Goal: Task Accomplishment & Management: Use online tool/utility

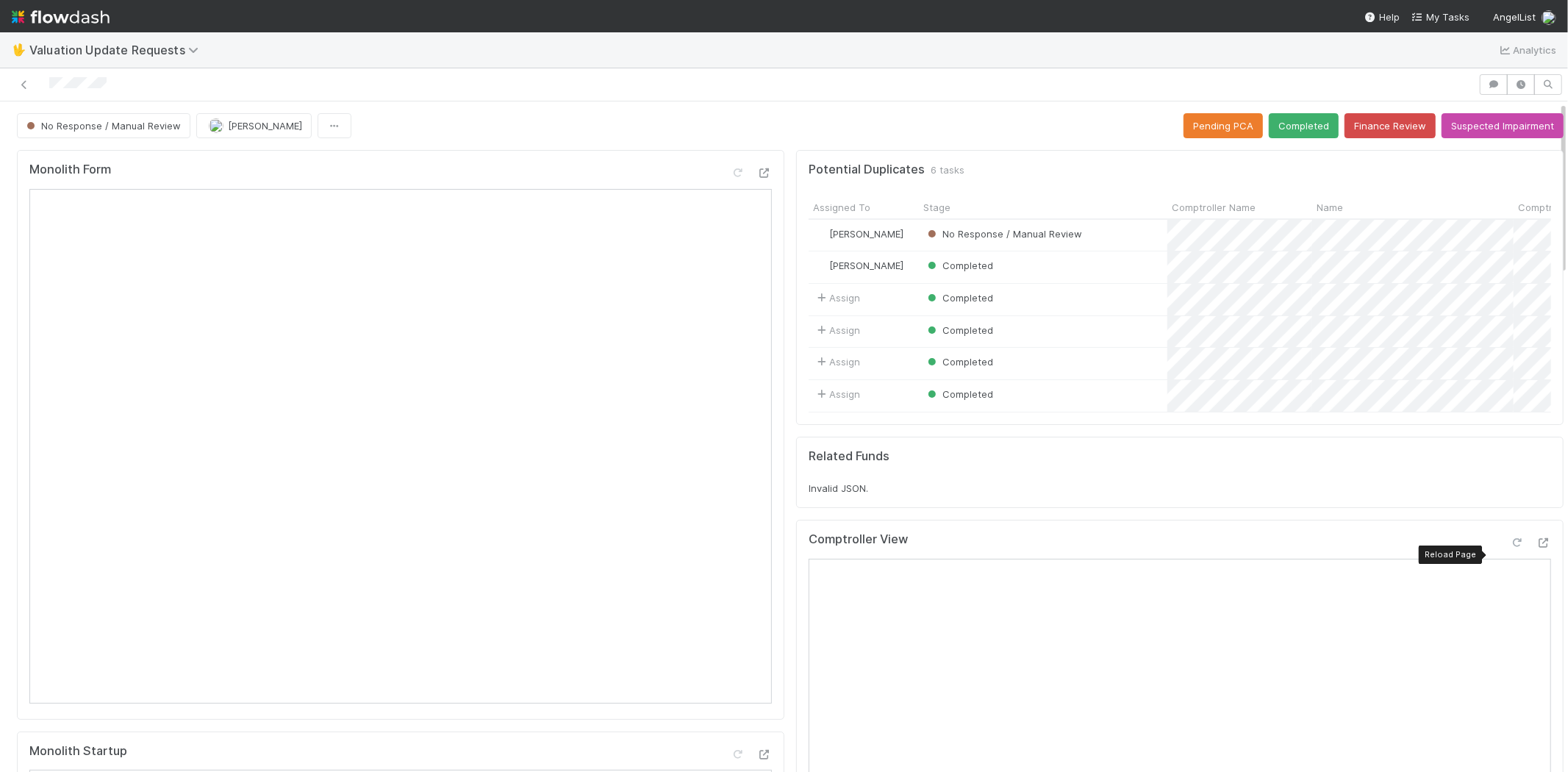
click at [1510, 547] on icon at bounding box center [1517, 542] width 15 height 10
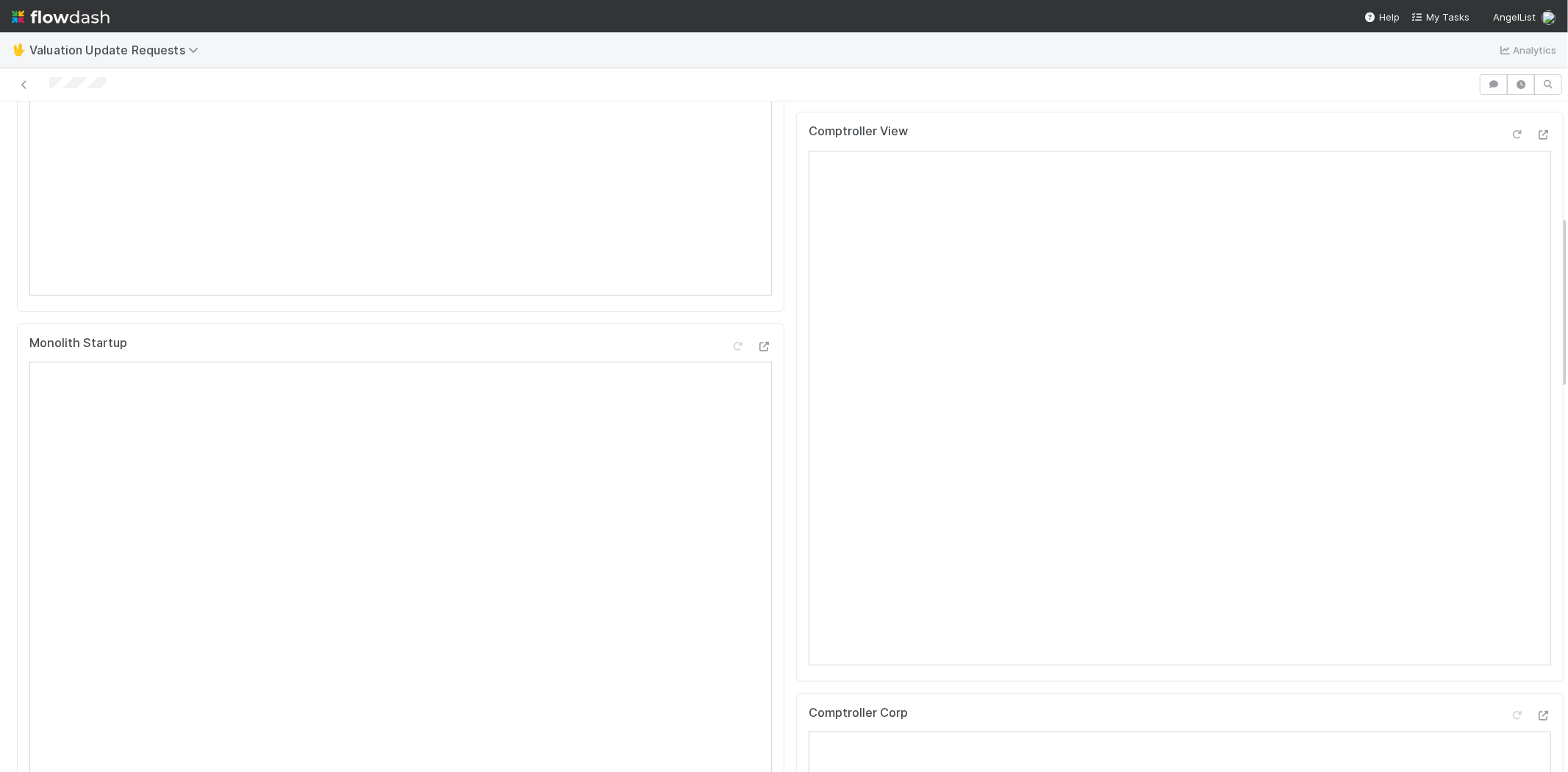
scroll to position [735, 0]
click at [1510, 393] on icon at bounding box center [1517, 388] width 15 height 10
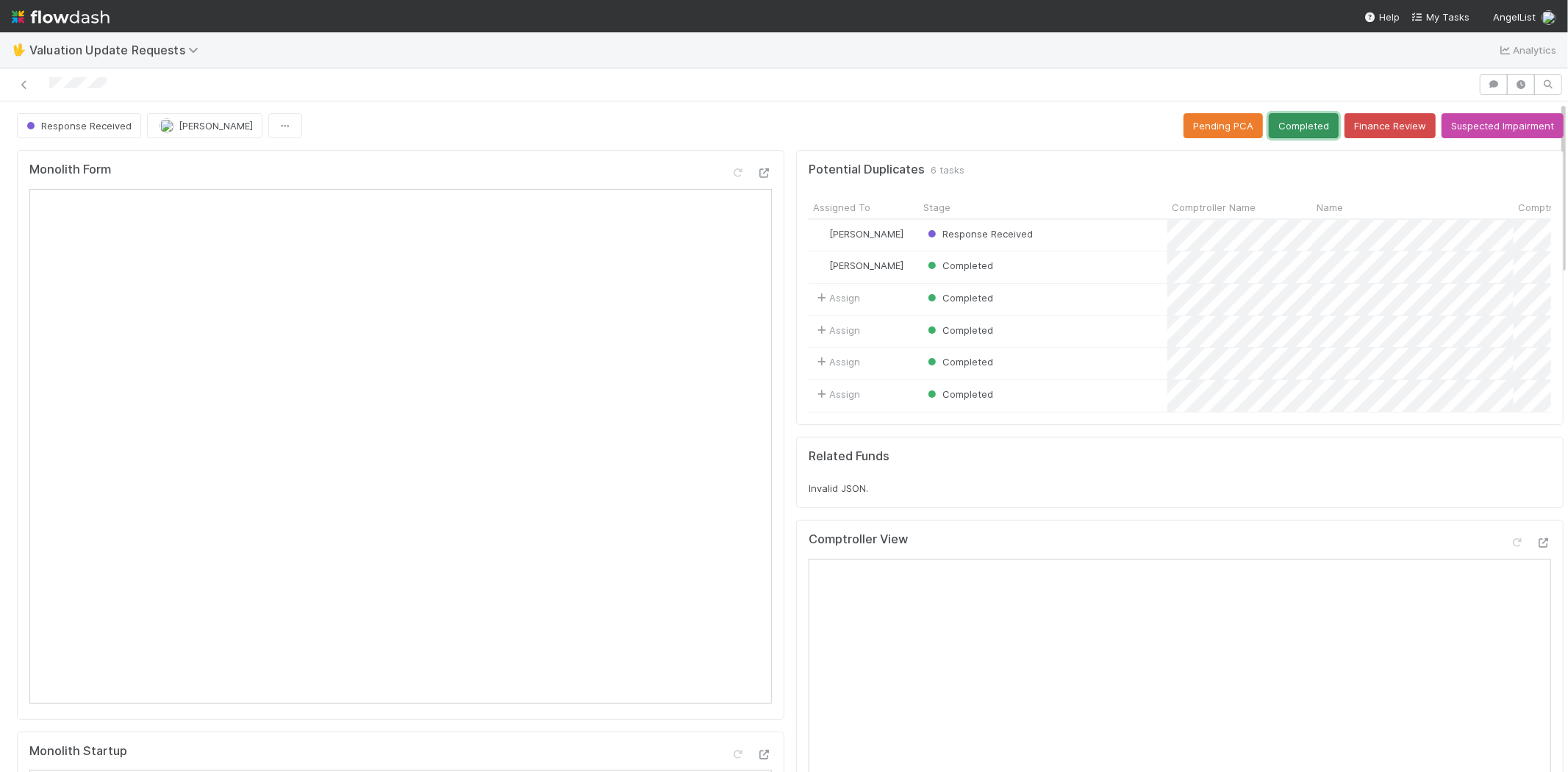
click at [1276, 113] on button "Completed" at bounding box center [1304, 126] width 70 height 25
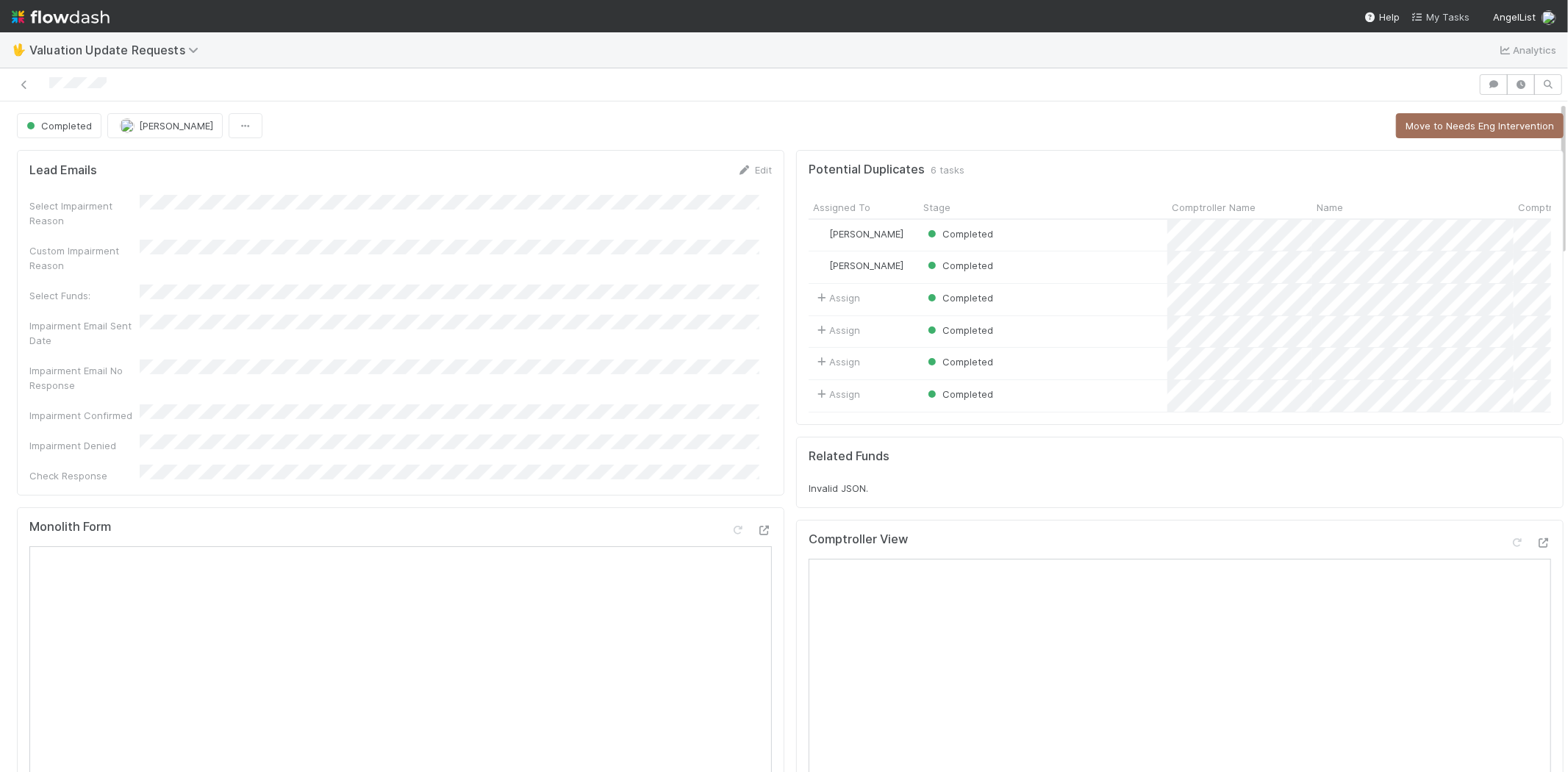
click at [1451, 16] on span "My Tasks" at bounding box center [1440, 17] width 58 height 12
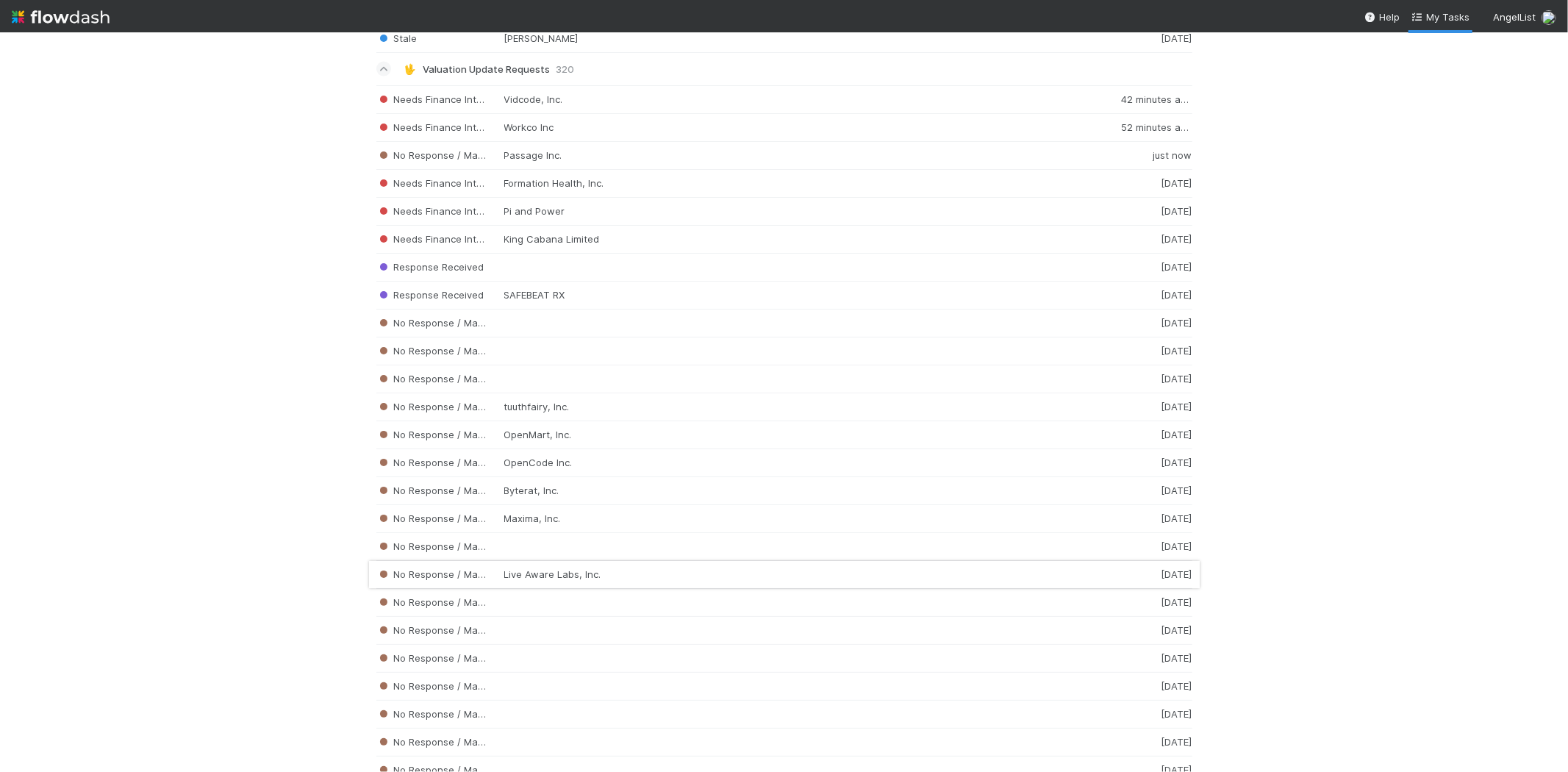
scroll to position [2708, 0]
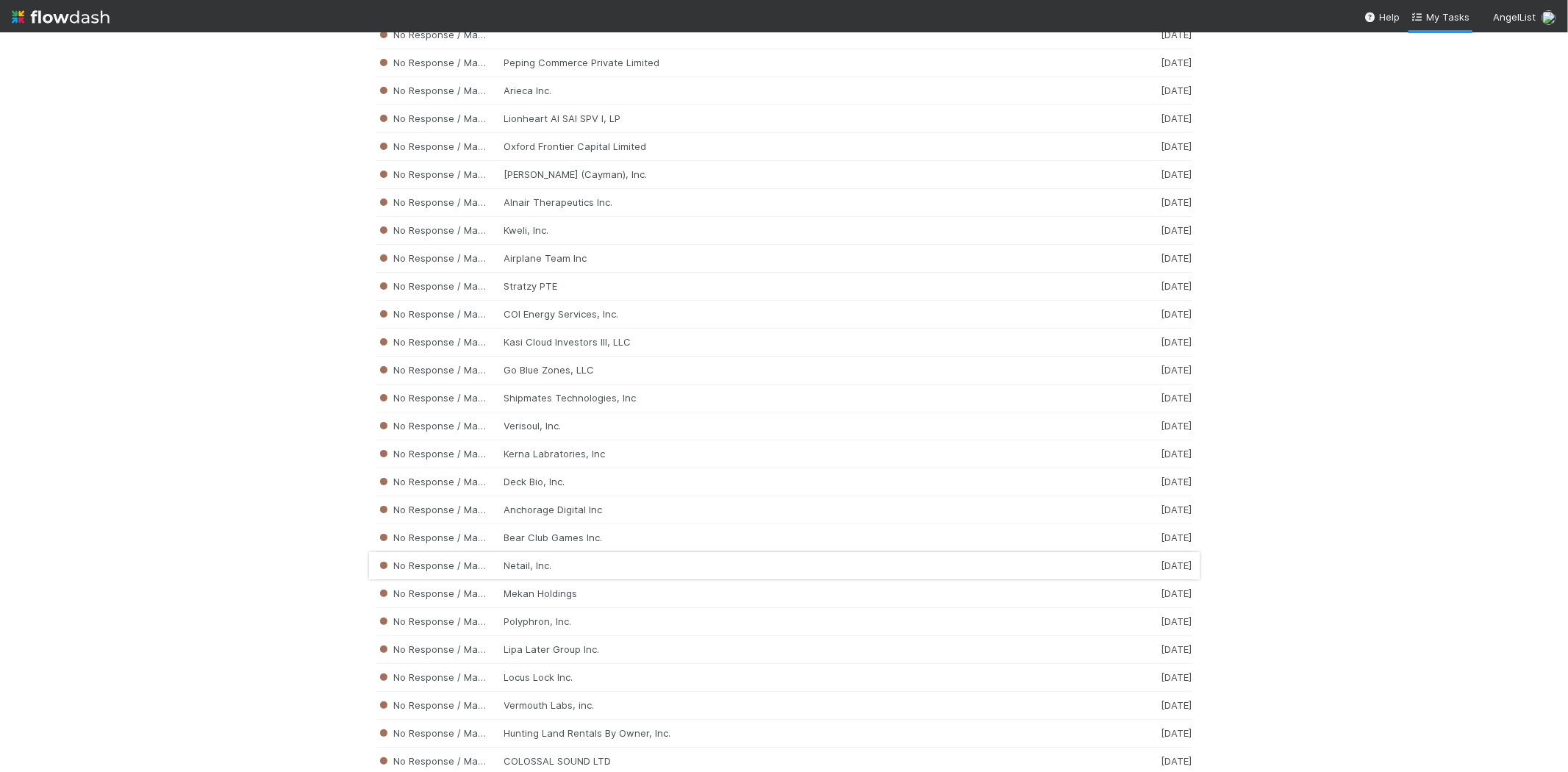
click at [733, 578] on div "No Response / Manual Review Netail, Inc. [DATE]" at bounding box center [785, 565] width 816 height 28
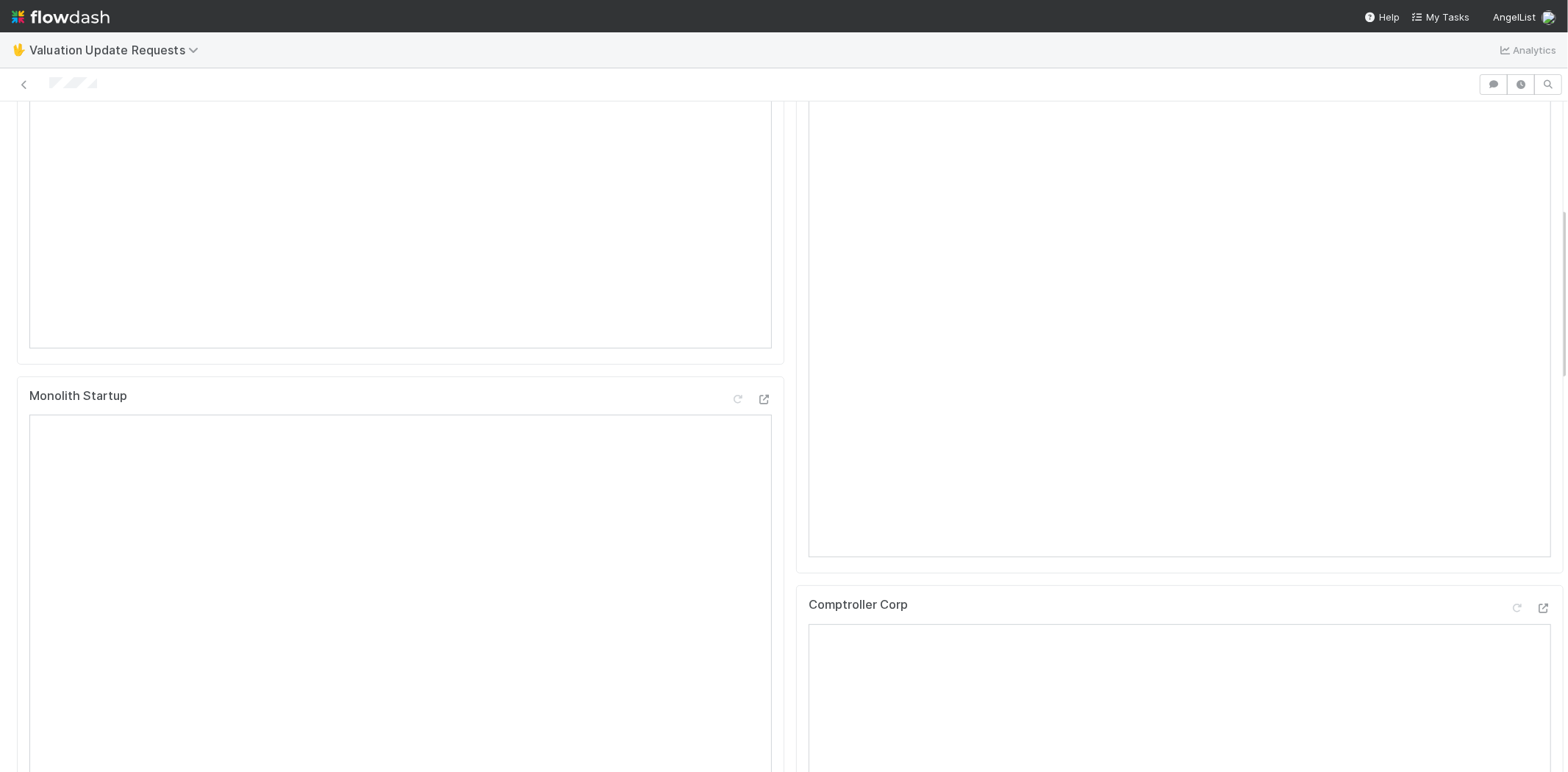
scroll to position [408, 0]
drag, startPoint x: 109, startPoint y: 86, endPoint x: 45, endPoint y: 81, distance: 64.2
click at [45, 81] on div at bounding box center [739, 85] width 1467 height 21
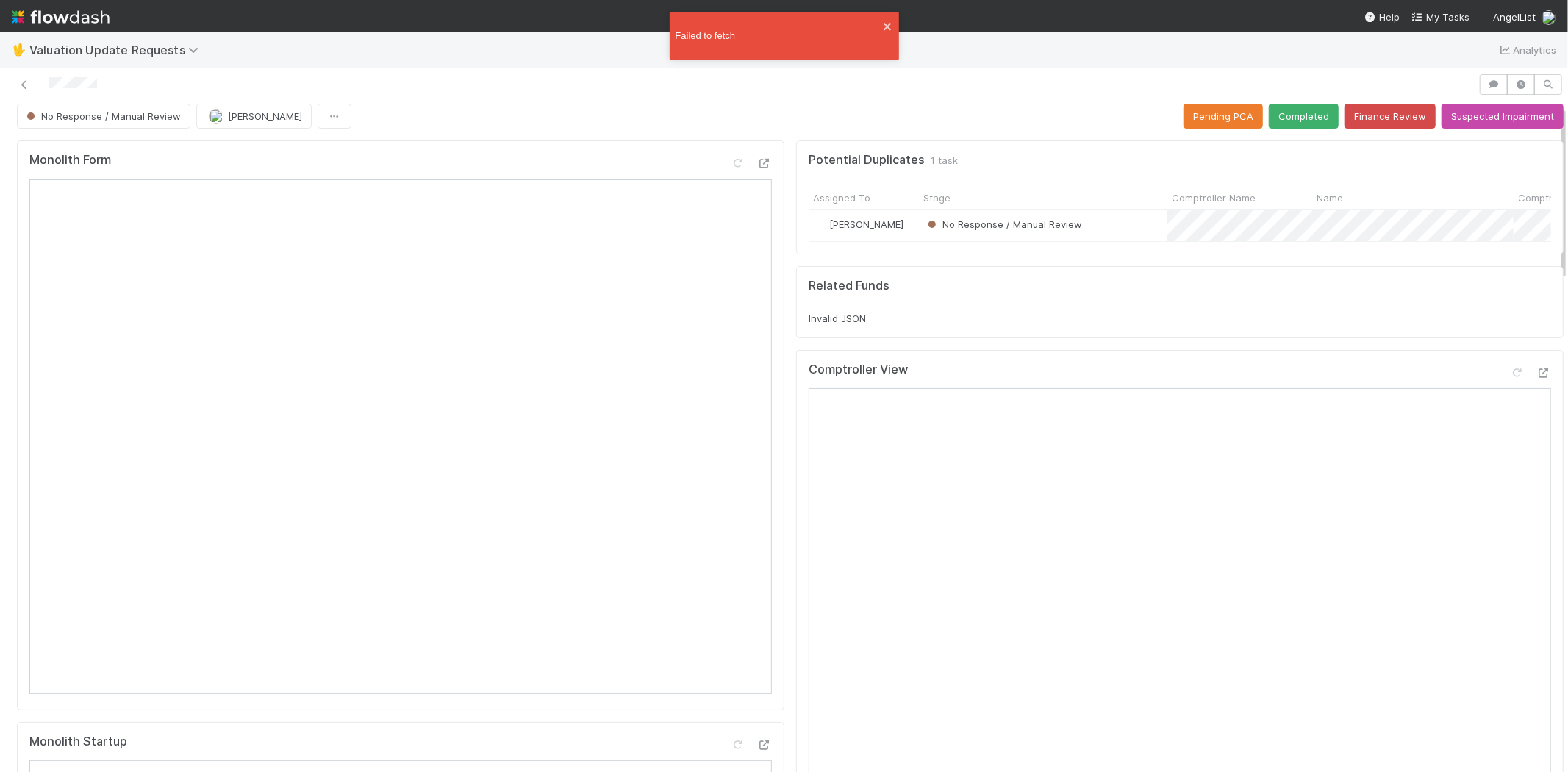
scroll to position [0, 0]
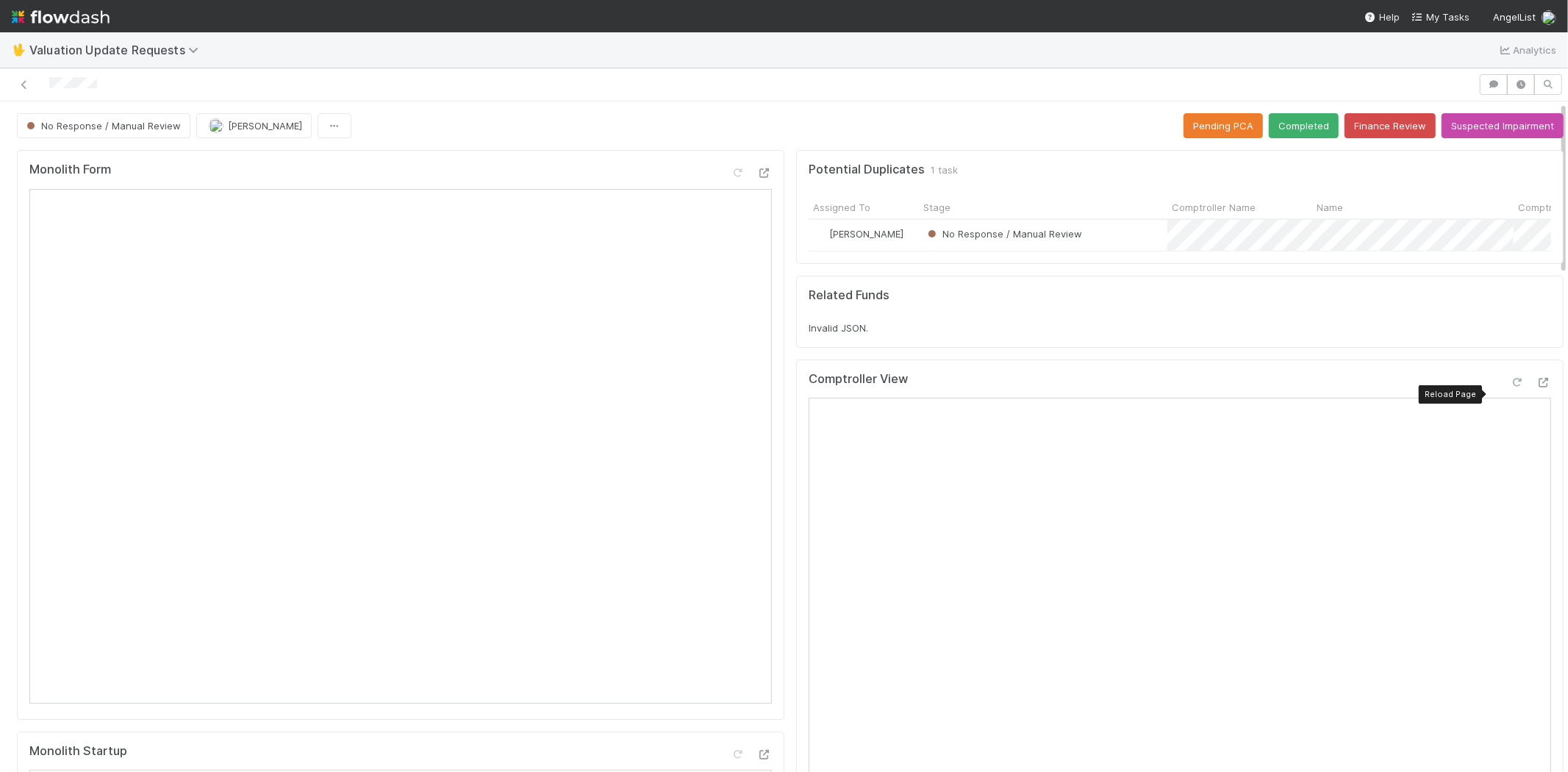
click at [1510, 387] on icon at bounding box center [1517, 383] width 15 height 10
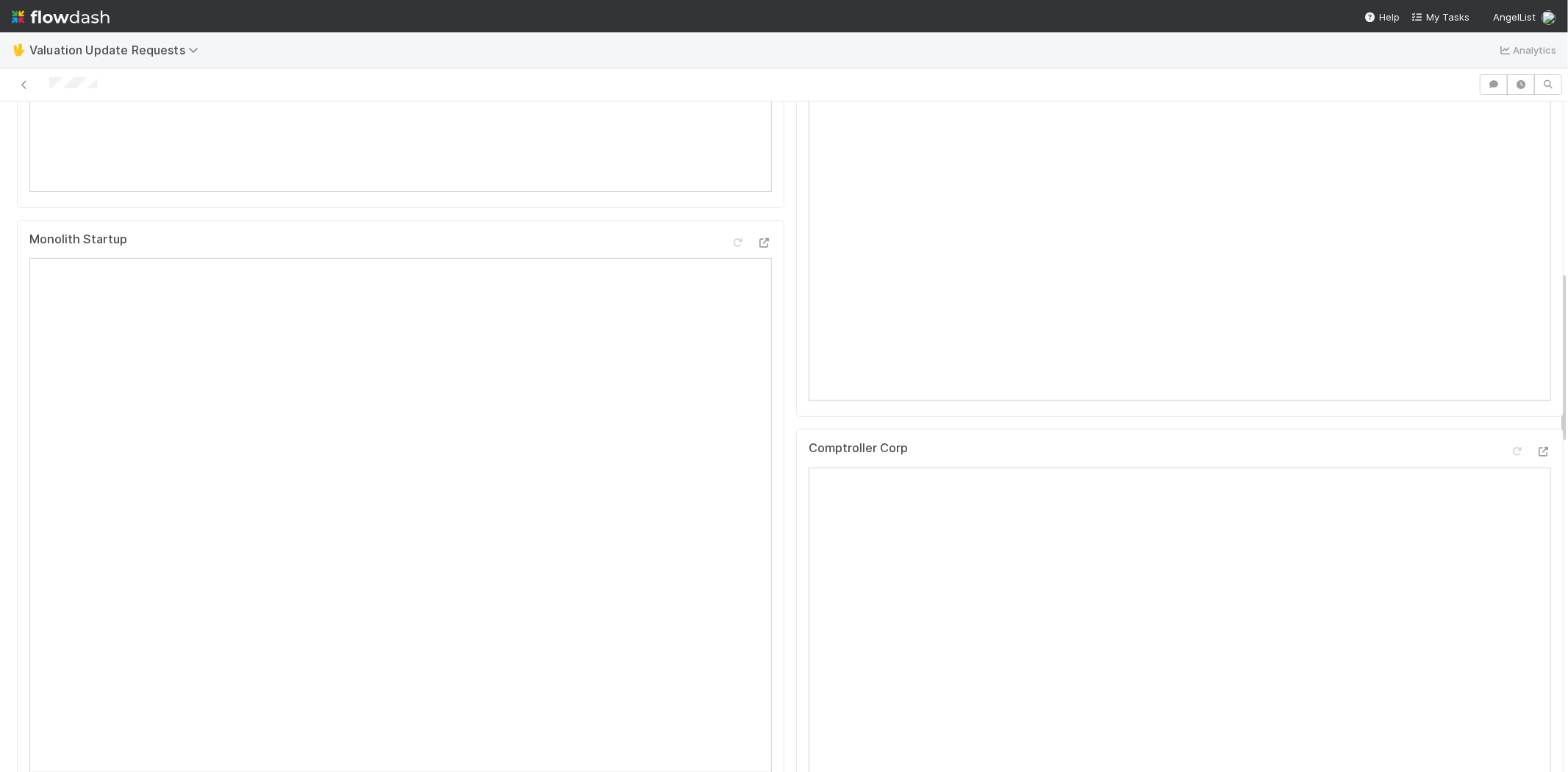
scroll to position [653, 0]
click at [1510, 315] on div at bounding box center [1517, 310] width 15 height 15
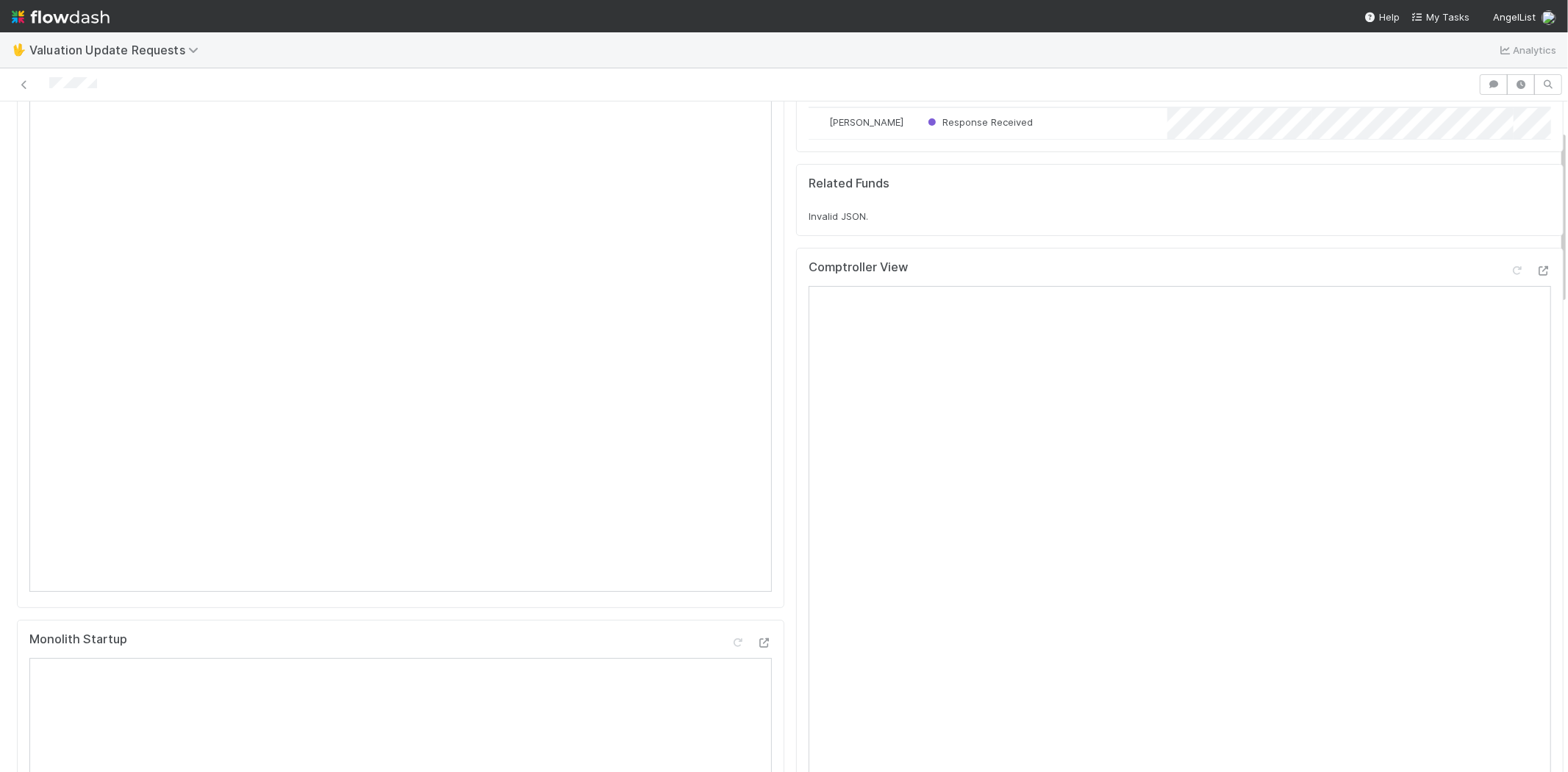
scroll to position [0, 0]
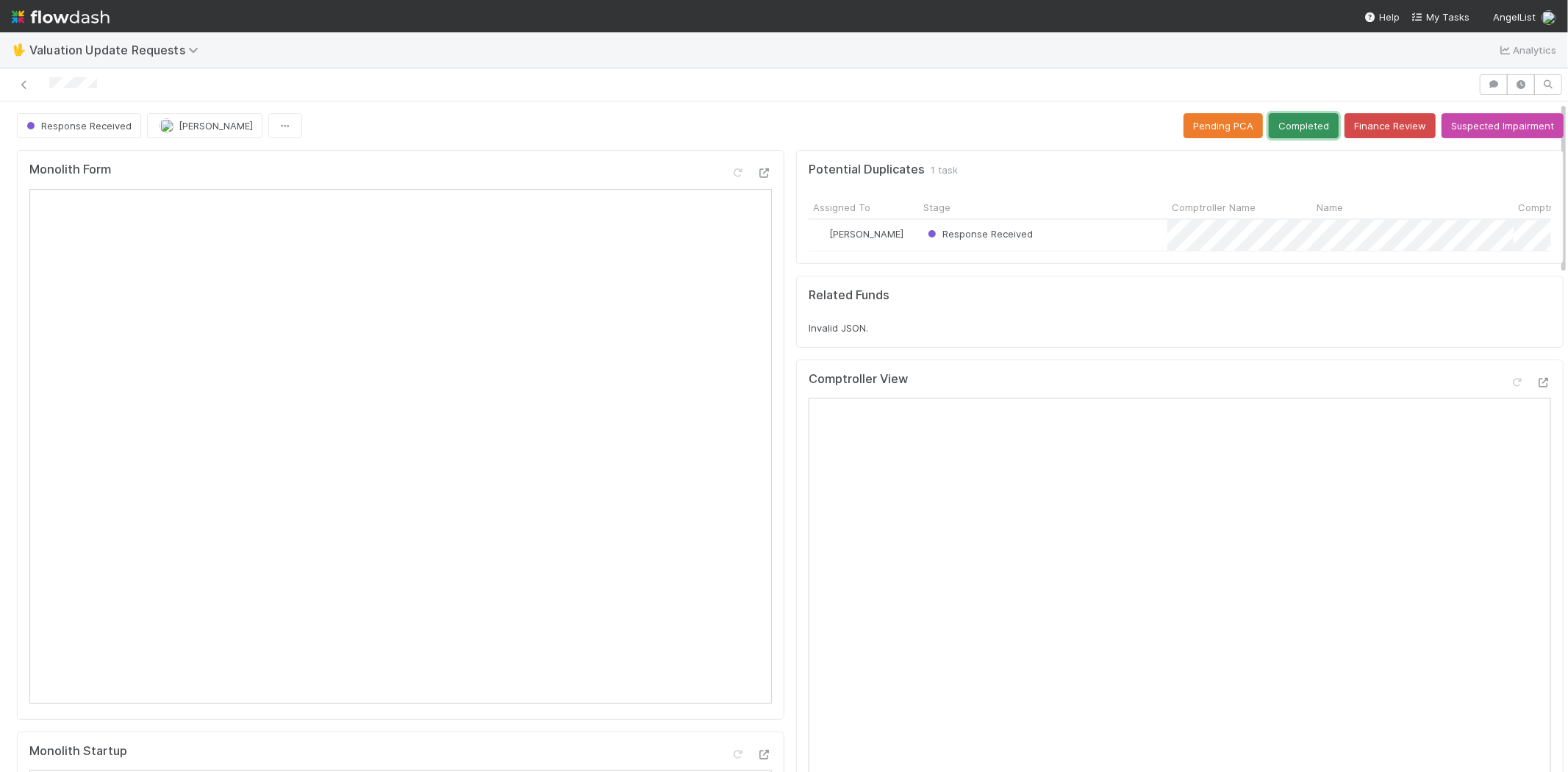
click at [1277, 113] on button "Completed" at bounding box center [1304, 126] width 70 height 25
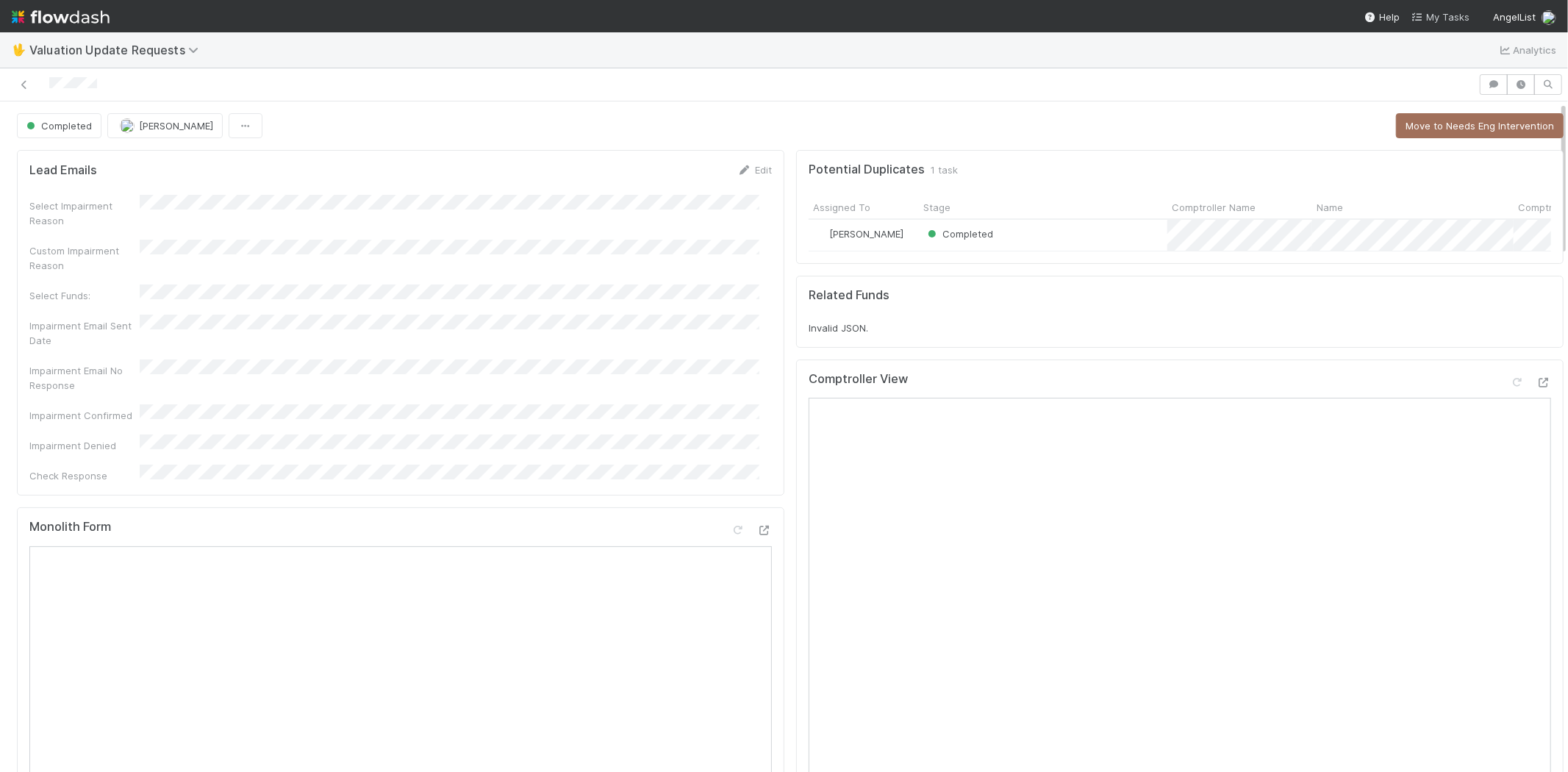
click at [1429, 16] on span "My Tasks" at bounding box center [1440, 17] width 58 height 12
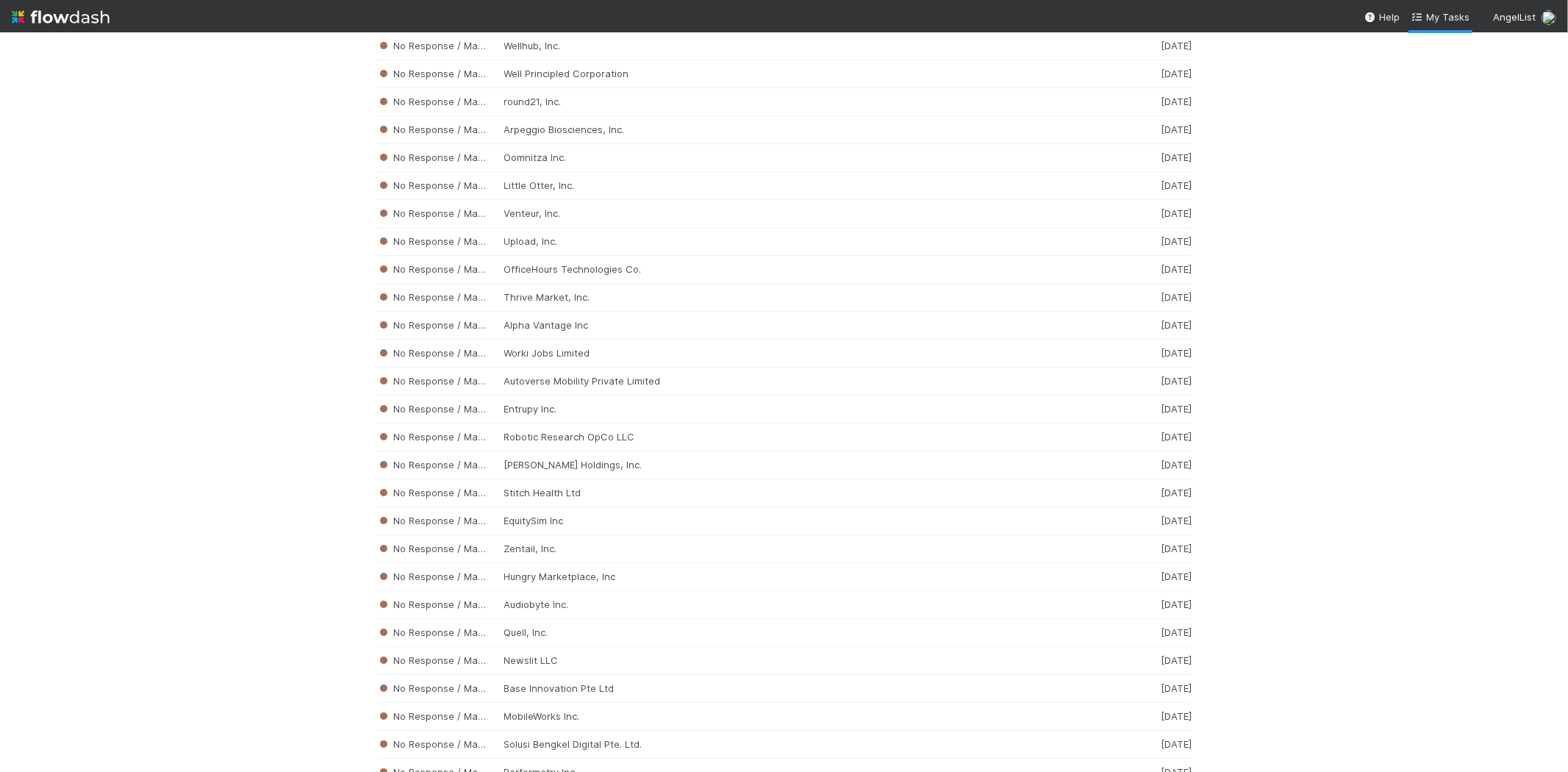
scroll to position [9023, 0]
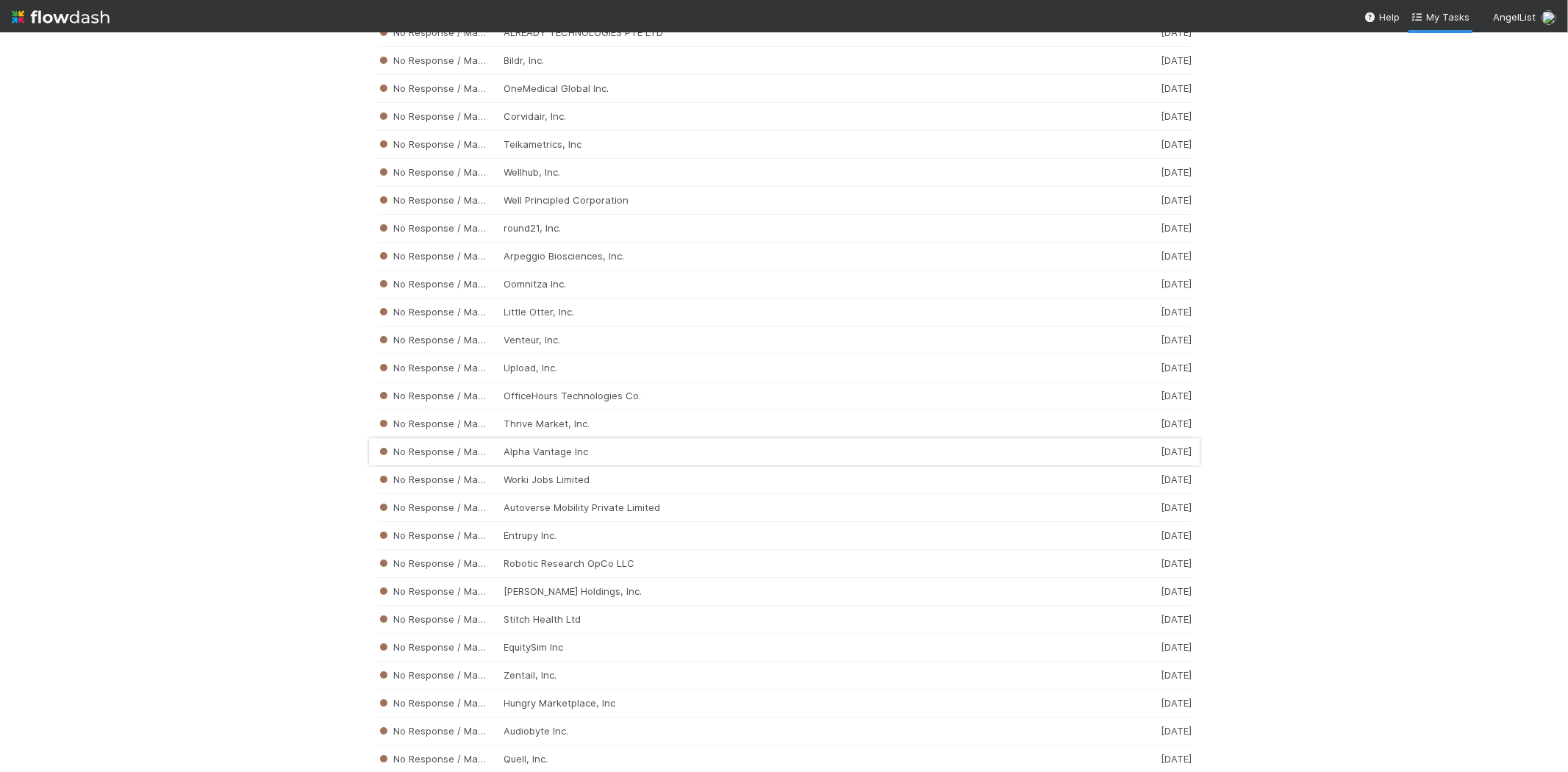
click at [589, 466] on div "No Response / Manual Review Alpha Vantage Inc [DATE]" at bounding box center [785, 451] width 816 height 28
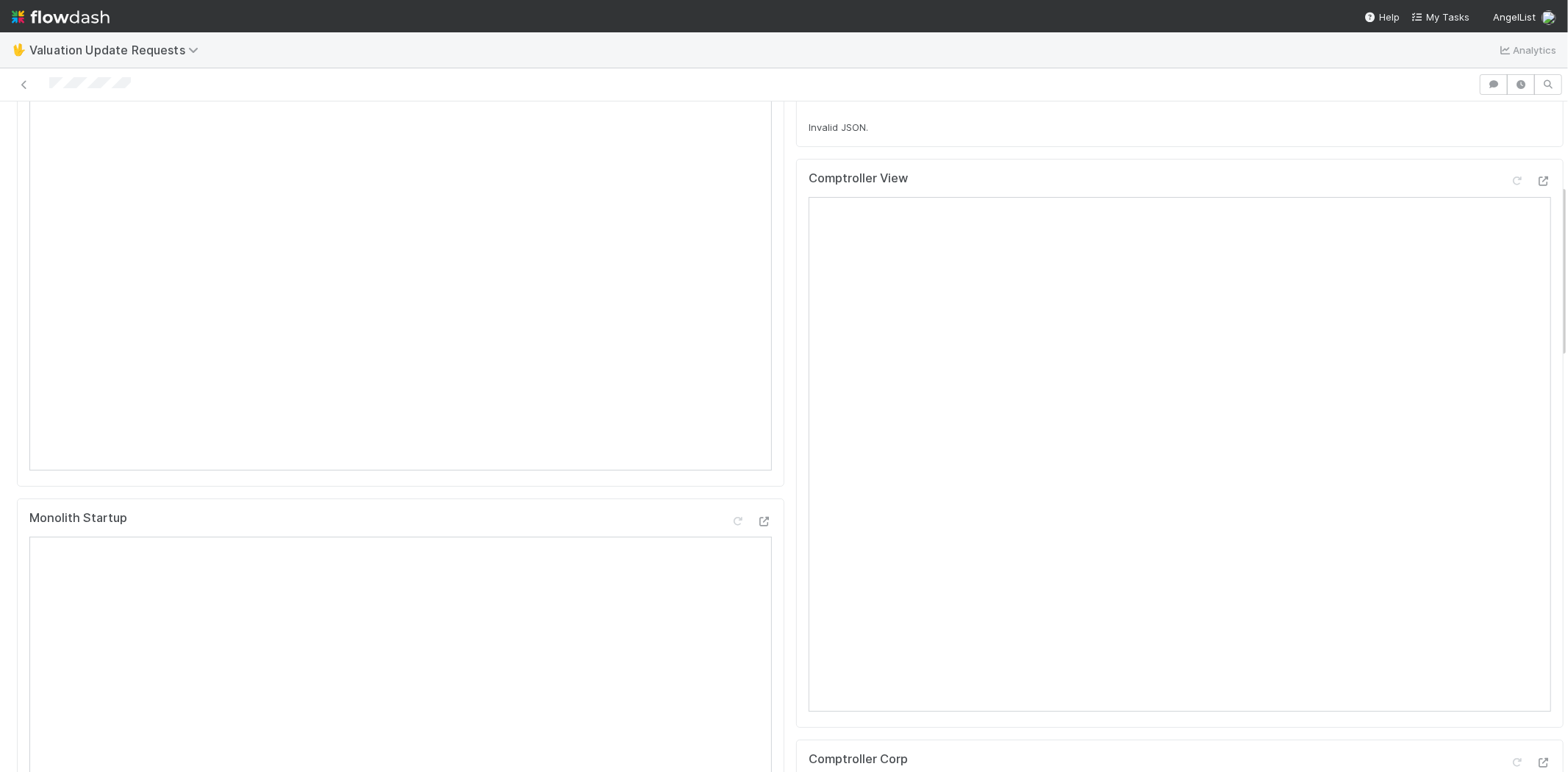
scroll to position [489, 0]
drag, startPoint x: 142, startPoint y: 87, endPoint x: 48, endPoint y: 85, distance: 94.0
click at [48, 85] on div at bounding box center [739, 85] width 1467 height 21
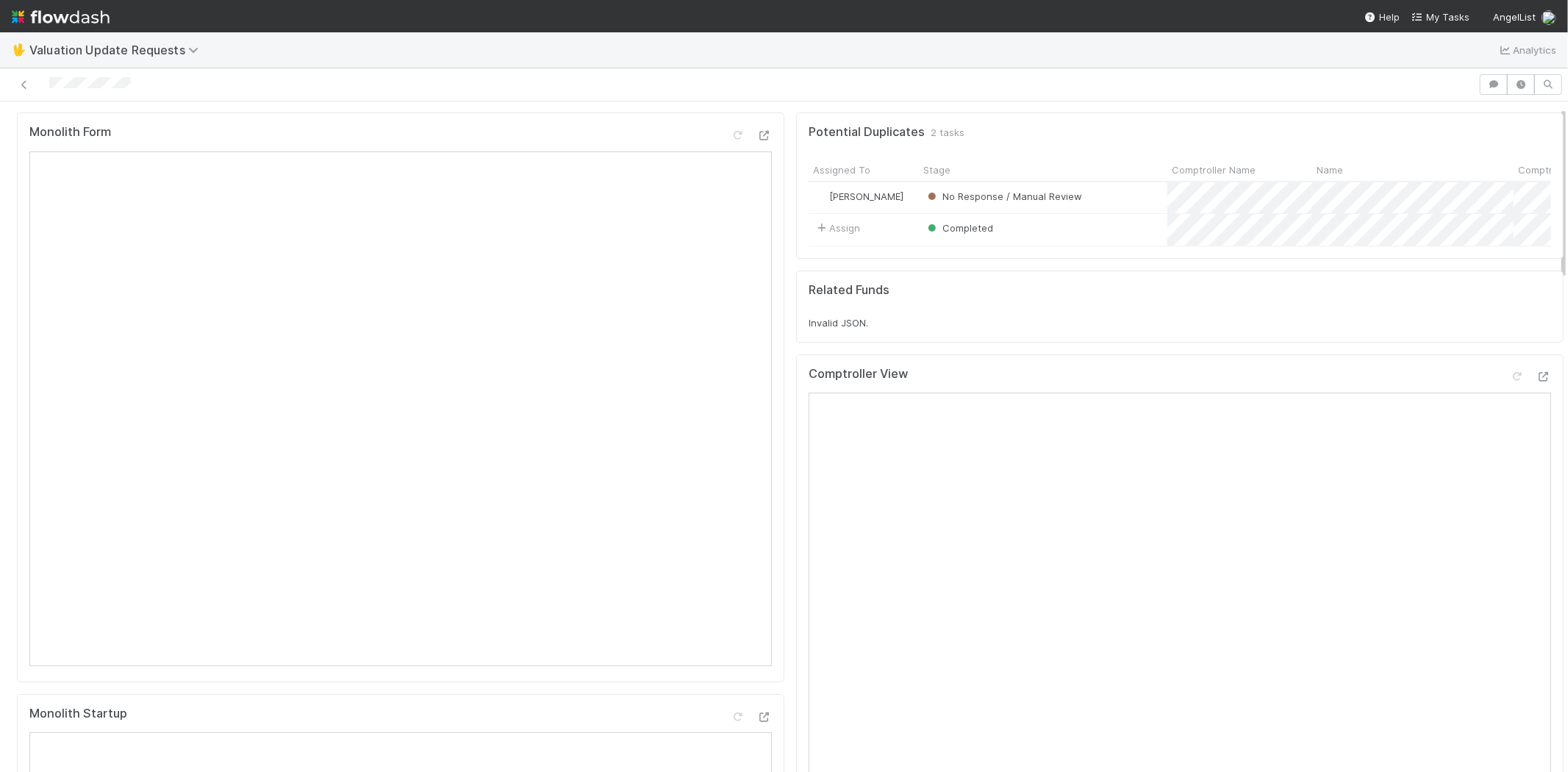
scroll to position [0, 0]
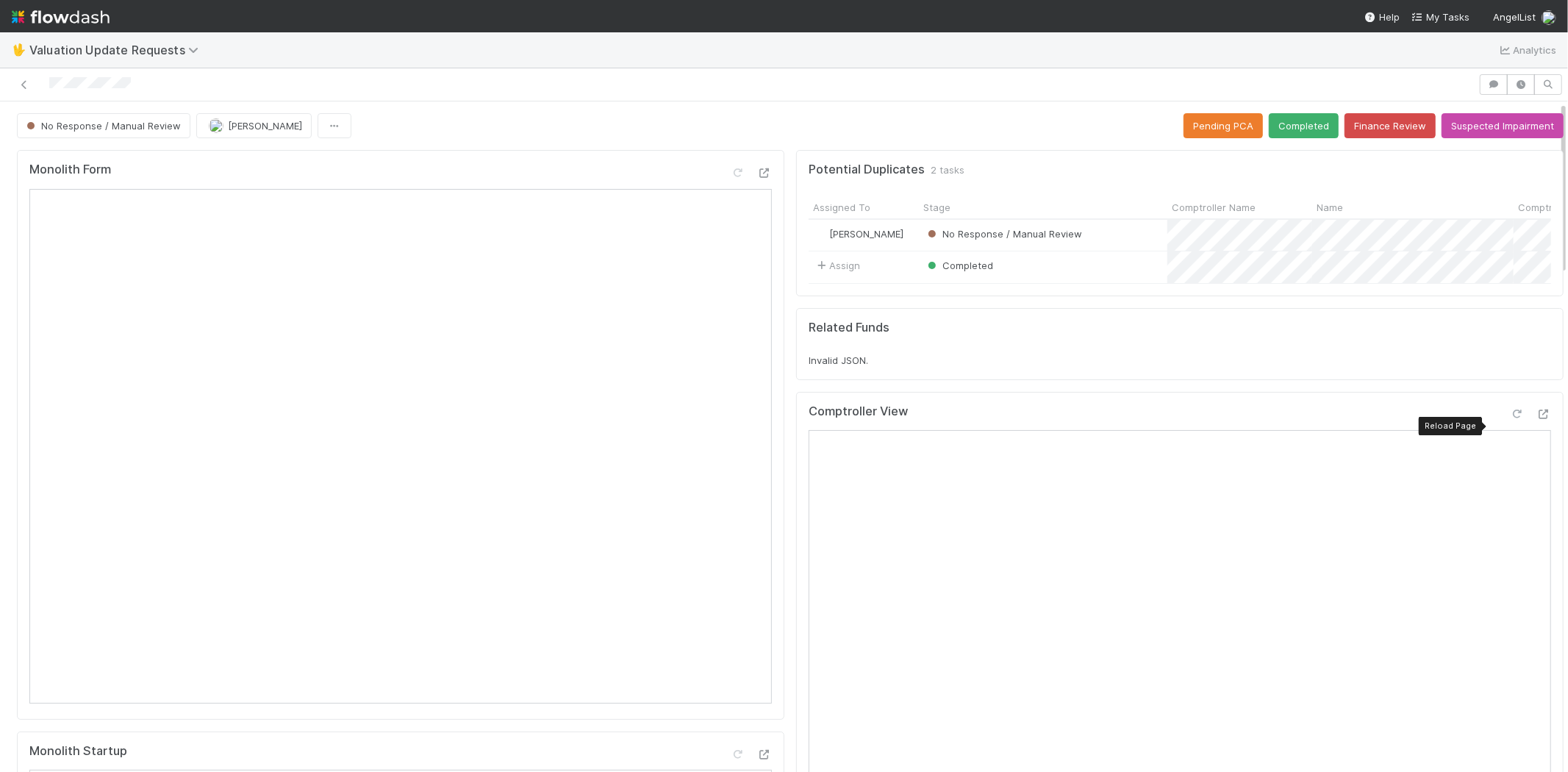
click at [1510, 419] on icon at bounding box center [1517, 414] width 15 height 10
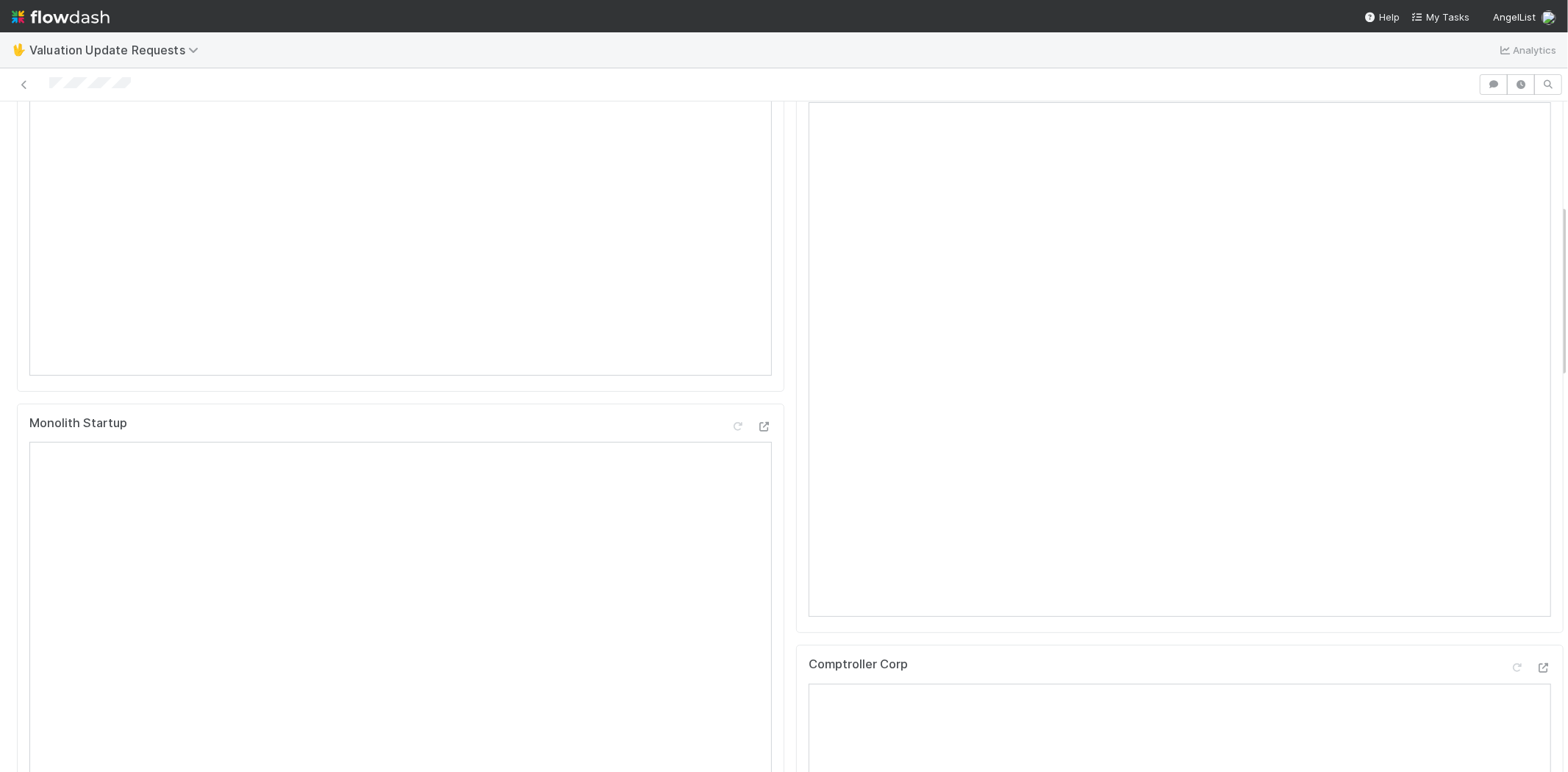
scroll to position [408, 0]
click at [1510, 592] on icon at bounding box center [1517, 588] width 15 height 10
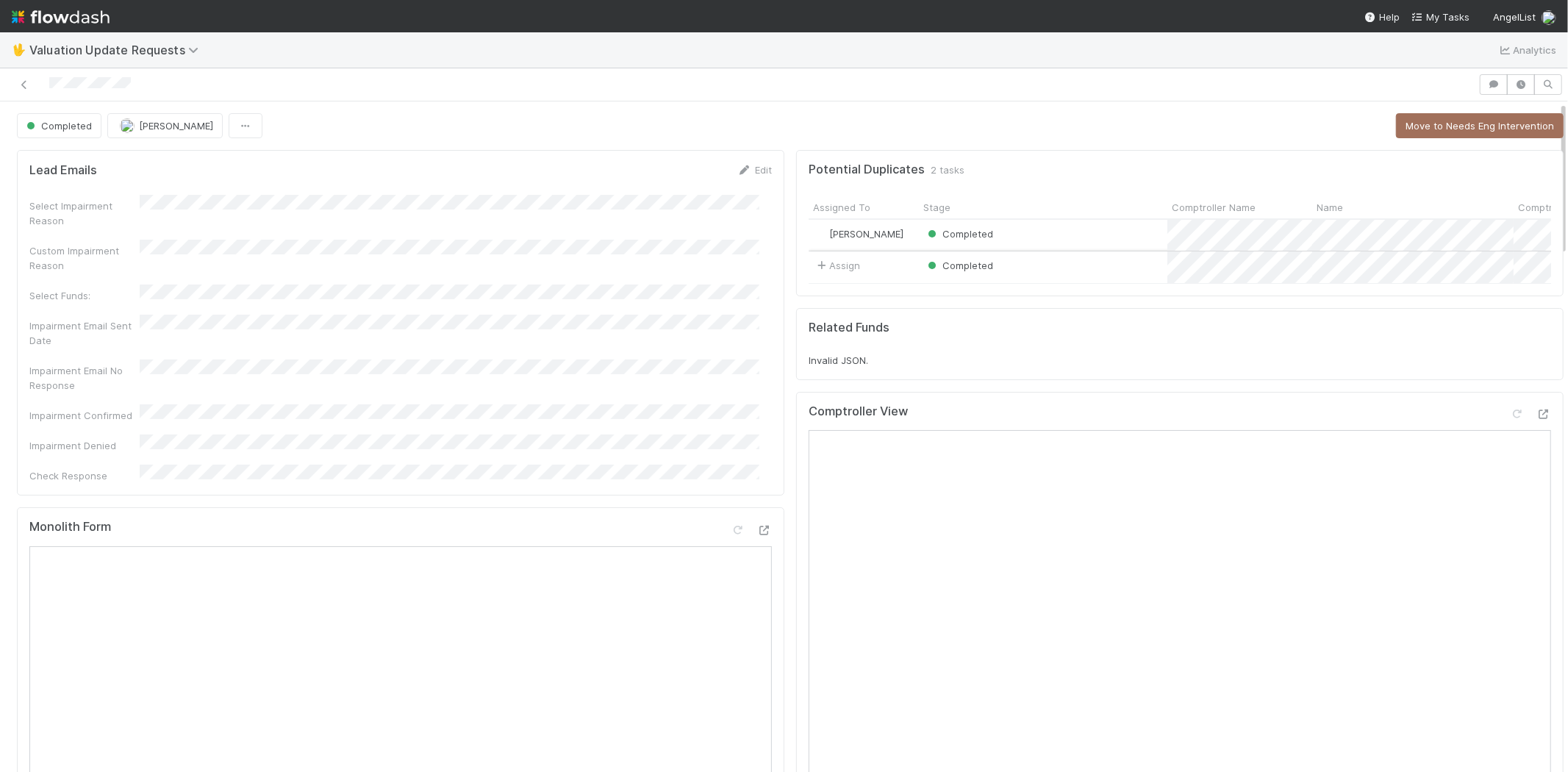
scroll to position [0, 0]
click at [1437, 19] on span "My Tasks" at bounding box center [1440, 17] width 58 height 12
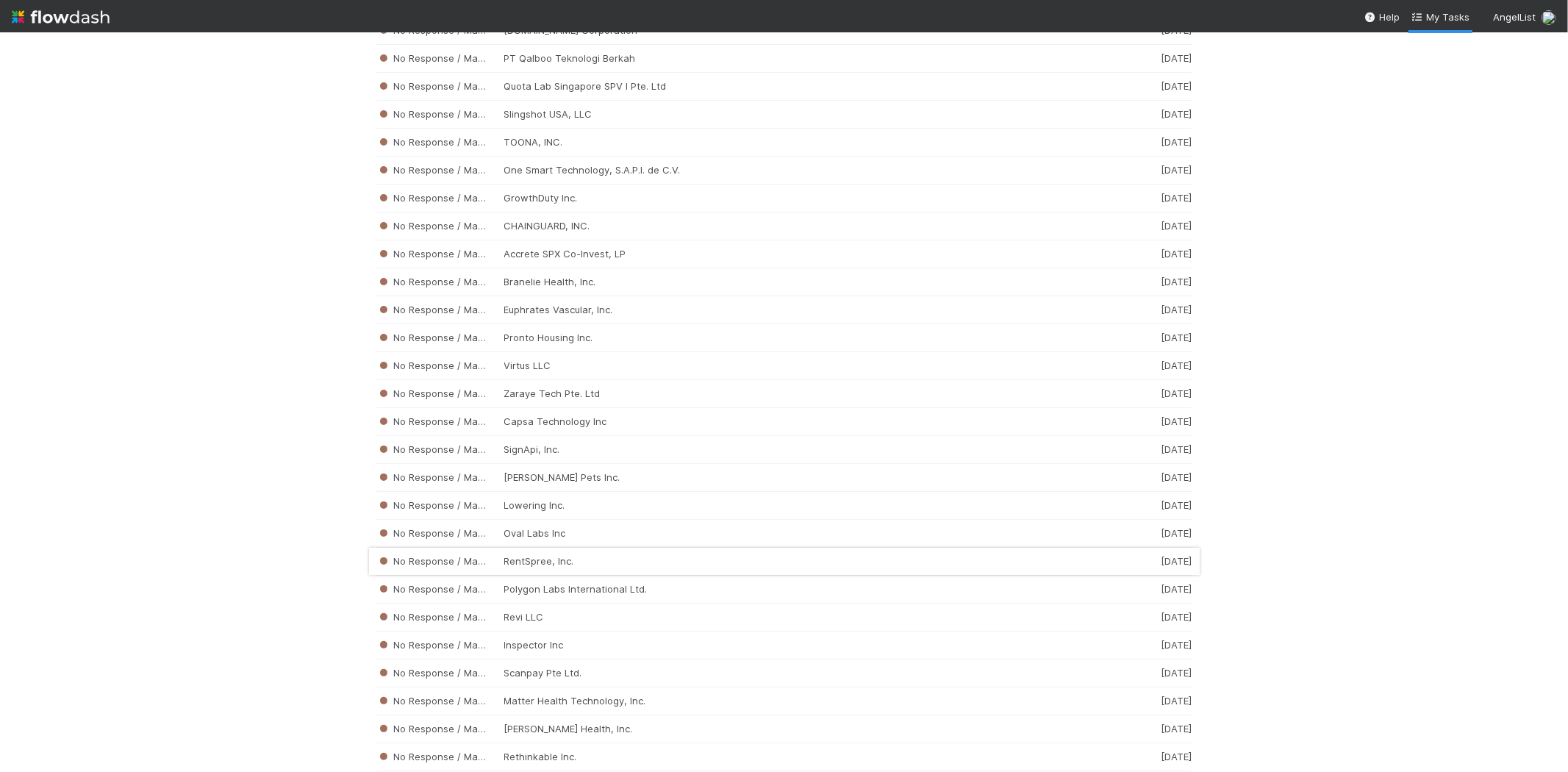
scroll to position [4084, 0]
click at [729, 404] on div "No Response / Manual Review RentSpree, Inc. [DATE]" at bounding box center [785, 391] width 816 height 28
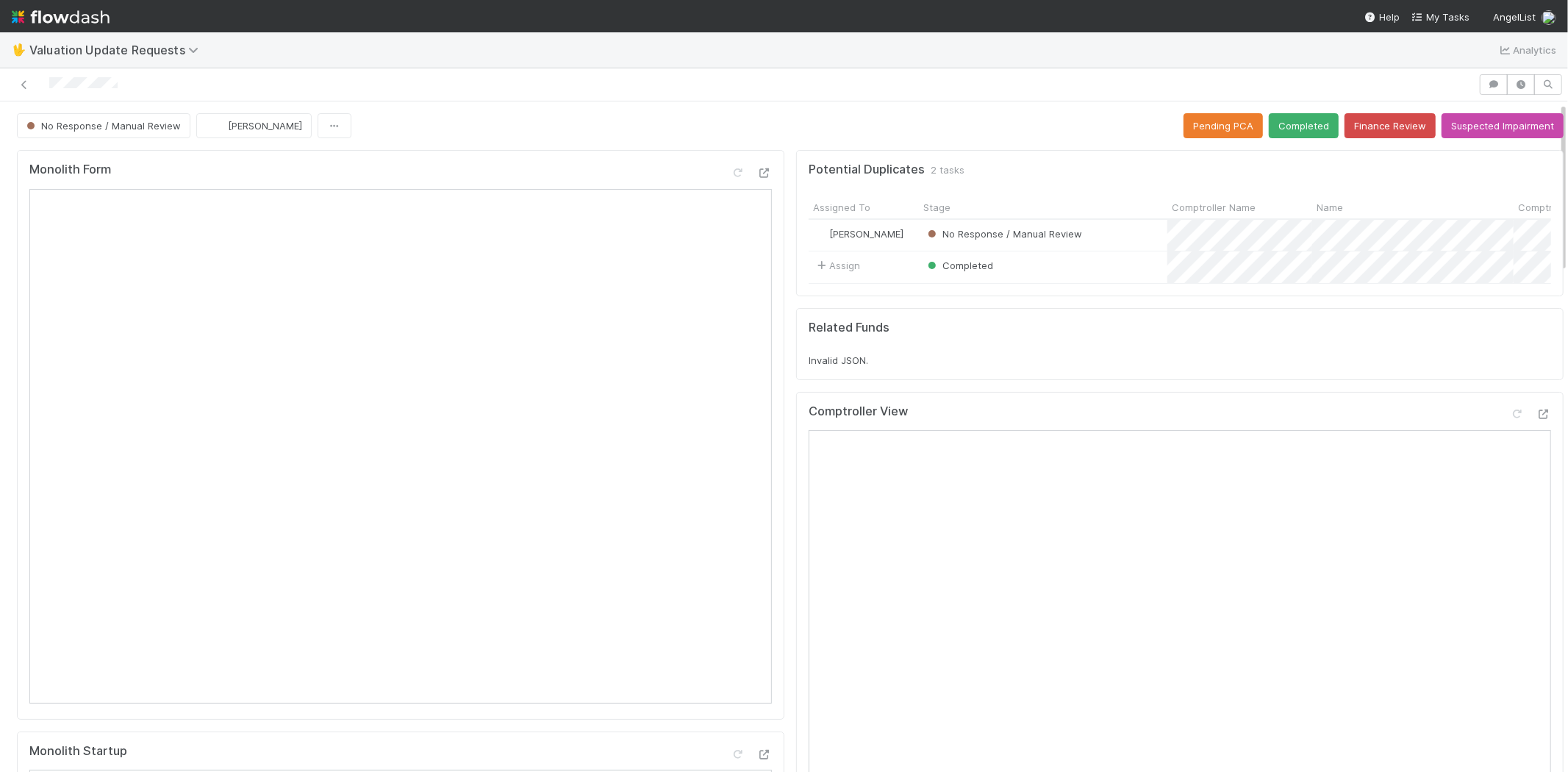
scroll to position [408, 0]
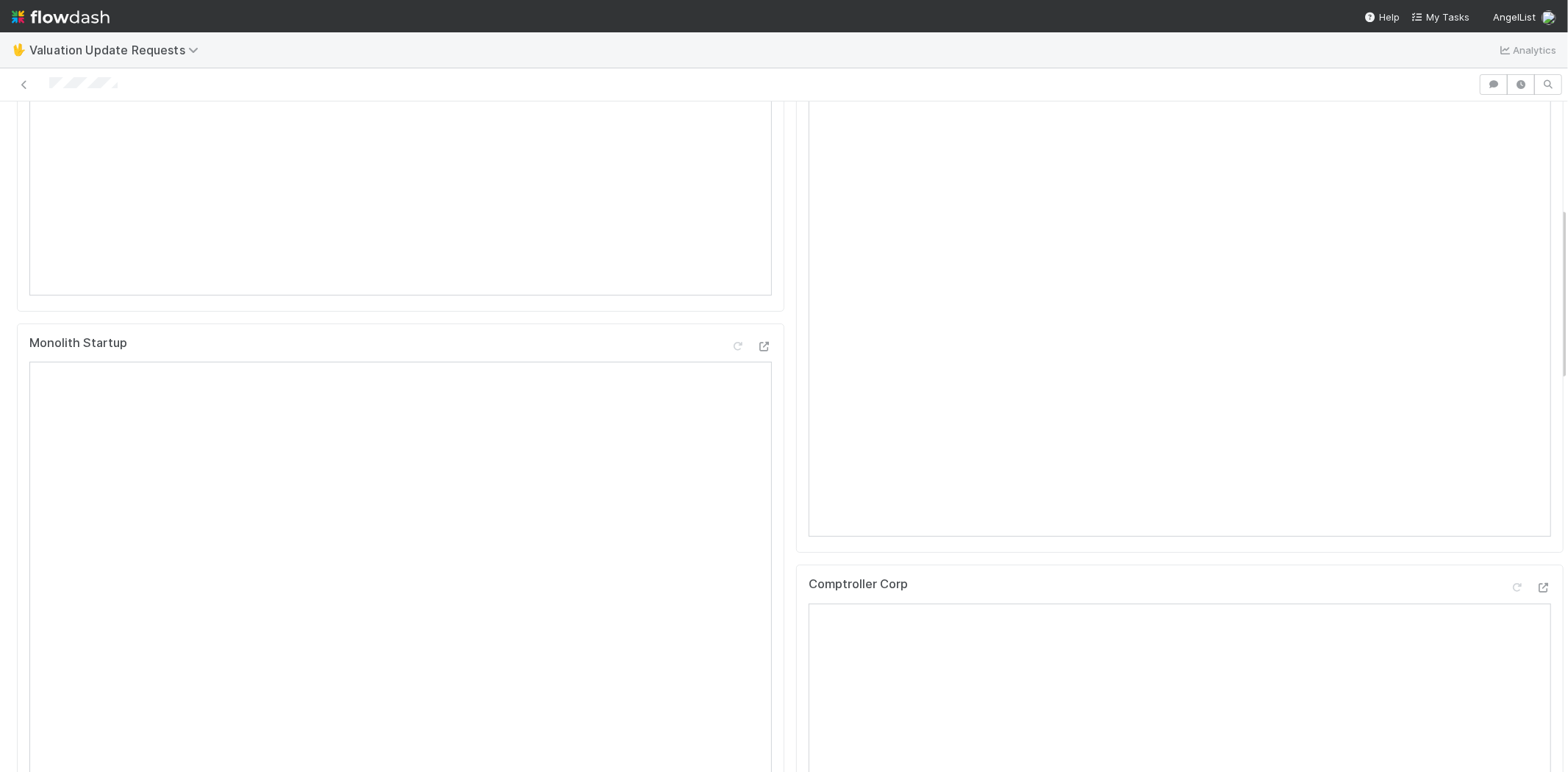
drag, startPoint x: 145, startPoint y: 85, endPoint x: 48, endPoint y: 81, distance: 97.1
click at [48, 81] on div at bounding box center [739, 85] width 1467 height 21
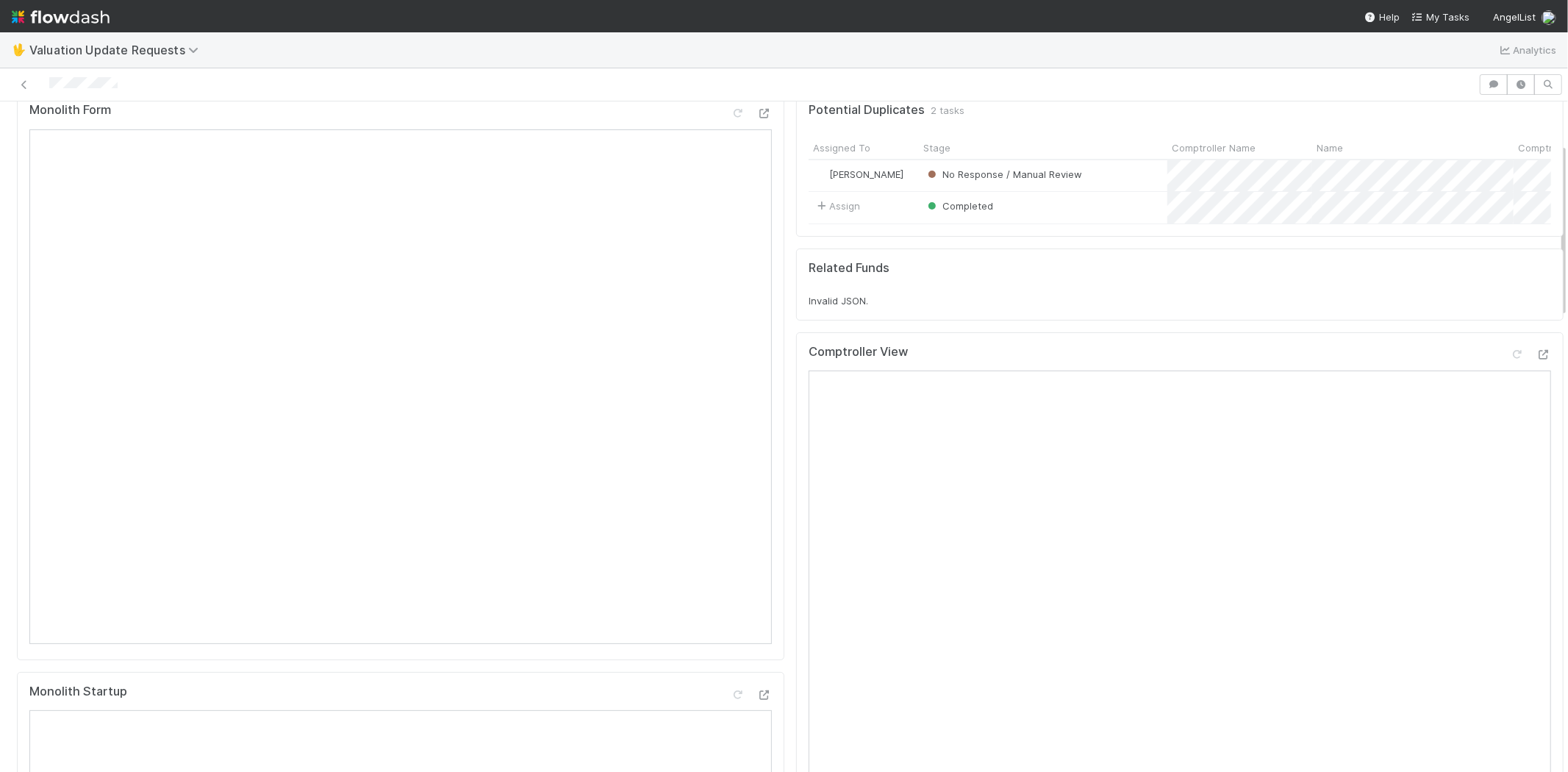
scroll to position [0, 0]
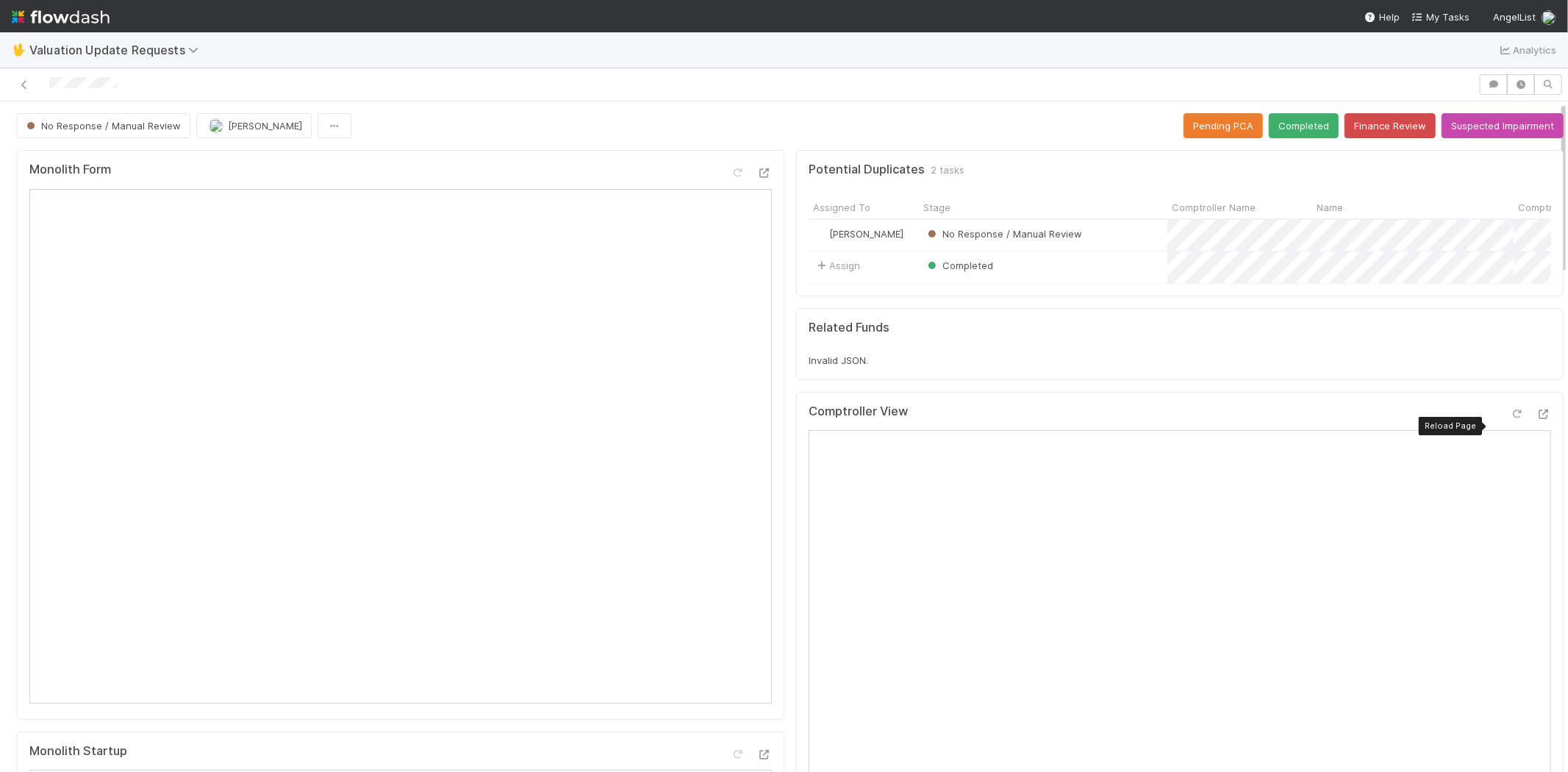
click at [1510, 419] on icon at bounding box center [1517, 414] width 15 height 10
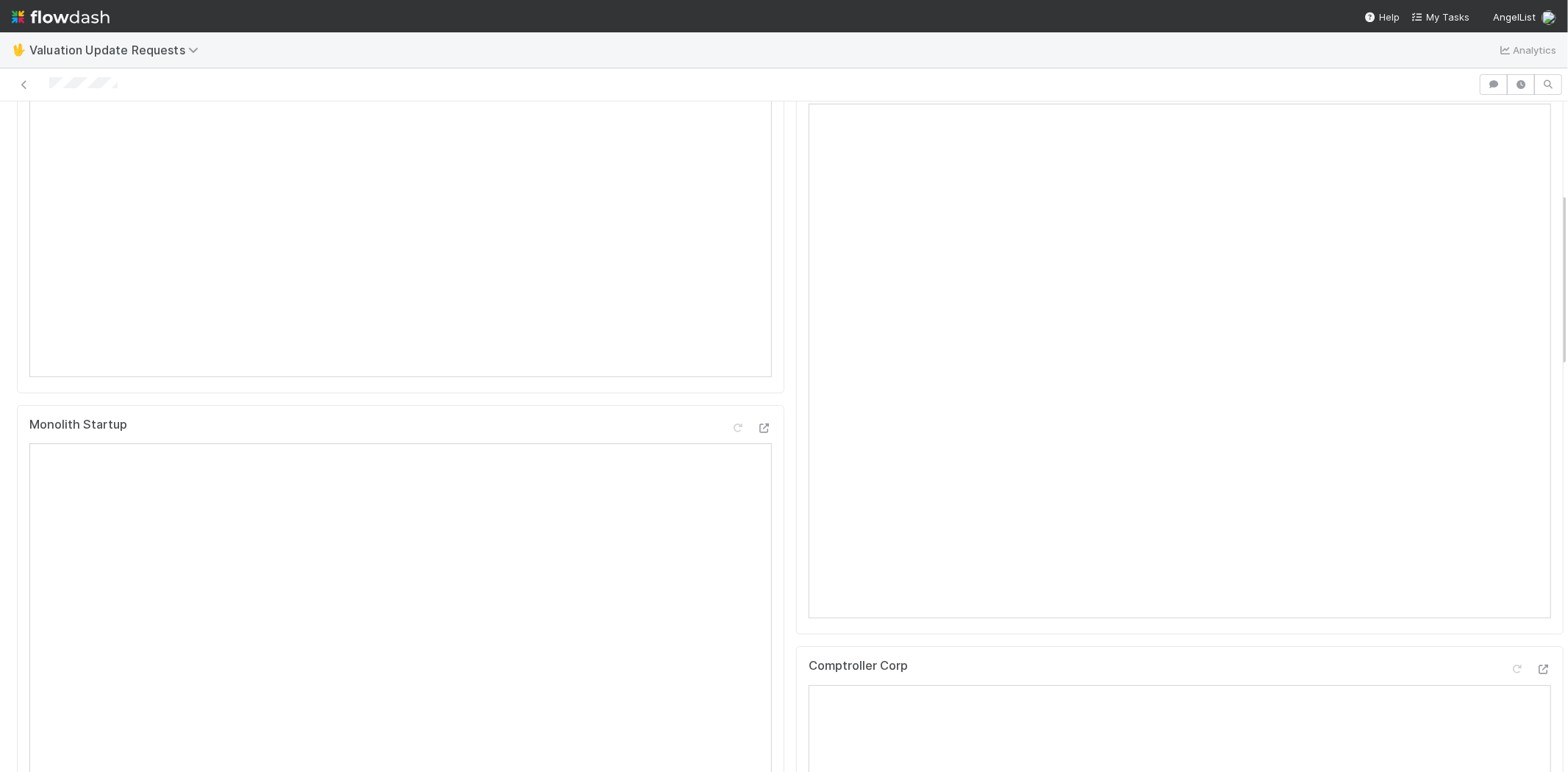
scroll to position [817, 0]
click at [1510, 183] on icon at bounding box center [1517, 179] width 15 height 10
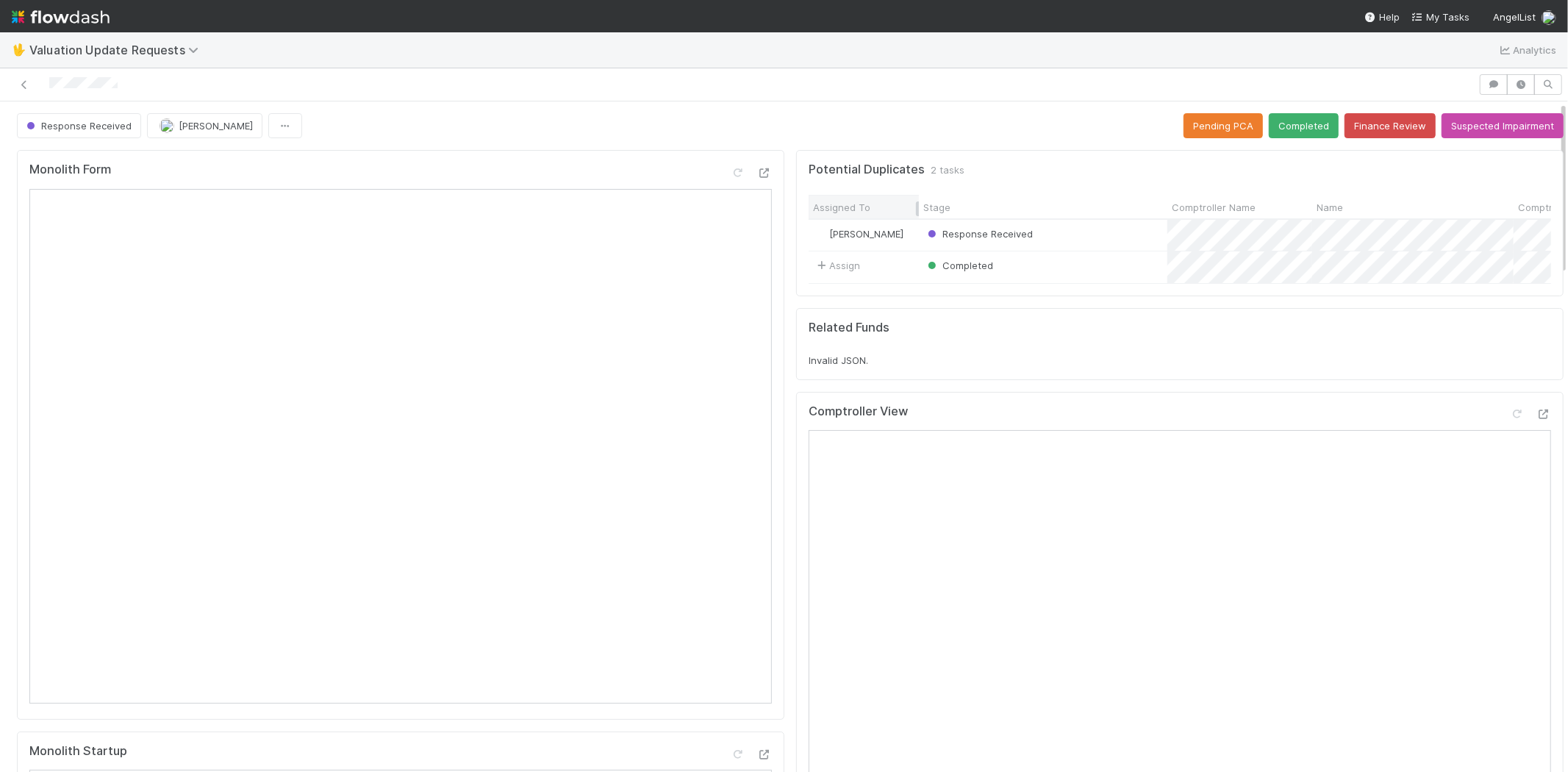
scroll to position [0, 0]
click at [1283, 120] on button "Completed" at bounding box center [1304, 126] width 70 height 25
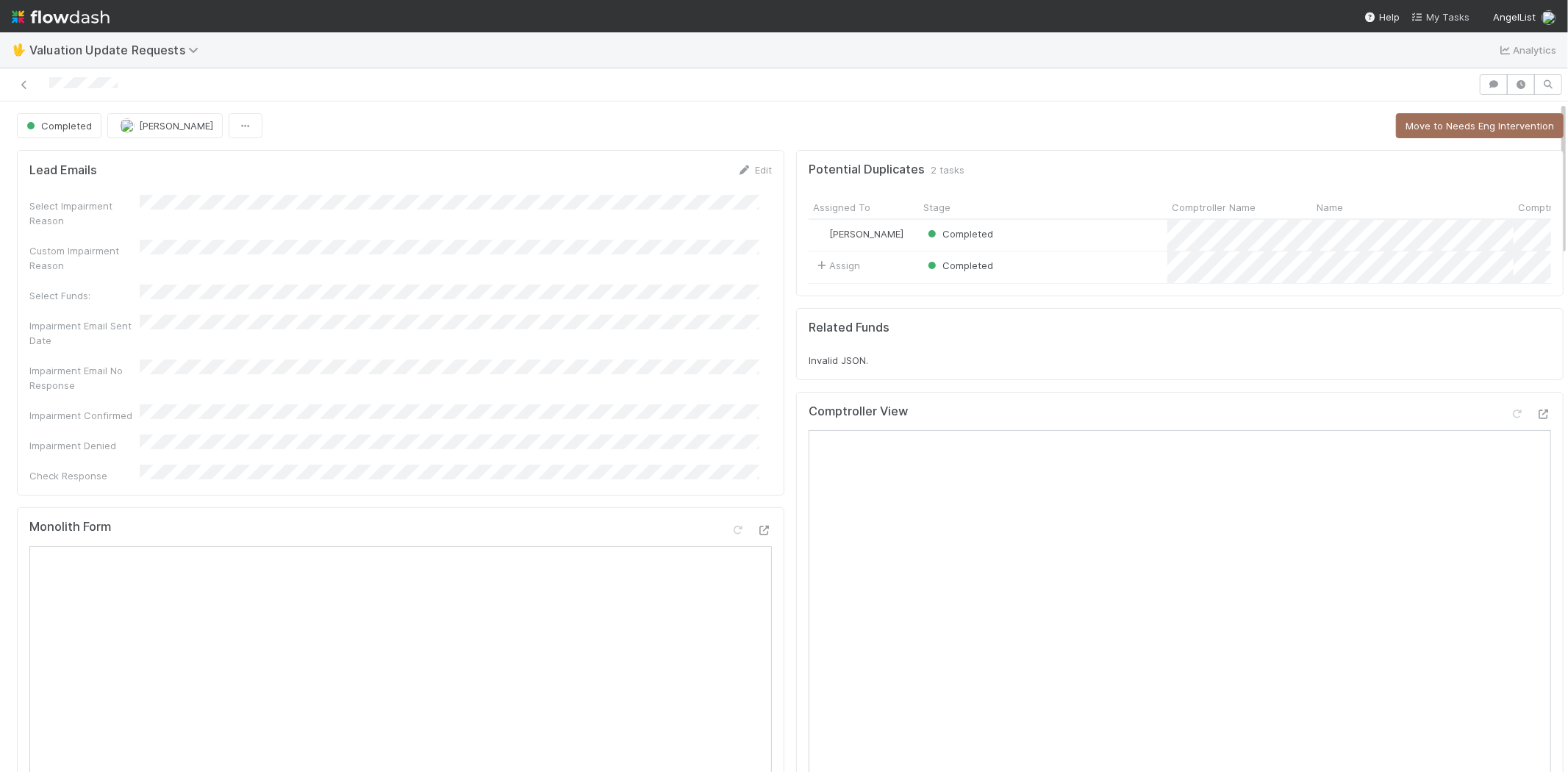
click at [1439, 18] on span "My Tasks" at bounding box center [1440, 17] width 58 height 12
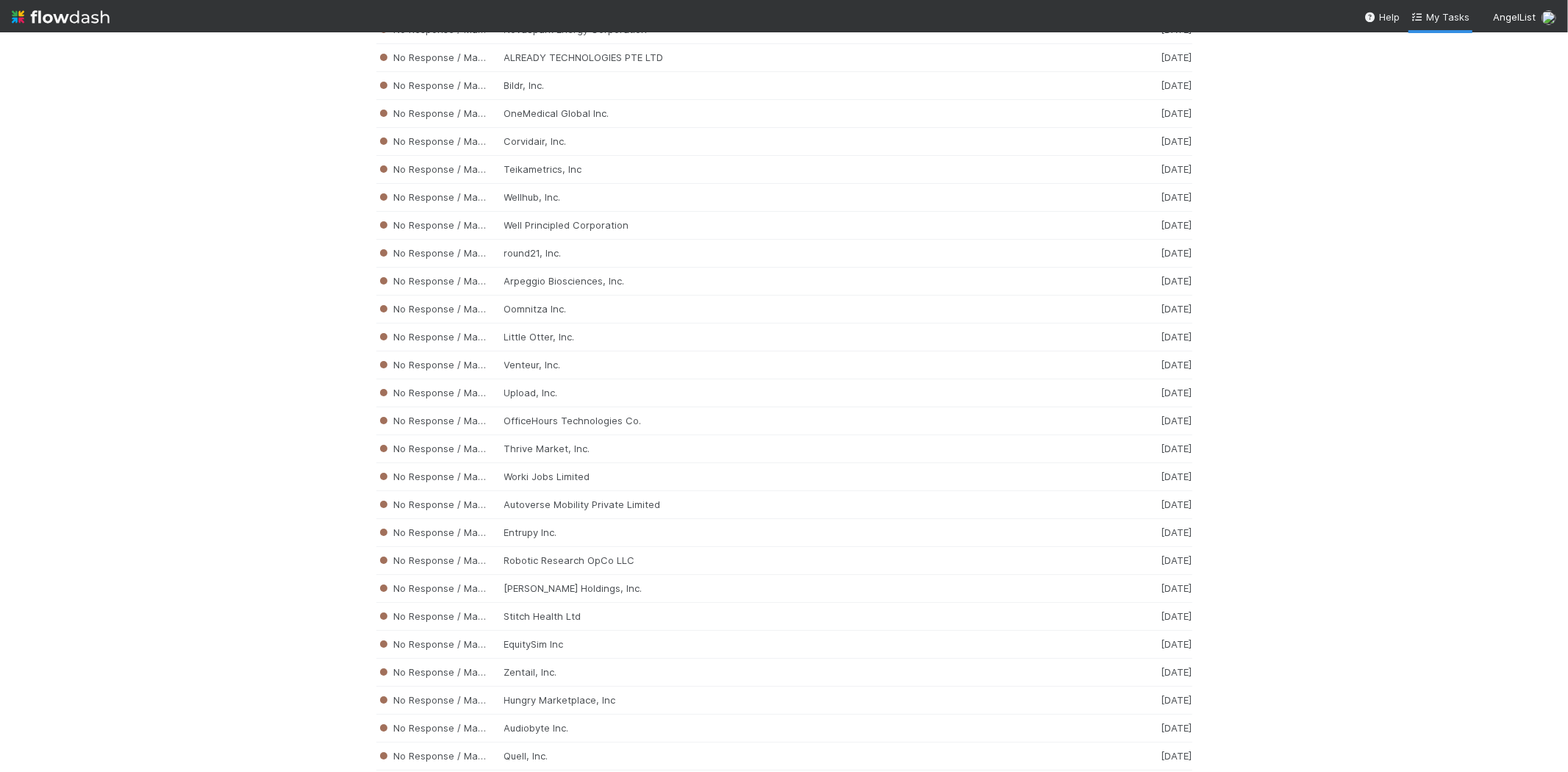
scroll to position [9036, 0]
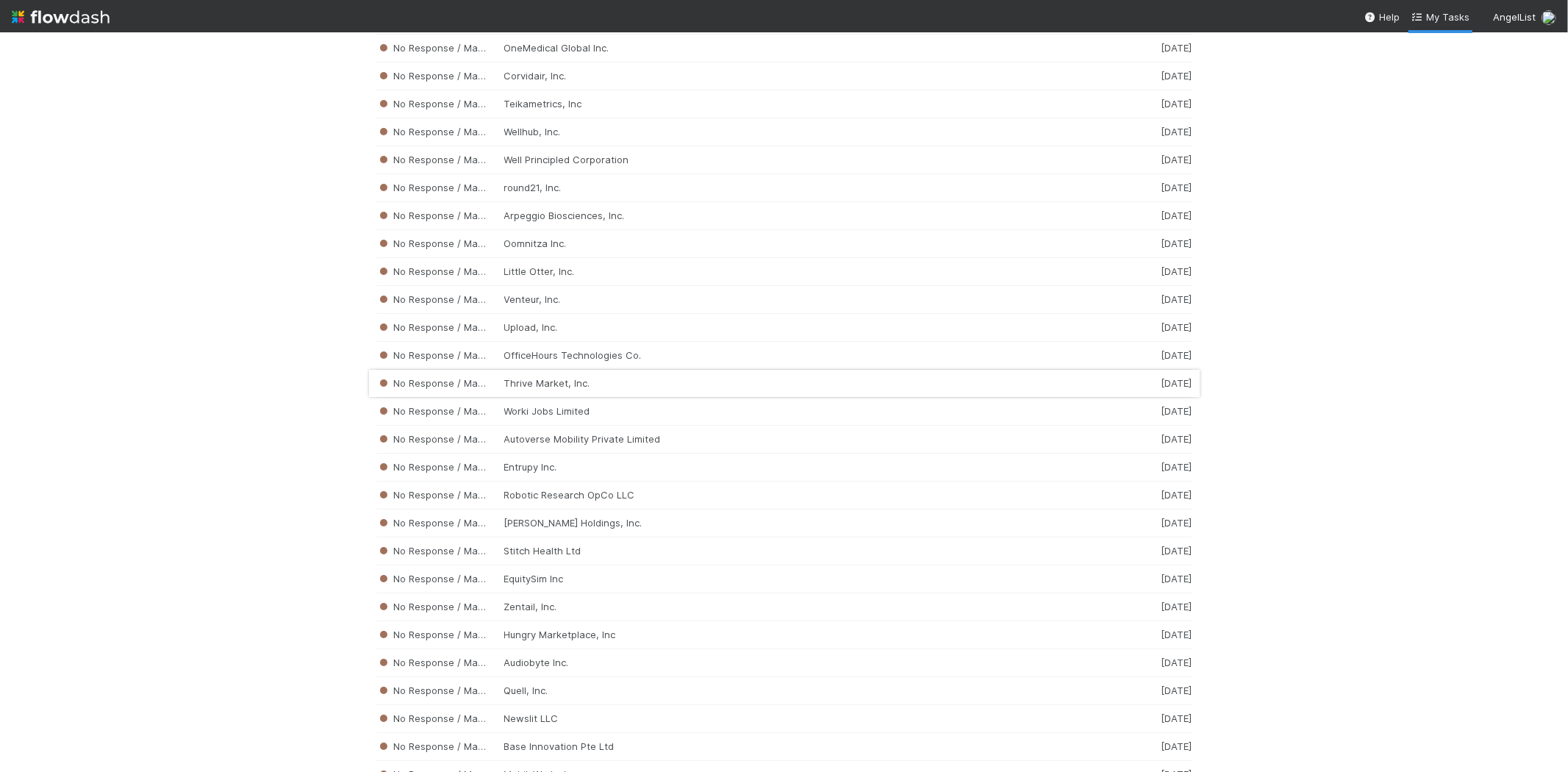
click at [568, 398] on div "No Response / Manual Review Thrive Market, Inc. [DATE]" at bounding box center [785, 383] width 816 height 28
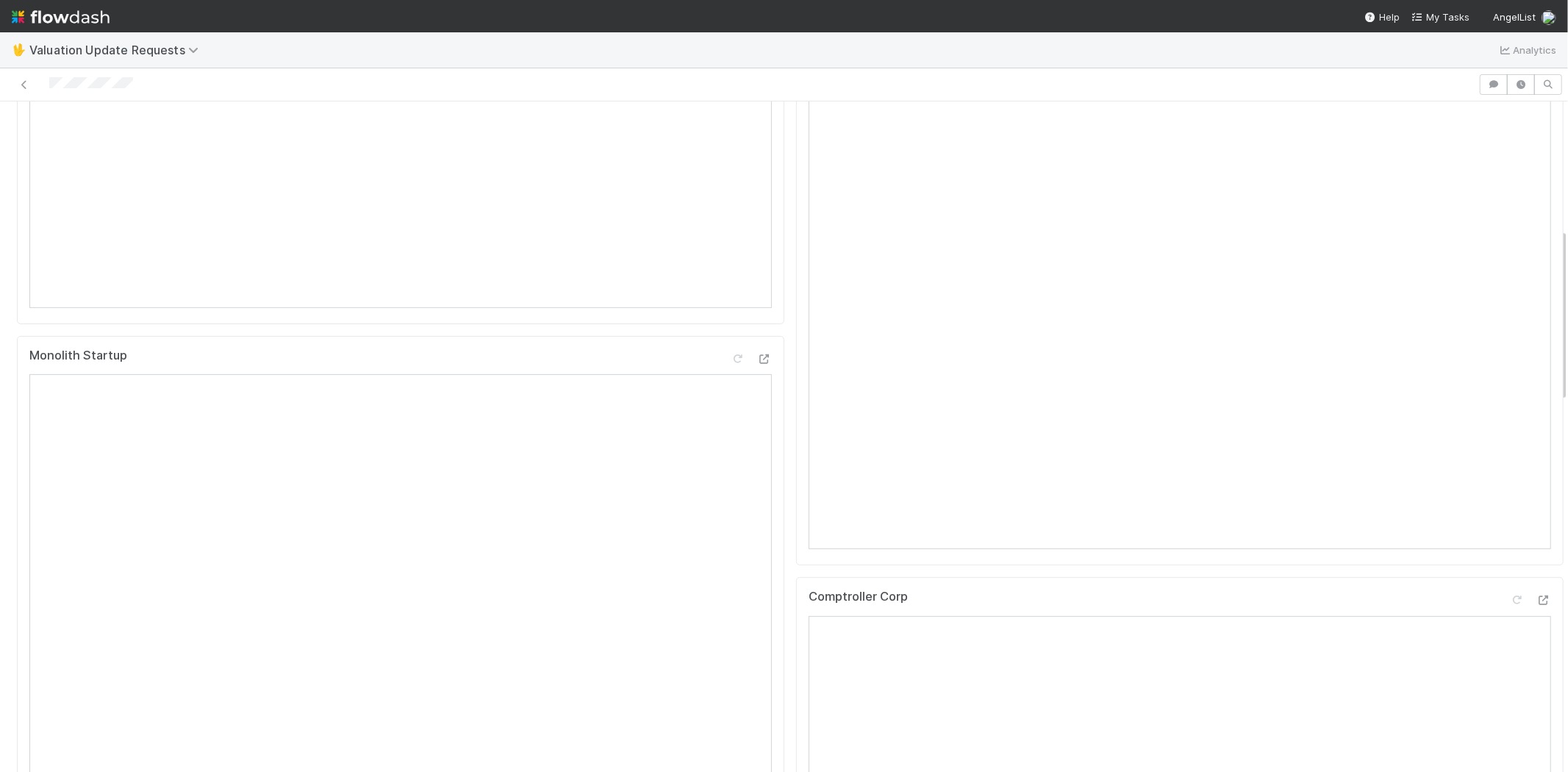
scroll to position [489, 0]
drag, startPoint x: 148, startPoint y: 81, endPoint x: 51, endPoint y: 77, distance: 97.1
click at [51, 77] on div at bounding box center [739, 85] width 1467 height 21
click at [1510, 256] on icon at bounding box center [1517, 251] width 15 height 10
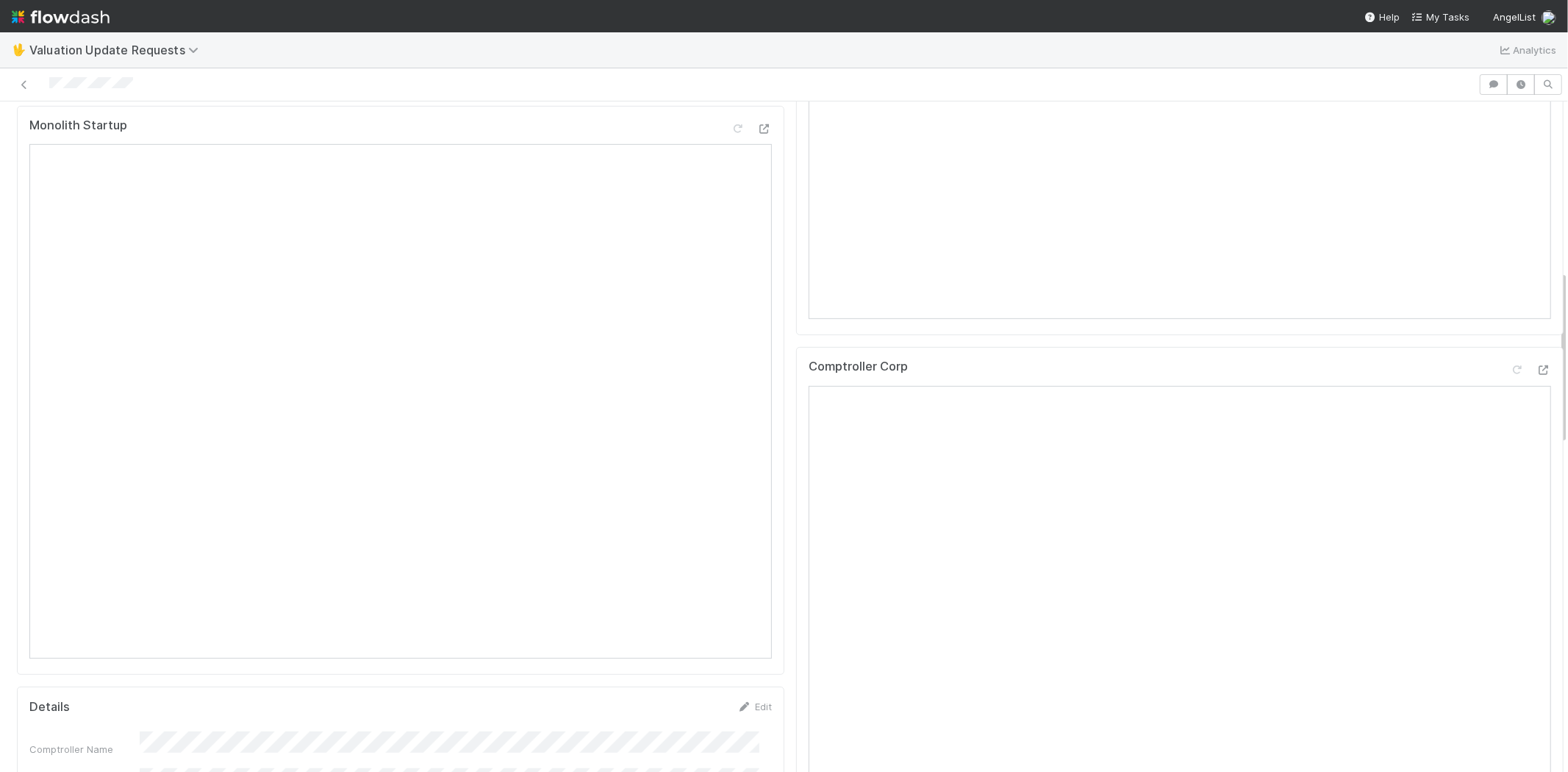
scroll to position [653, 0]
click at [1510, 348] on icon at bounding box center [1517, 342] width 15 height 10
click at [1510, 318] on icon at bounding box center [1517, 318] width 15 height 10
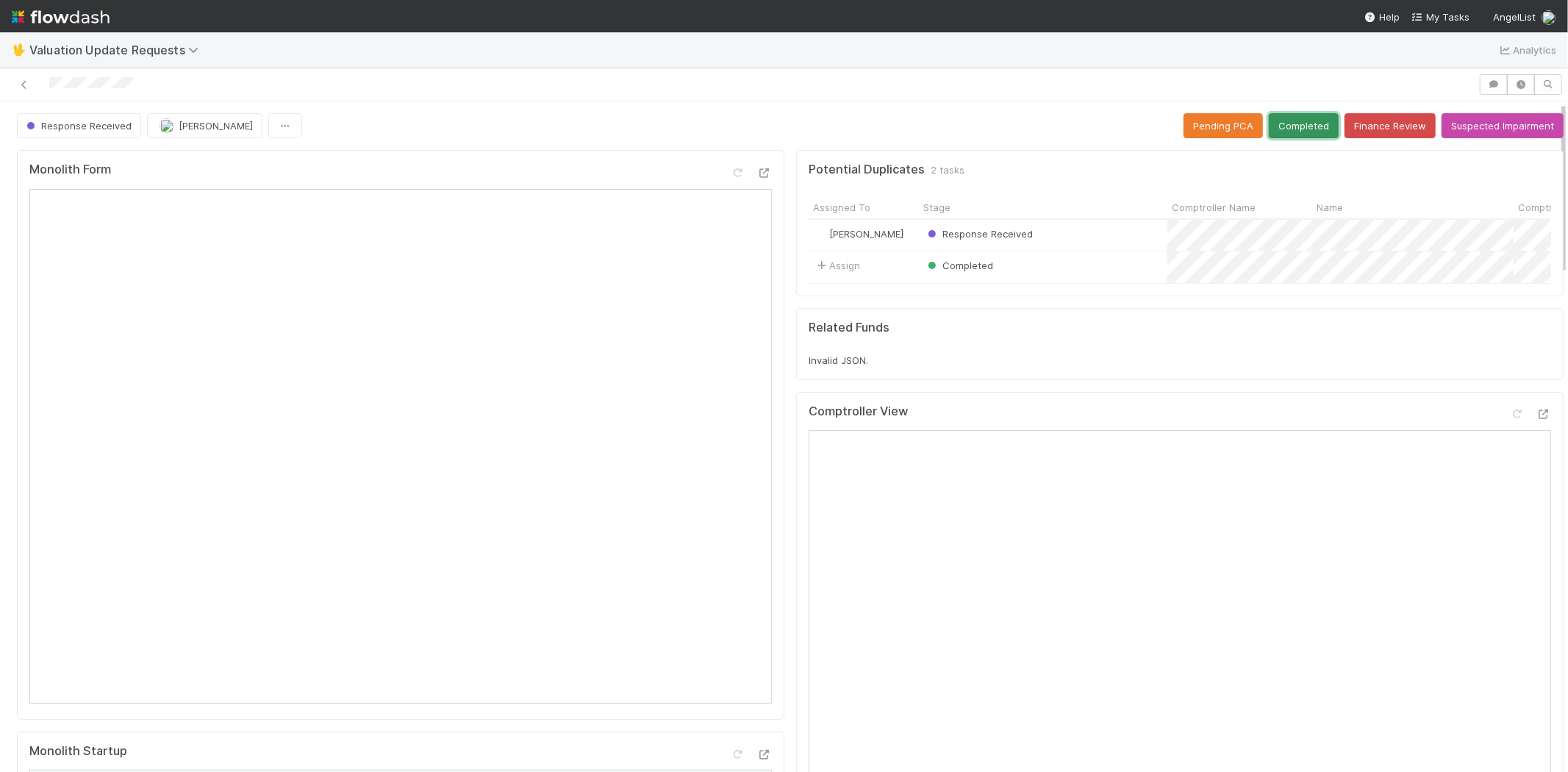
click at [1270, 115] on button "Completed" at bounding box center [1304, 126] width 70 height 25
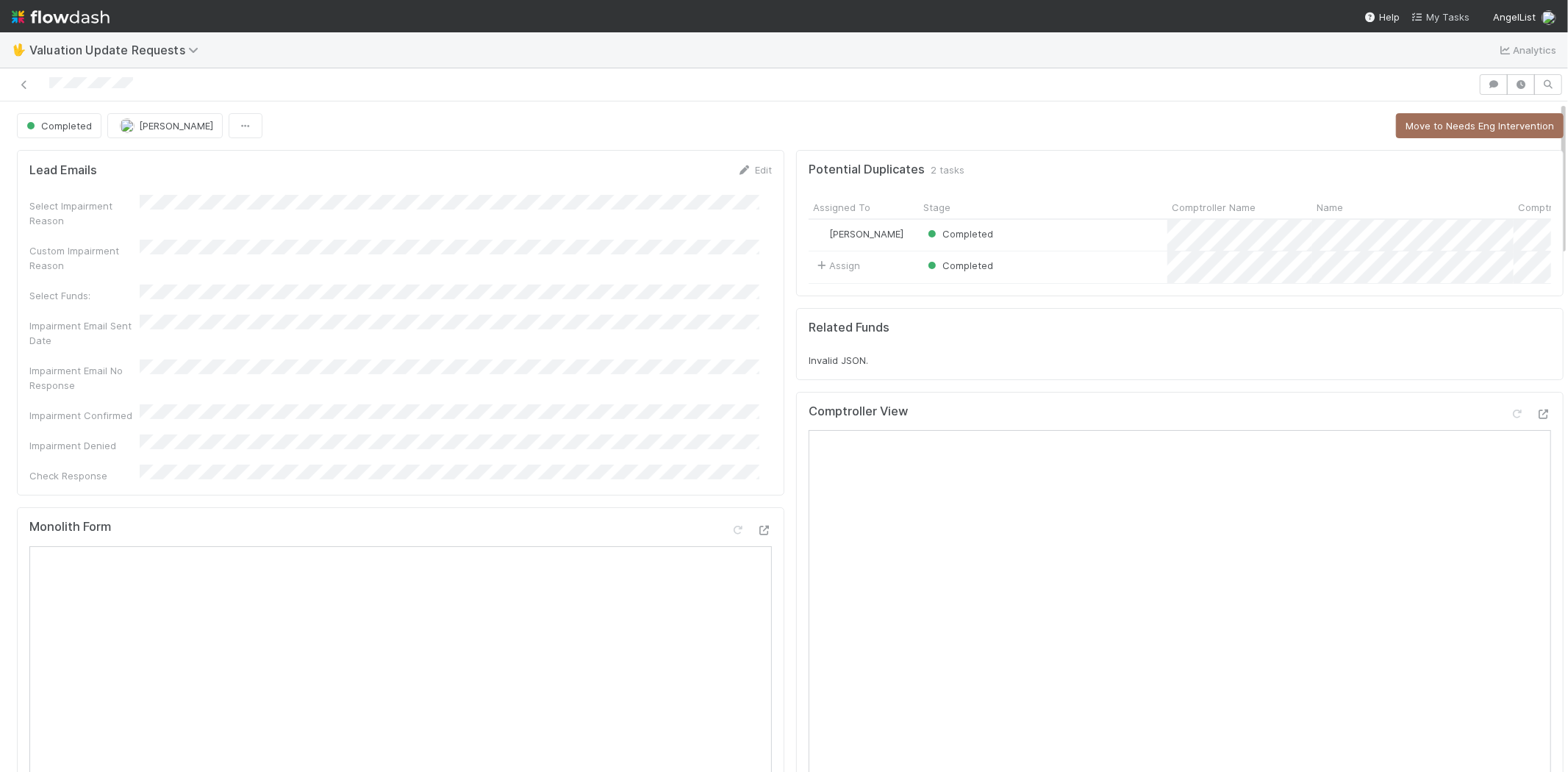
click at [1435, 13] on span "My Tasks" at bounding box center [1440, 17] width 58 height 12
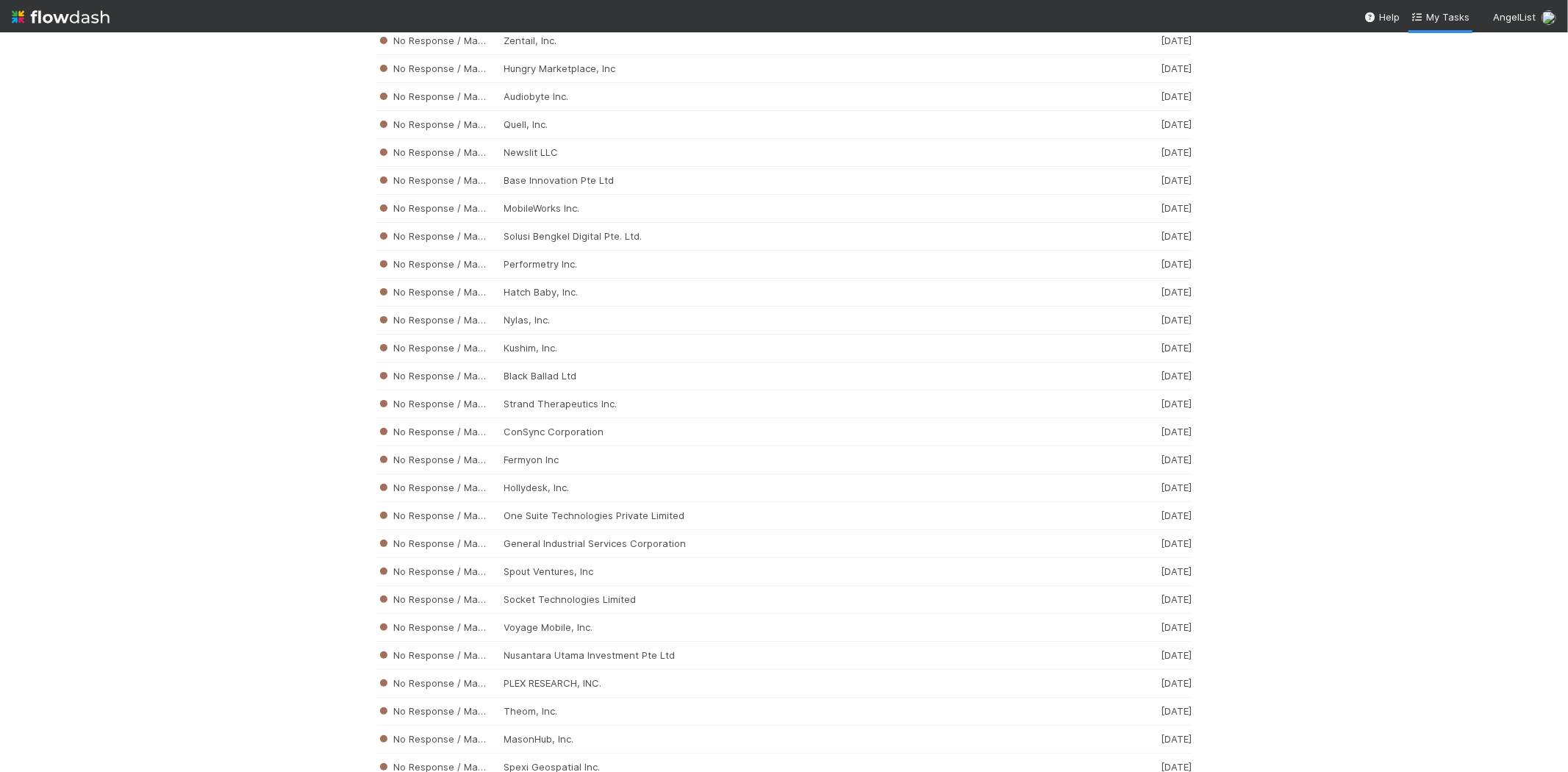
scroll to position [9614, 0]
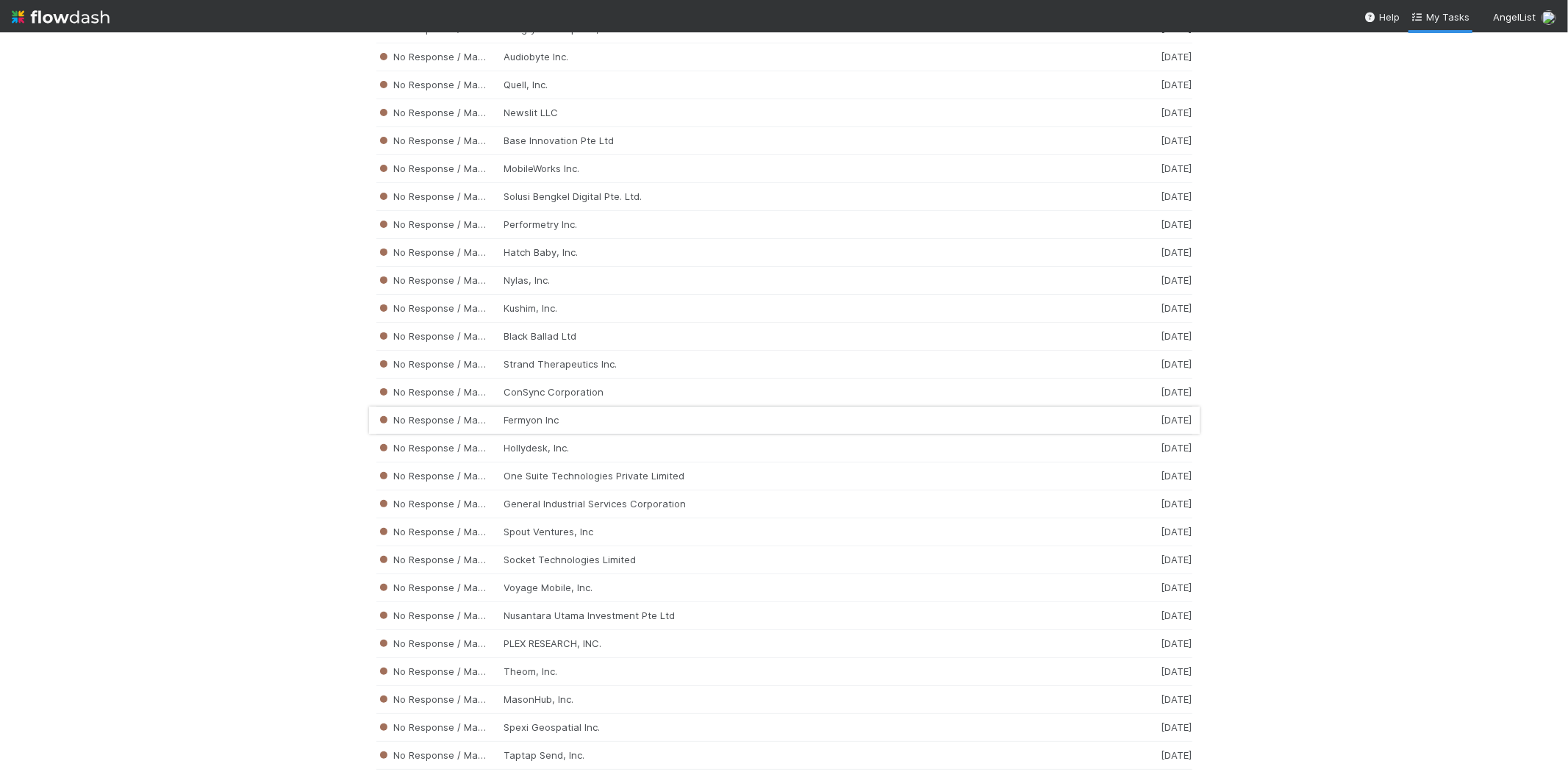
click at [585, 434] on div "No Response / Manual Review Fermyon Inc [DATE]" at bounding box center [785, 420] width 816 height 28
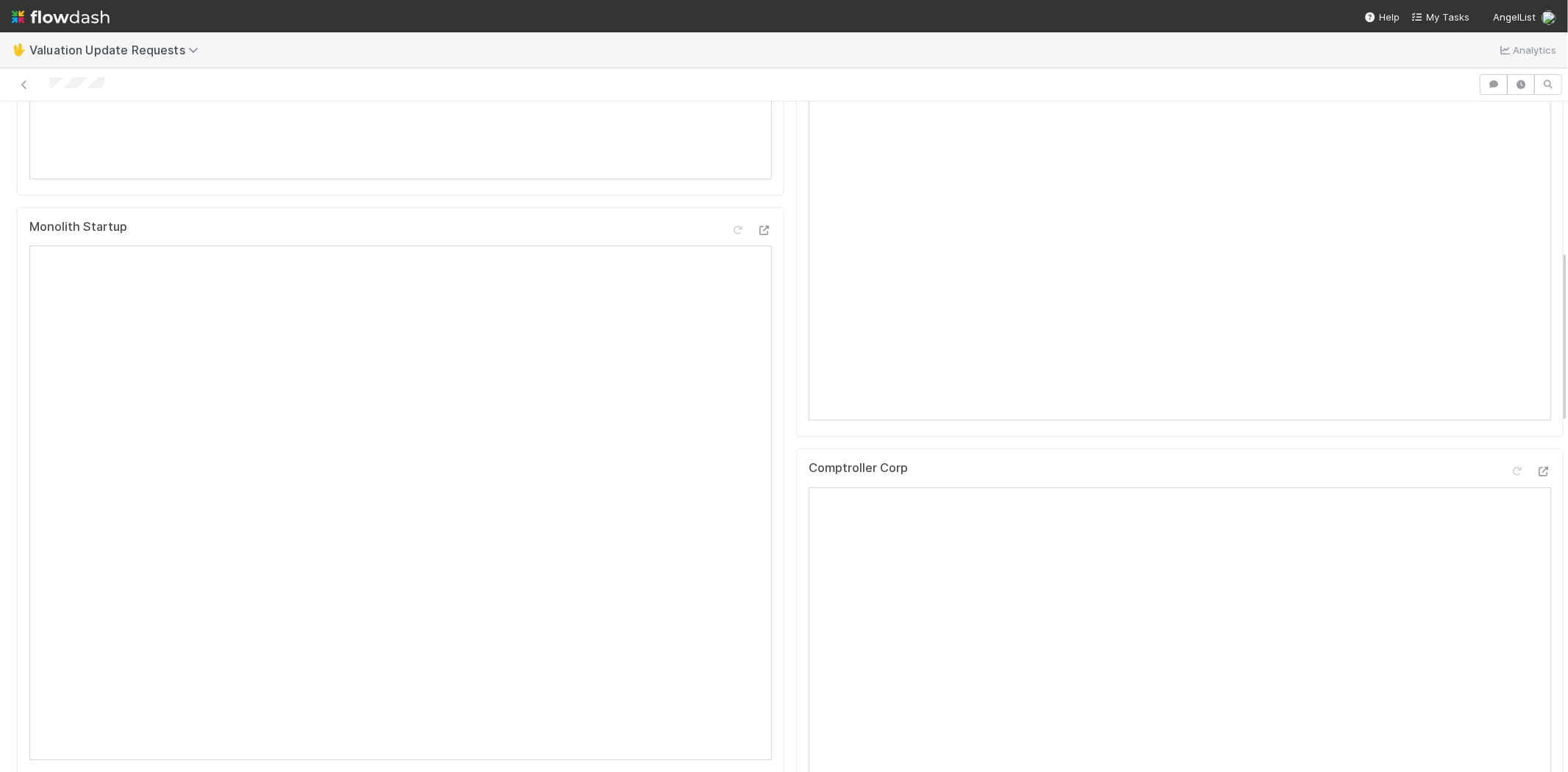
scroll to position [571, 0]
drag, startPoint x: 119, startPoint y: 78, endPoint x: 46, endPoint y: 81, distance: 73.1
click at [46, 81] on div at bounding box center [739, 85] width 1467 height 21
drag, startPoint x: 148, startPoint y: 64, endPoint x: 138, endPoint y: 67, distance: 10.4
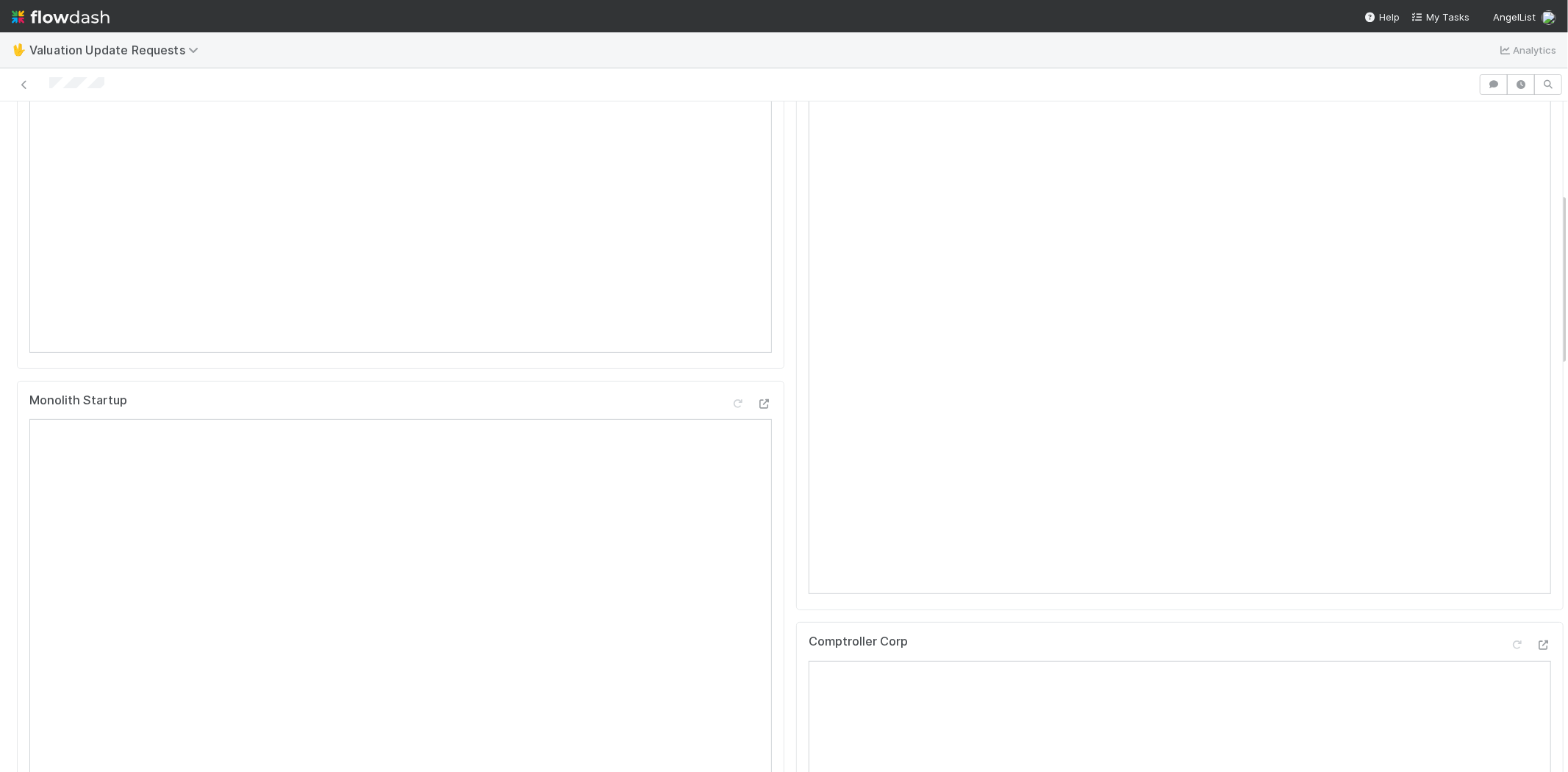
click at [148, 75] on div at bounding box center [739, 85] width 1467 height 21
click at [50, 75] on div at bounding box center [739, 85] width 1467 height 21
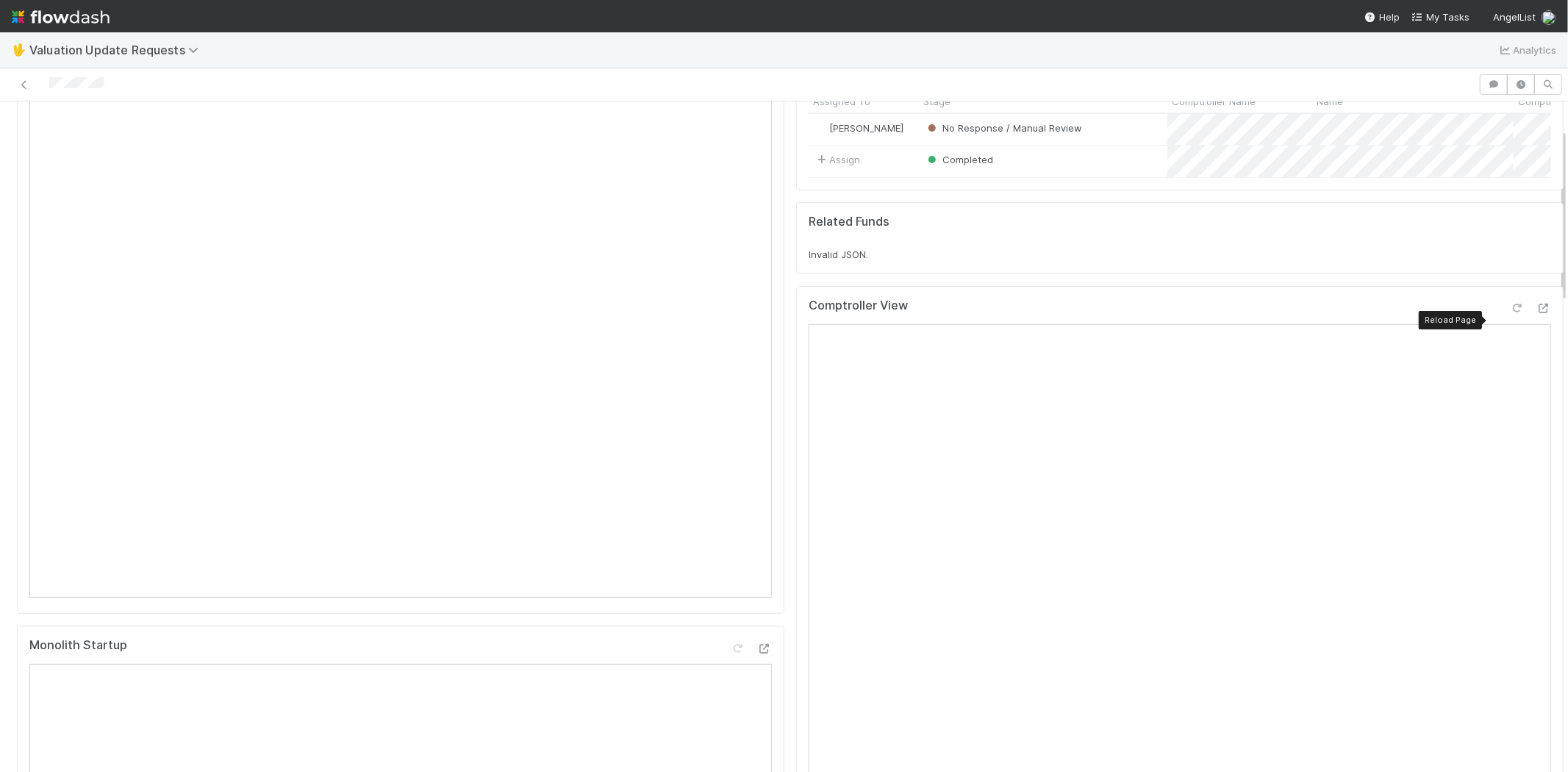
click at [1510, 304] on icon at bounding box center [1517, 308] width 15 height 10
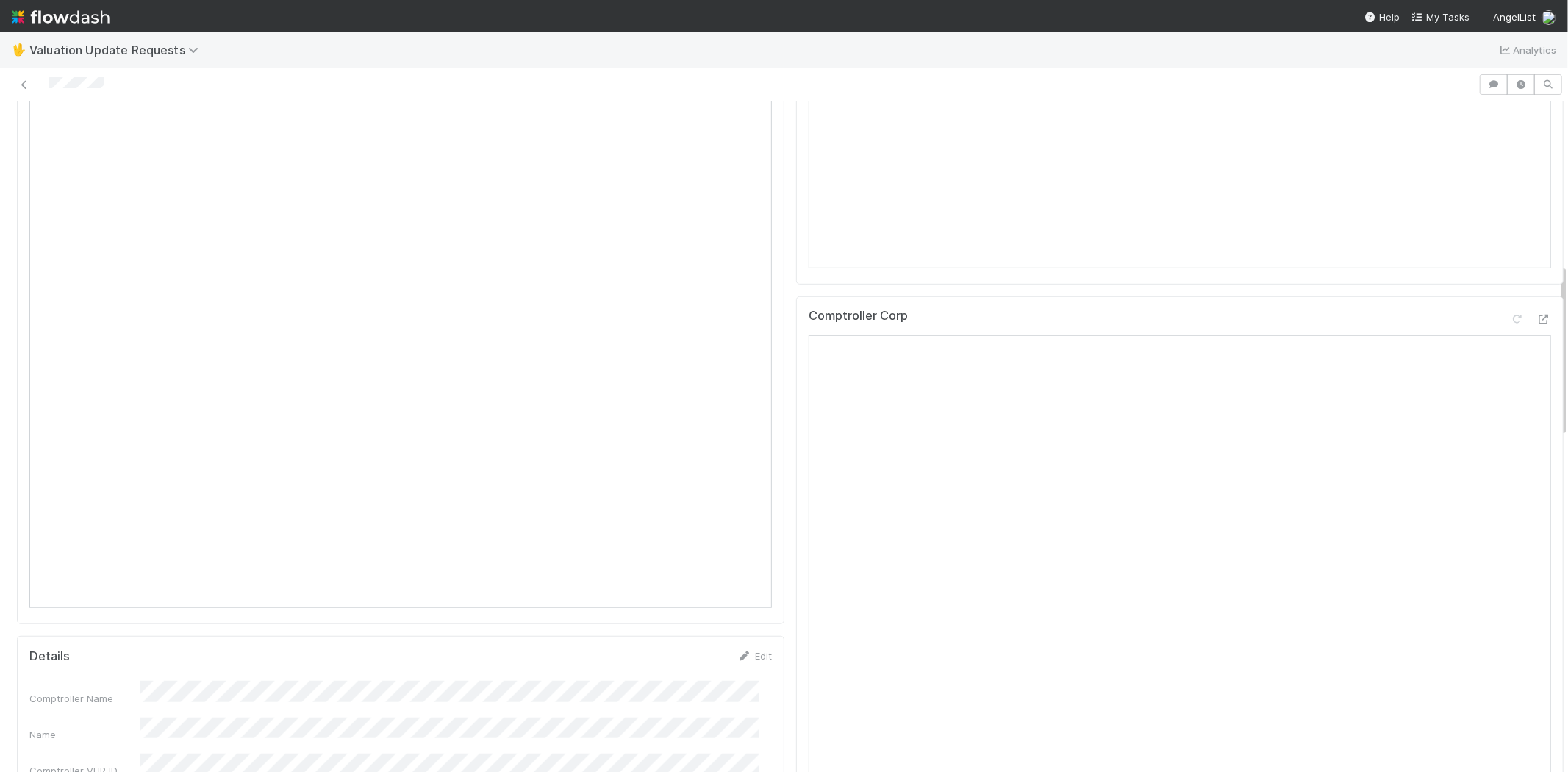
scroll to position [515, 0]
click at [1510, 480] on icon at bounding box center [1517, 481] width 15 height 10
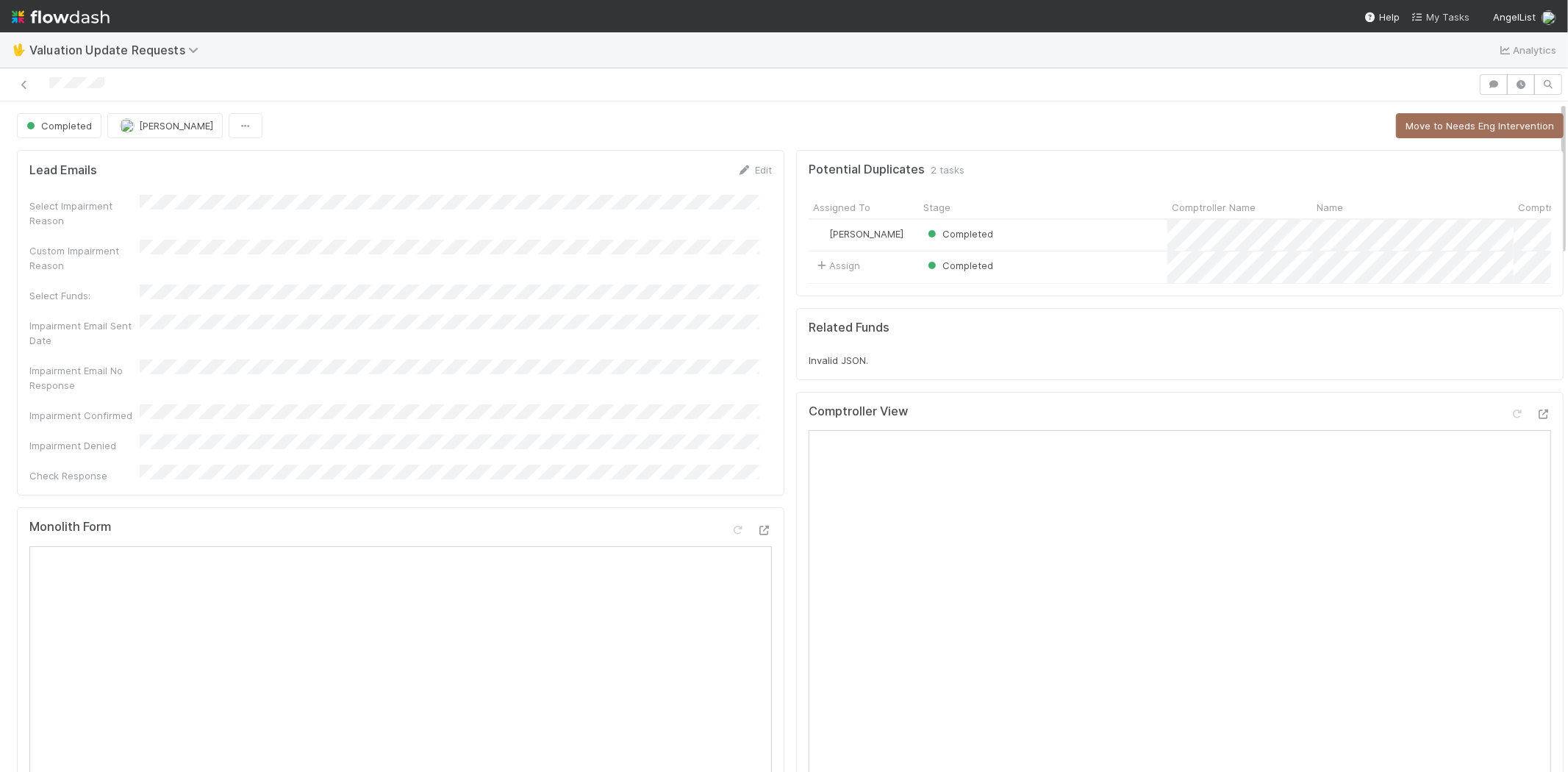
click at [1454, 21] on span "My Tasks" at bounding box center [1440, 17] width 58 height 12
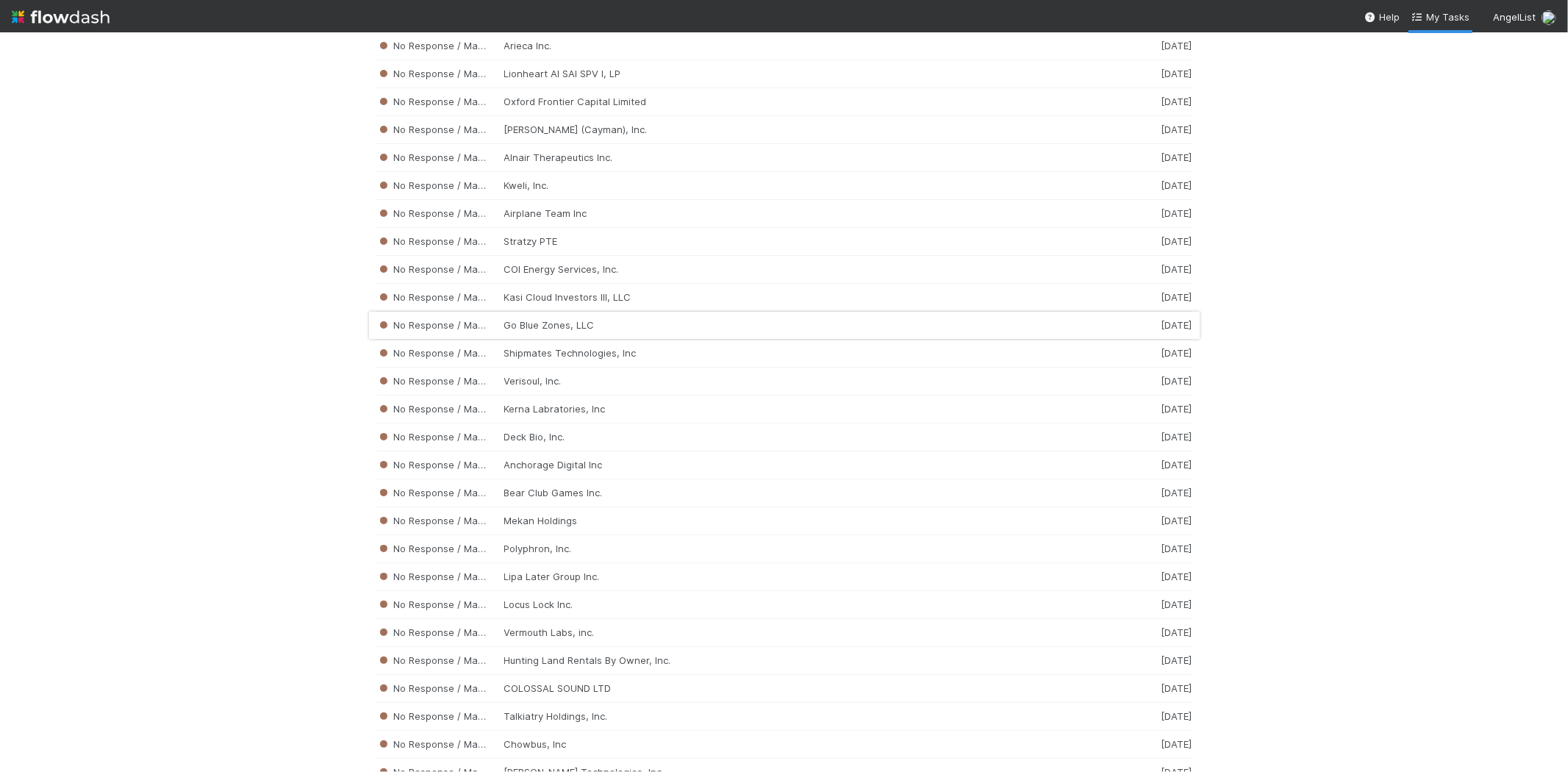
scroll to position [2789, 0]
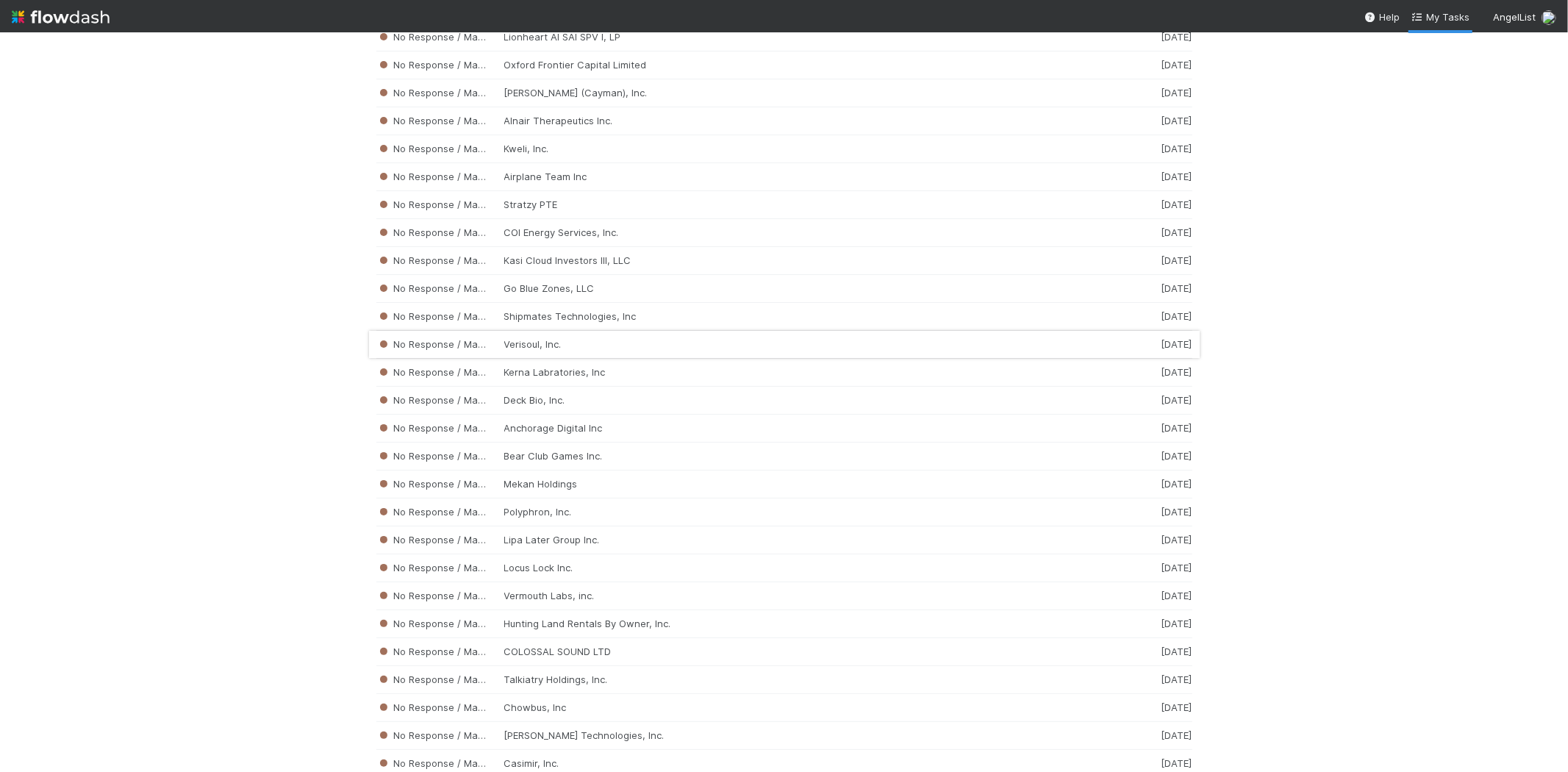
click at [645, 348] on div "No Response / Manual Review Verisoul, Inc. [DATE]" at bounding box center [785, 345] width 816 height 28
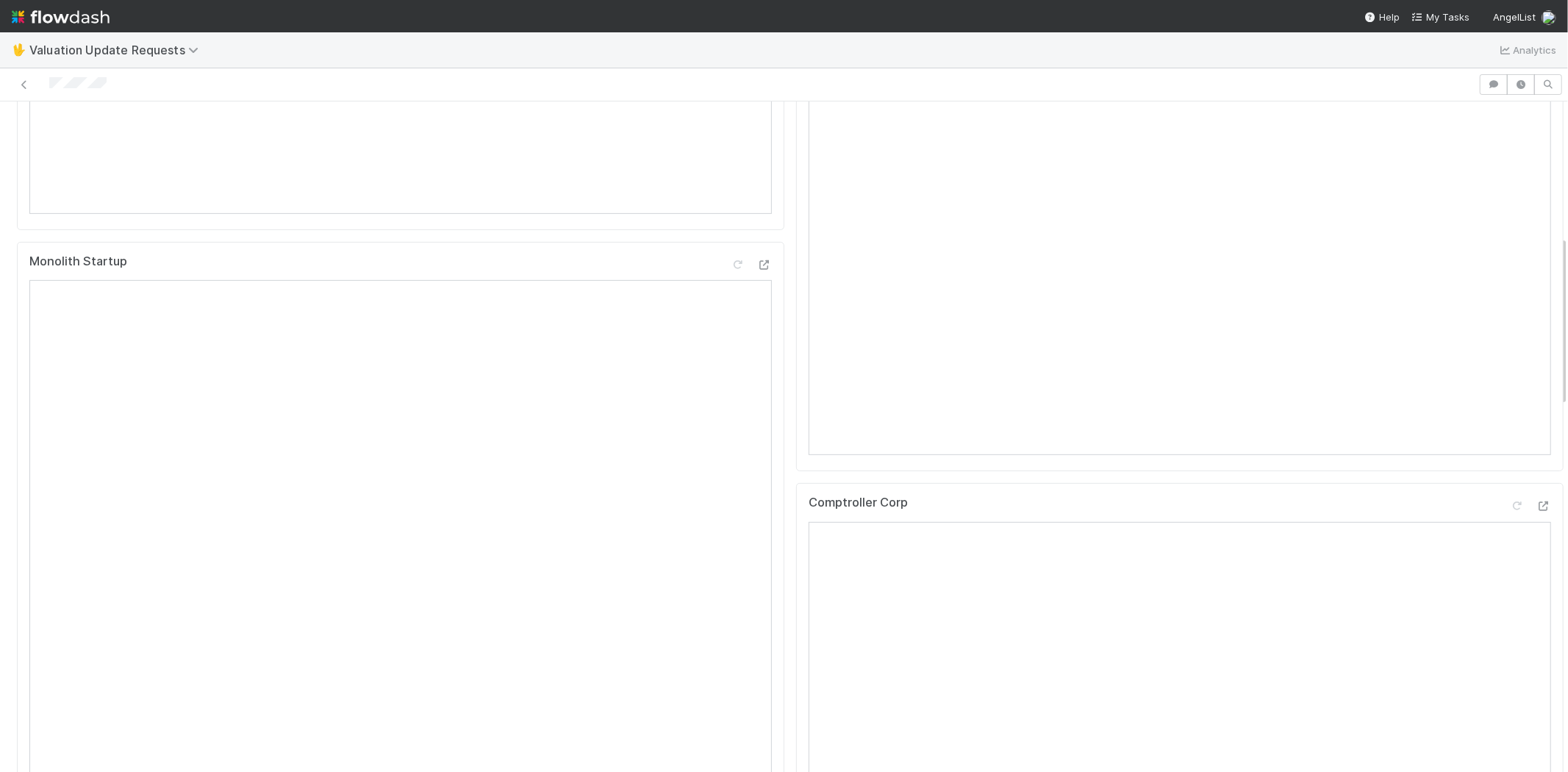
scroll to position [571, 0]
drag, startPoint x: 124, startPoint y: 83, endPoint x: 40, endPoint y: 91, distance: 84.4
click at [40, 91] on div at bounding box center [739, 85] width 1467 height 21
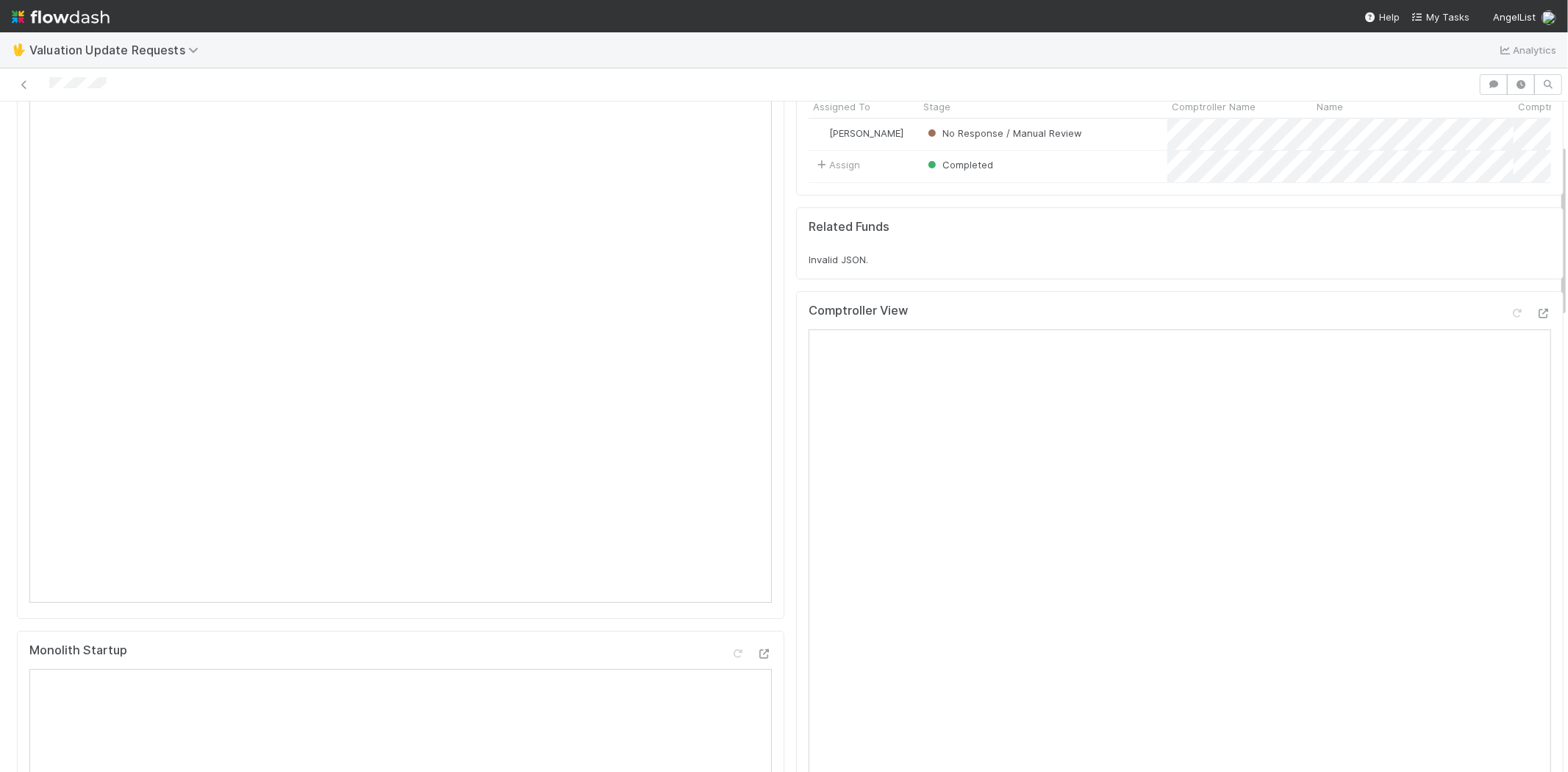
scroll to position [163, 0]
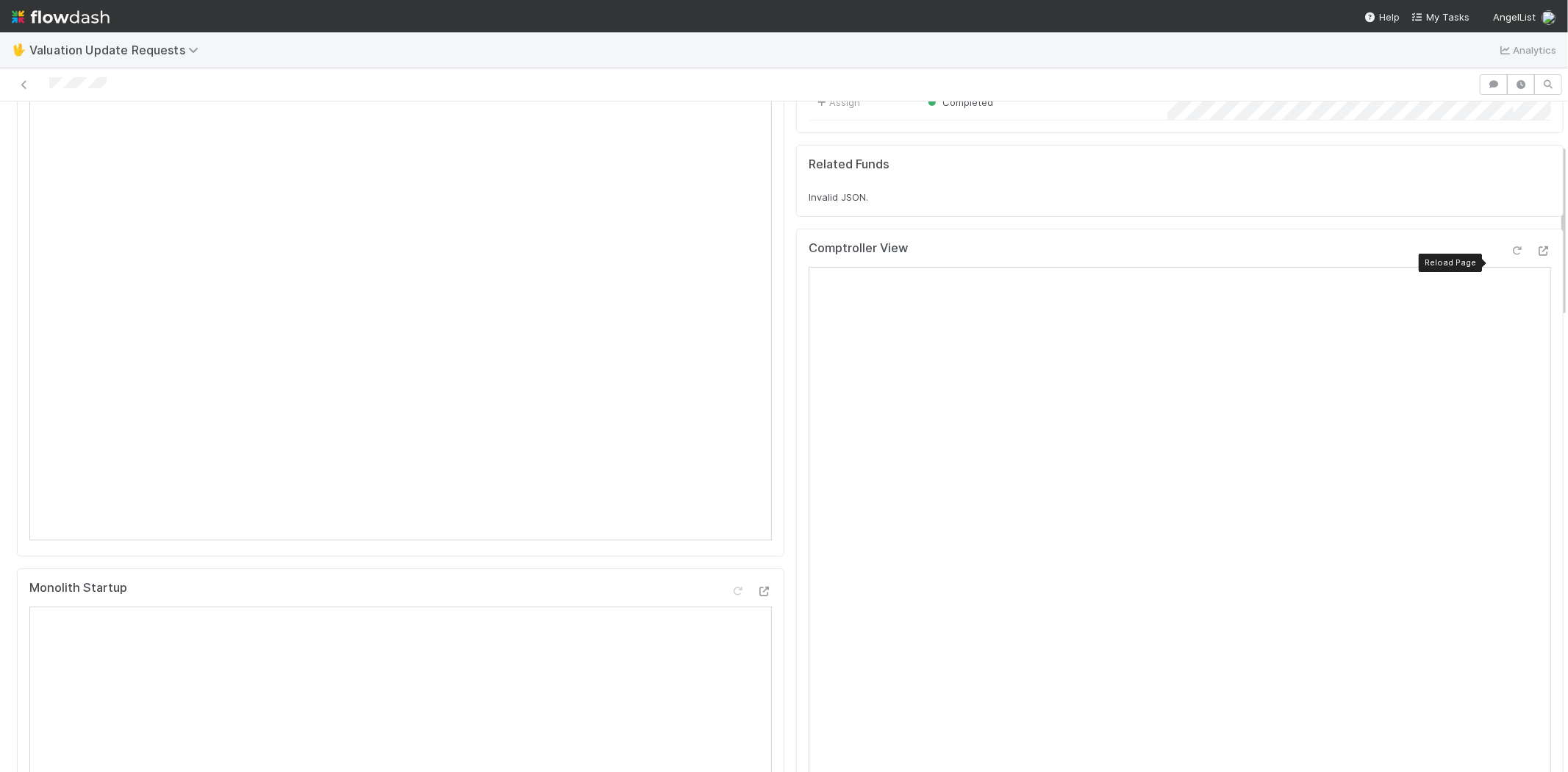
click at [1510, 256] on icon at bounding box center [1517, 251] width 15 height 10
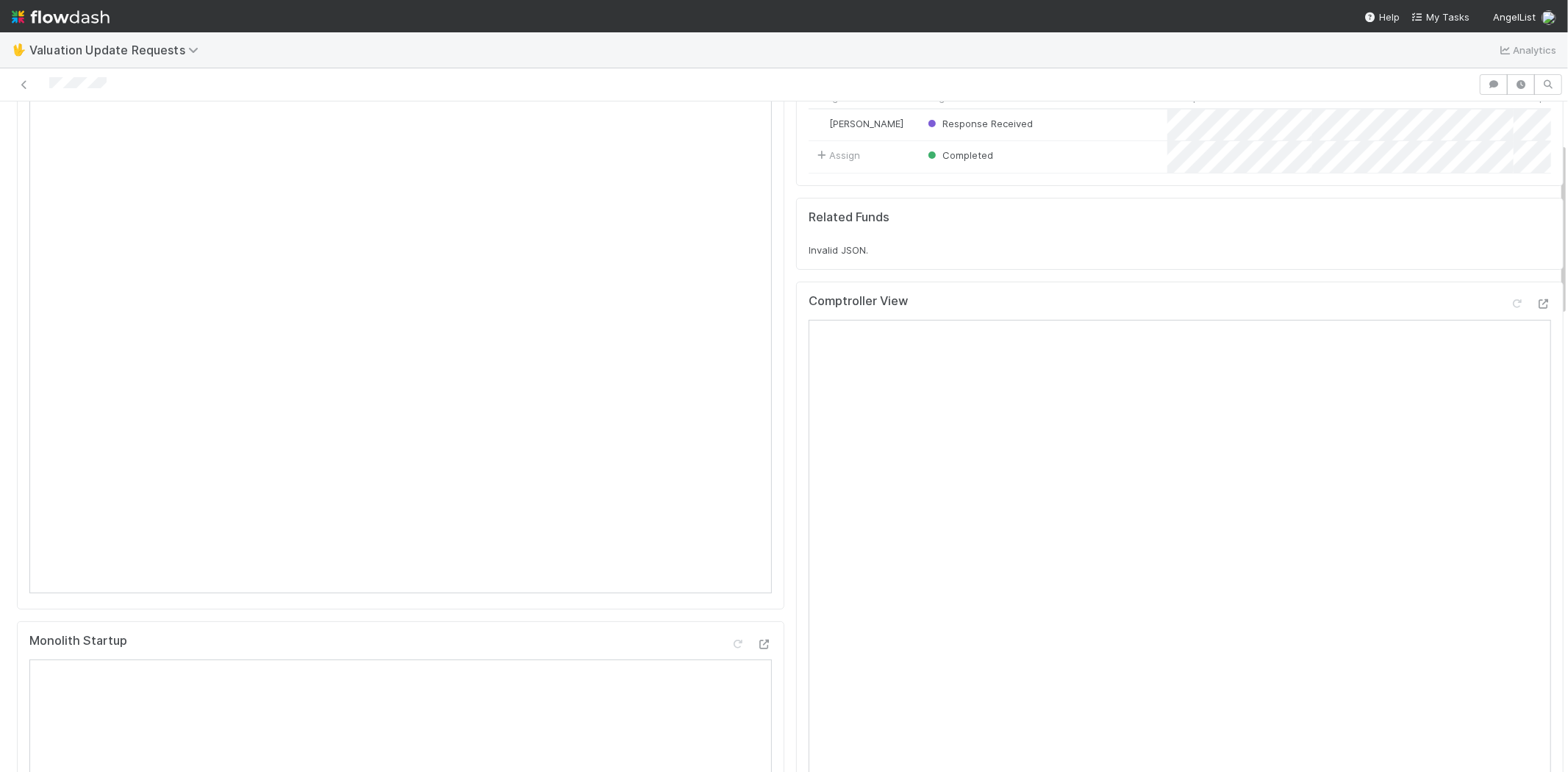
scroll to position [0, 0]
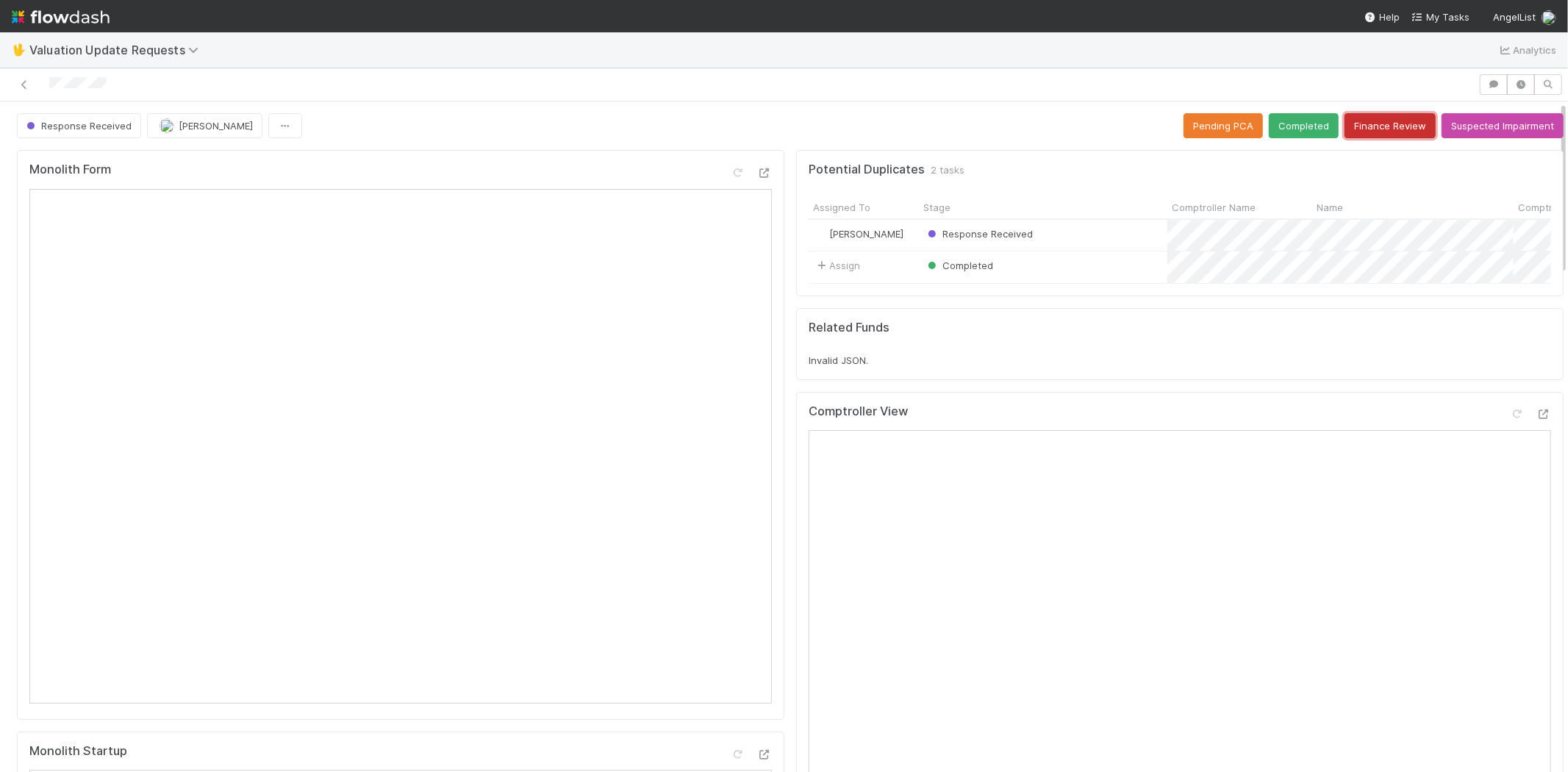
click at [1361, 130] on button "Finance Review" at bounding box center [1390, 126] width 91 height 25
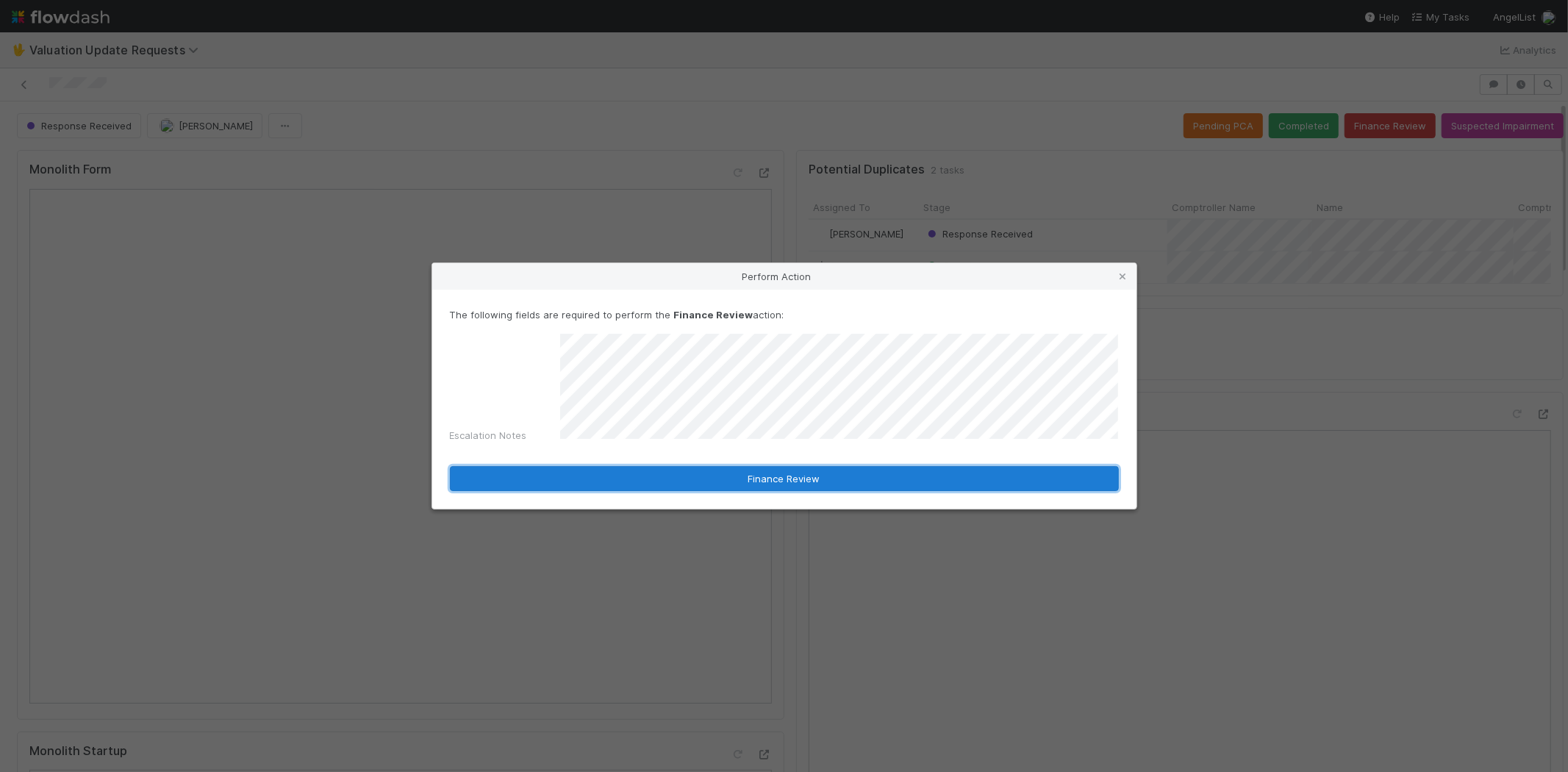
click at [774, 475] on button "Finance Review" at bounding box center [784, 479] width 669 height 25
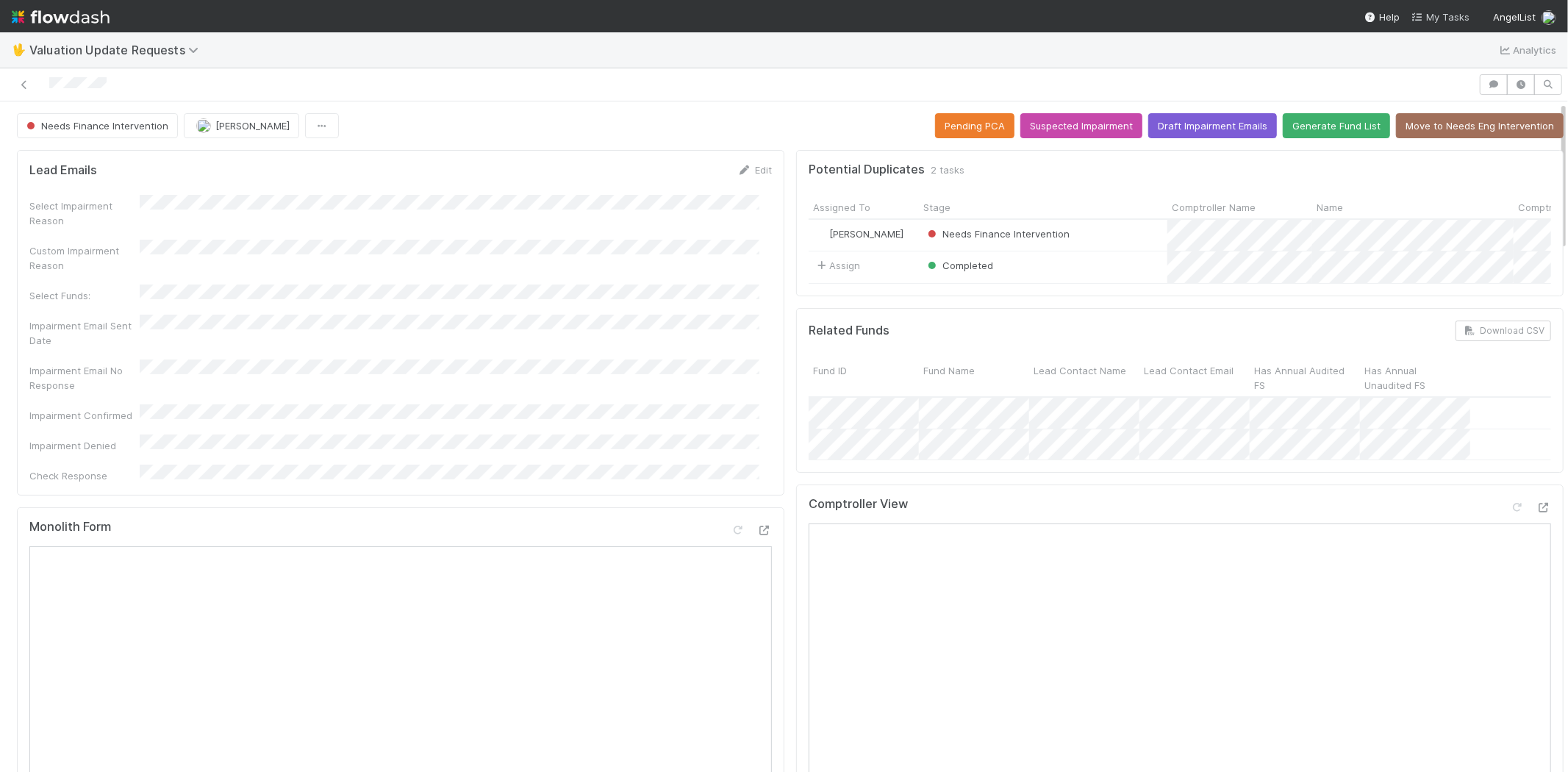
drag, startPoint x: 1449, startPoint y: 16, endPoint x: 1440, endPoint y: 15, distance: 9.1
click at [1449, 16] on span "My Tasks" at bounding box center [1440, 17] width 58 height 12
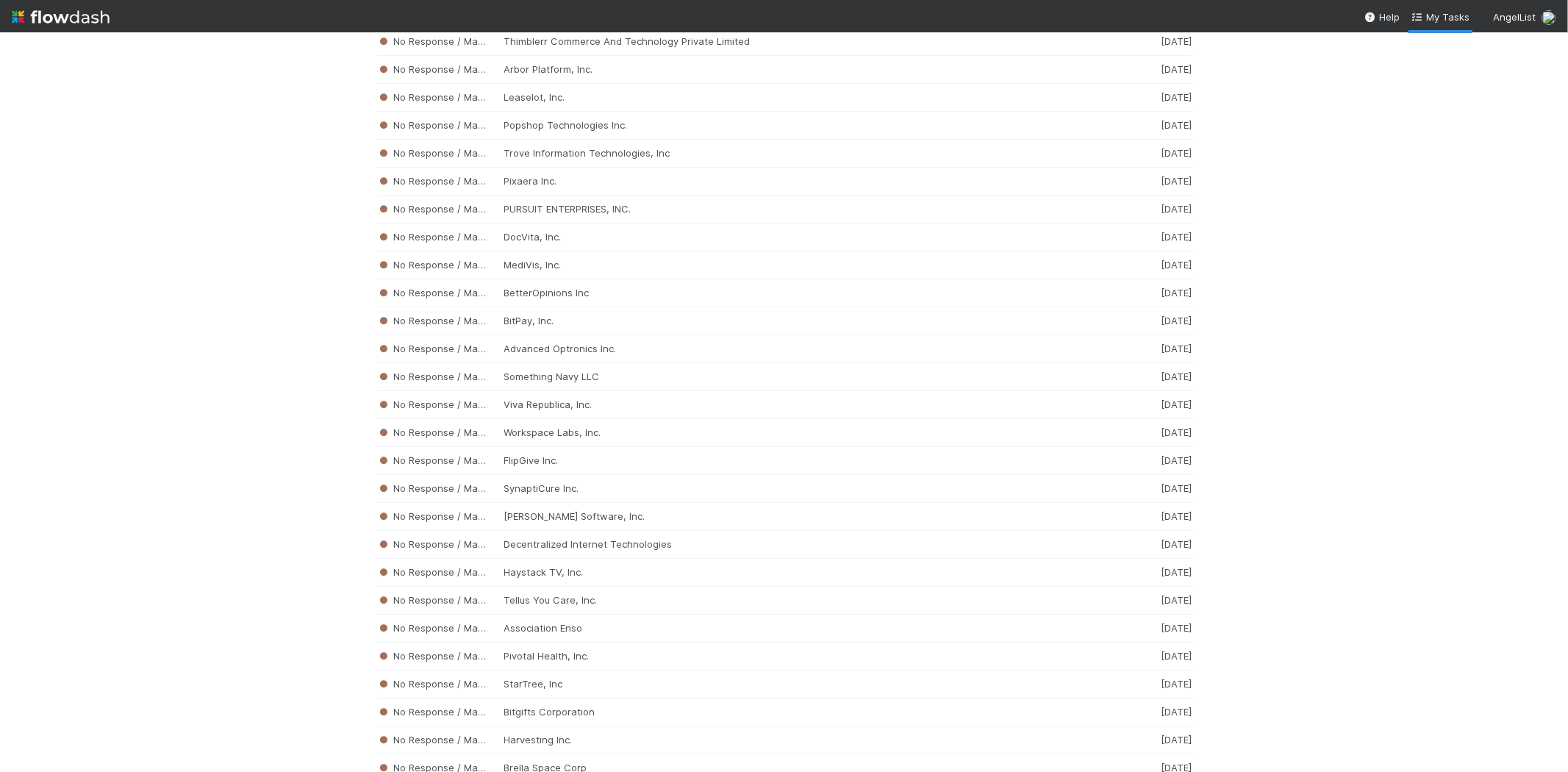
scroll to position [8077, 0]
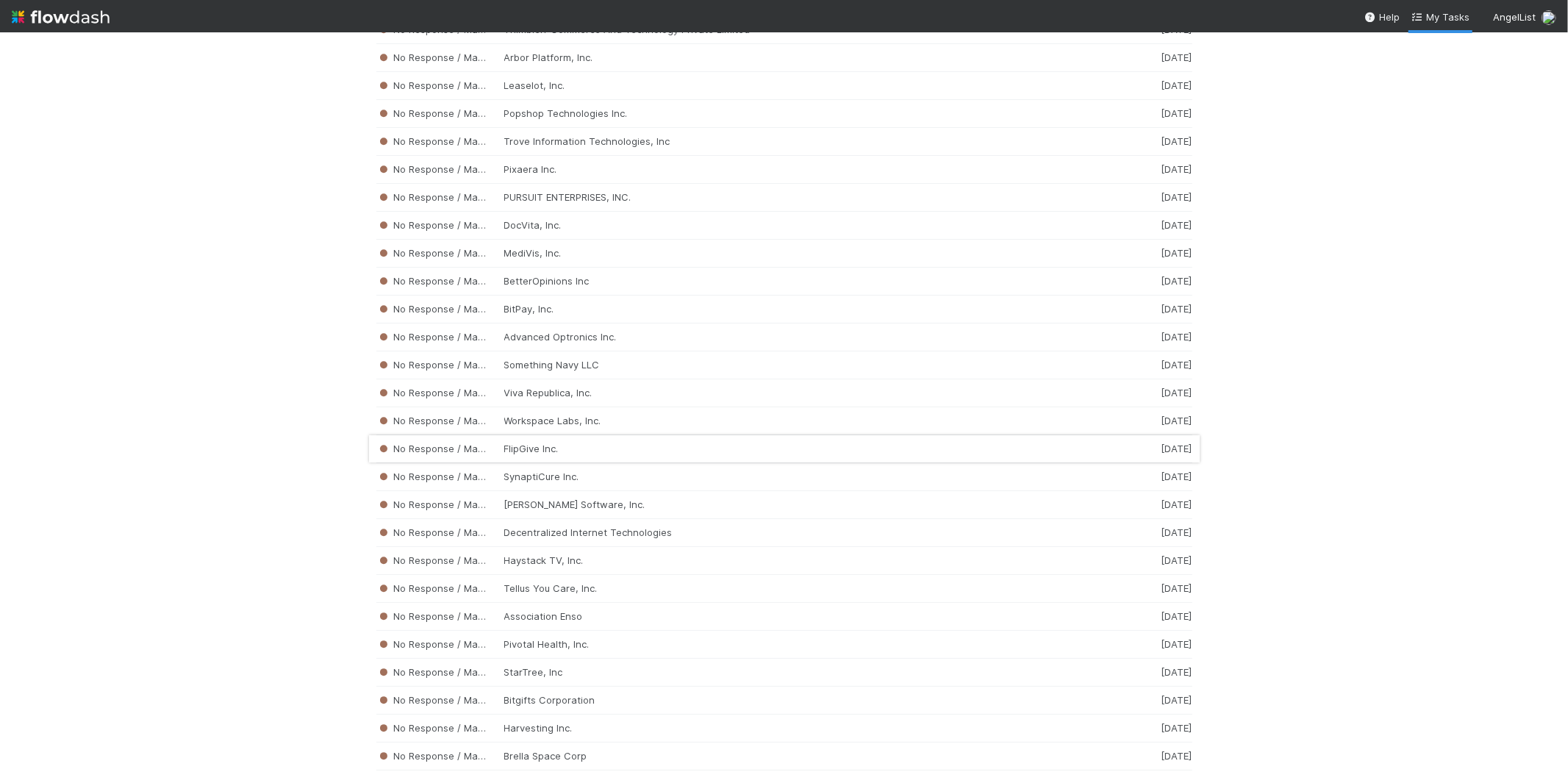
click at [582, 463] on div "No Response / Manual Review FlipGive Inc. [DATE]" at bounding box center [785, 448] width 816 height 28
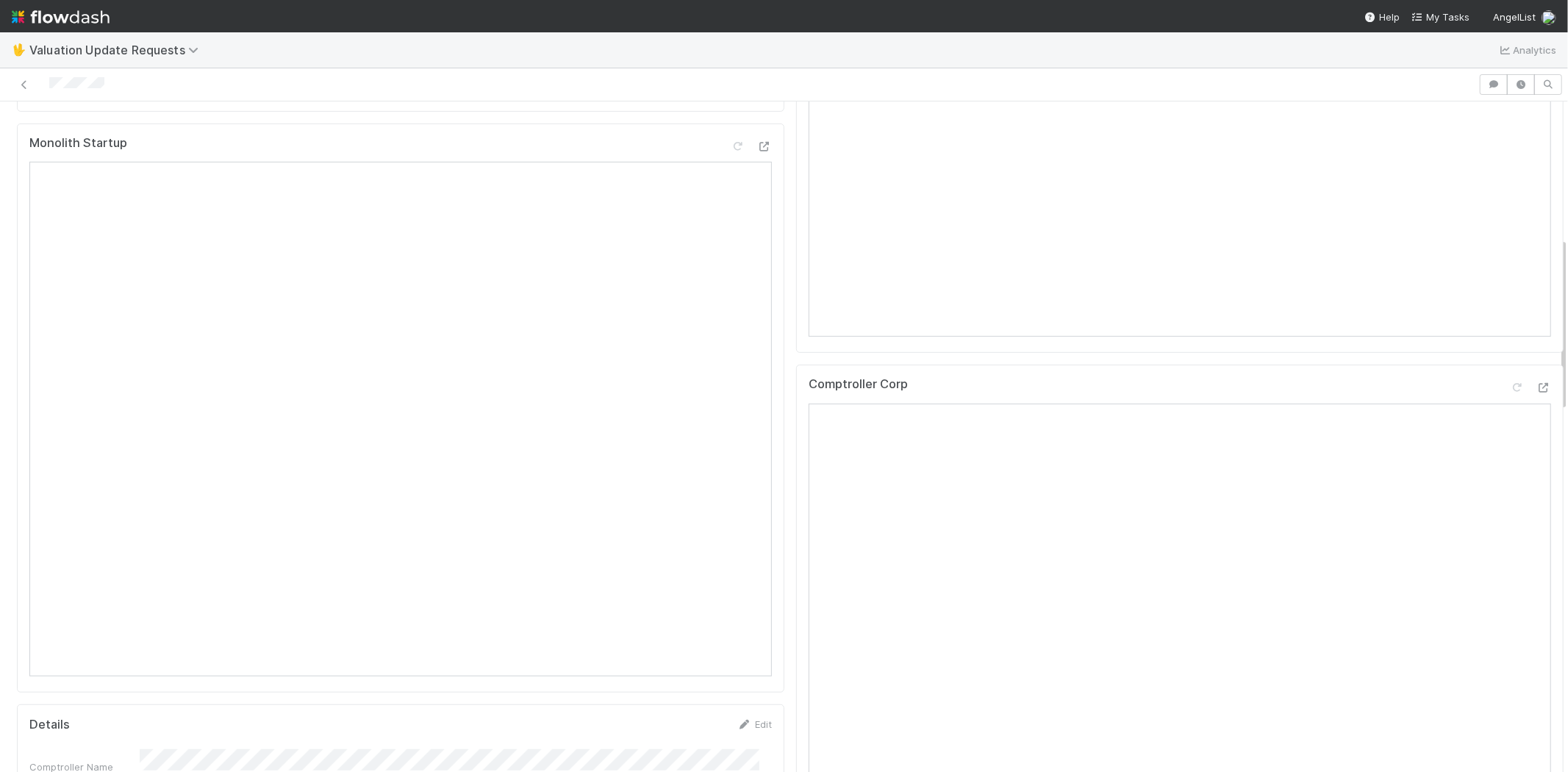
scroll to position [653, 0]
click at [50, 90] on div at bounding box center [739, 85] width 1467 height 21
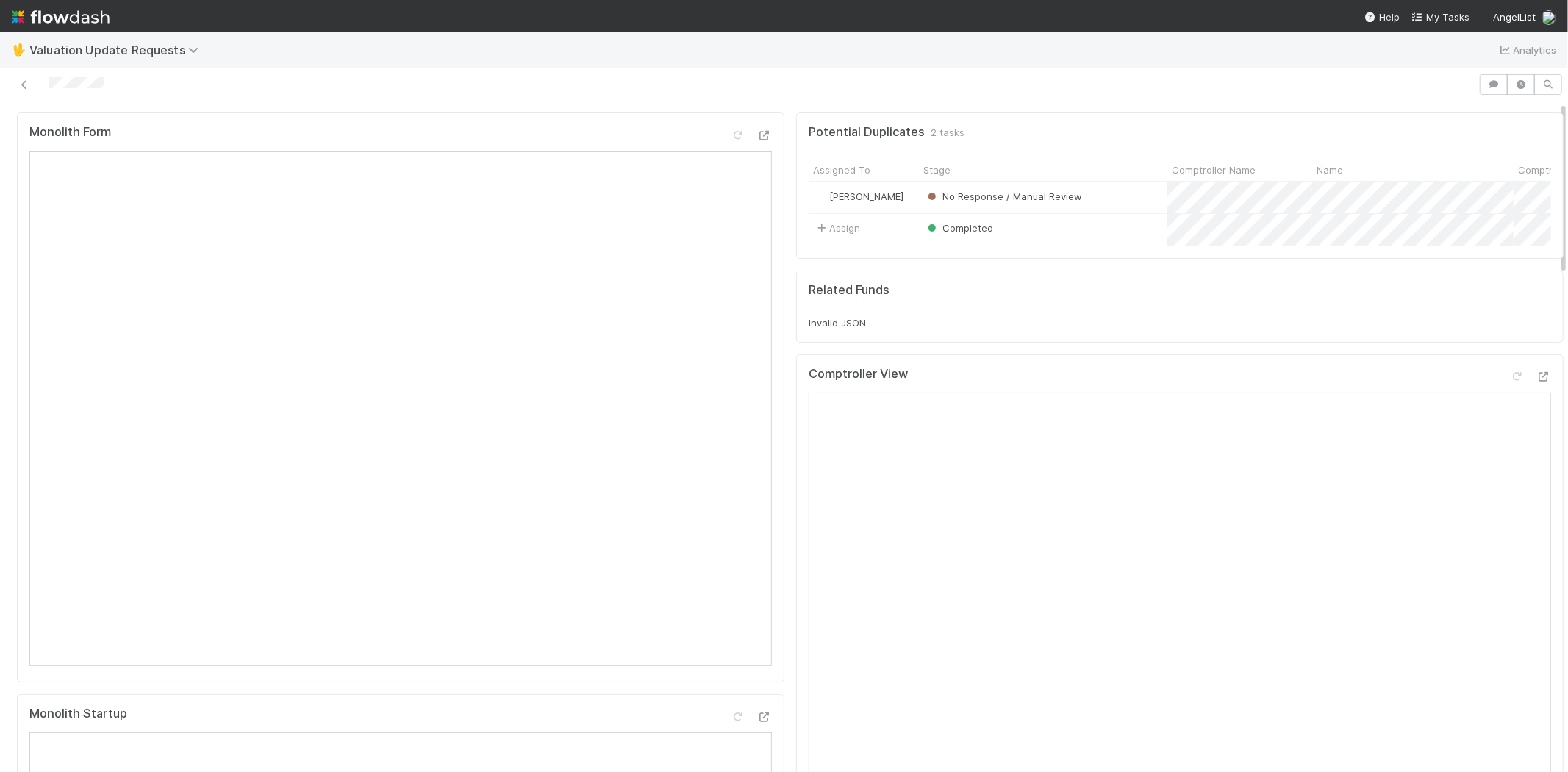
scroll to position [0, 0]
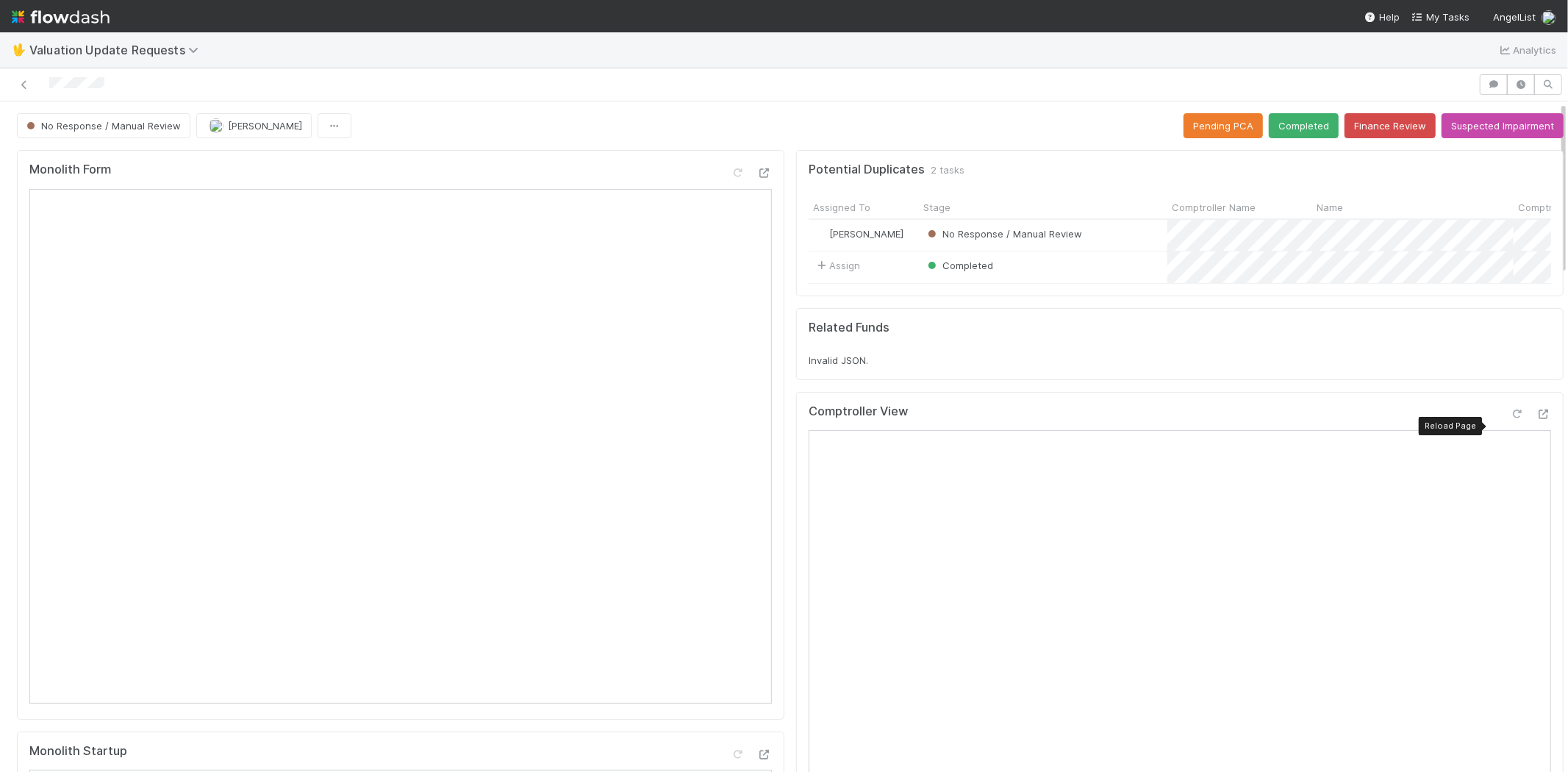
click at [1510, 419] on icon at bounding box center [1517, 414] width 15 height 10
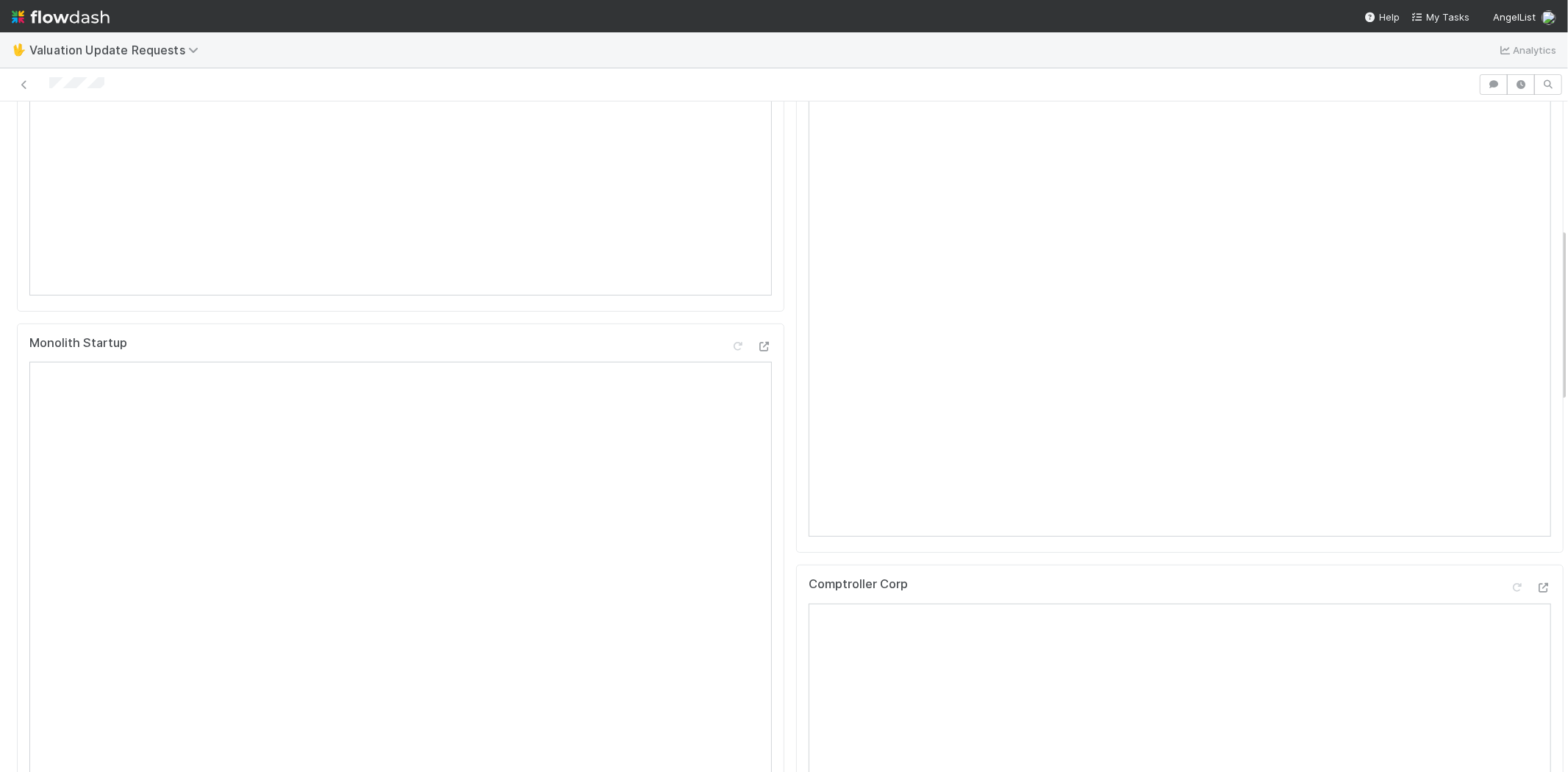
scroll to position [489, 0]
click at [1510, 511] on icon at bounding box center [1517, 506] width 15 height 10
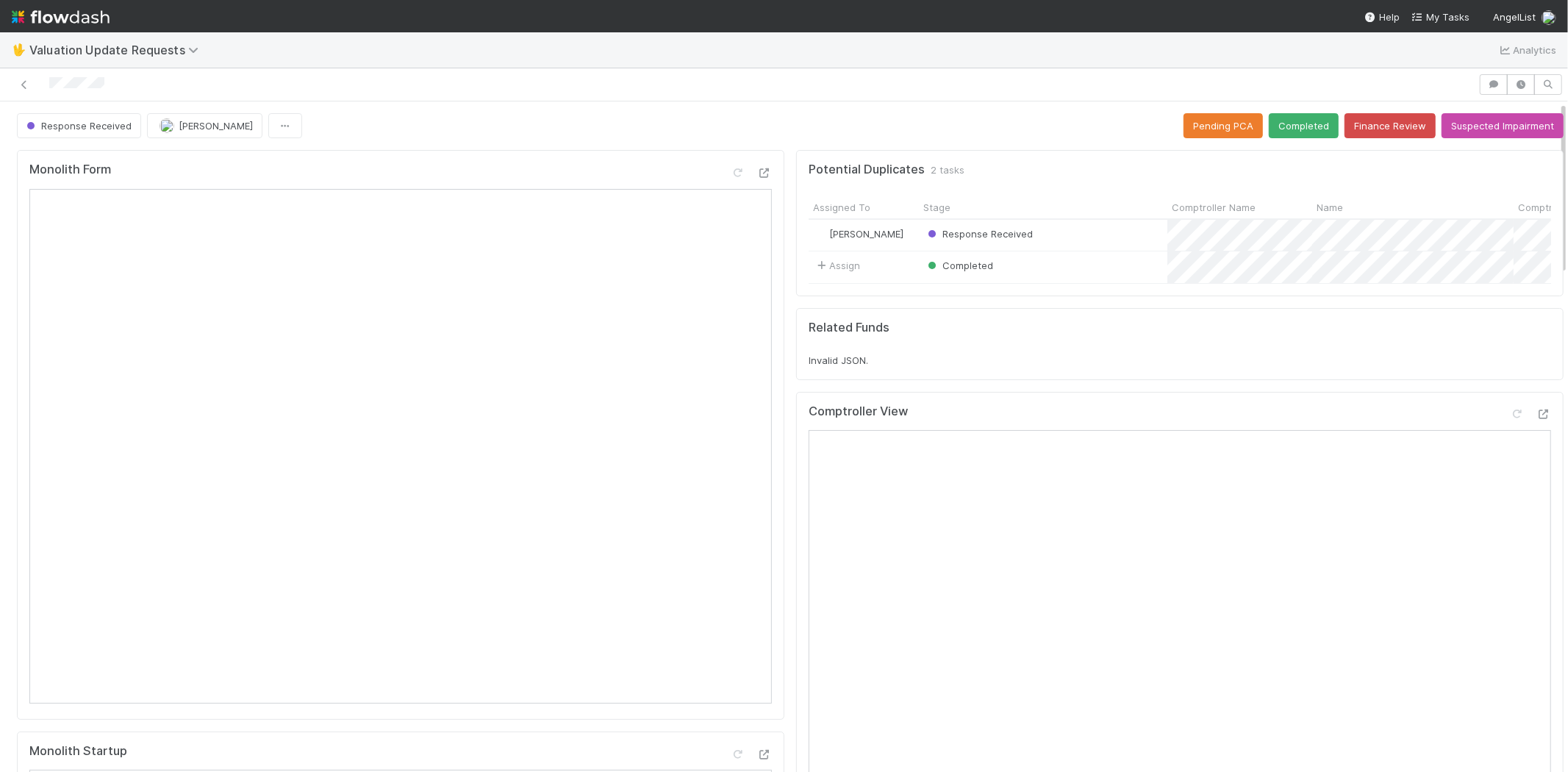
scroll to position [0, 0]
click at [1291, 128] on button "Completed" at bounding box center [1304, 126] width 70 height 25
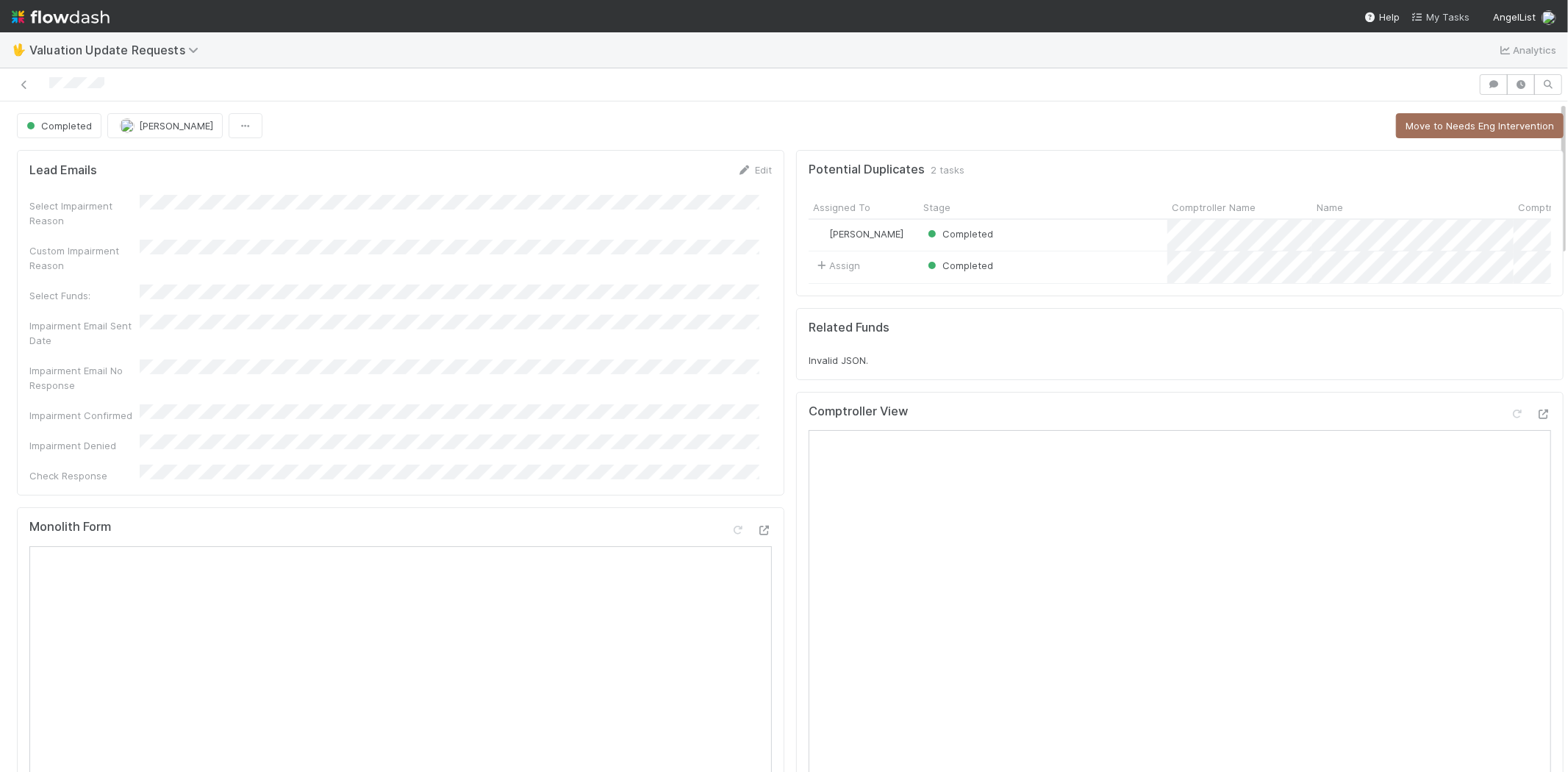
click at [1450, 16] on span "My Tasks" at bounding box center [1440, 17] width 58 height 12
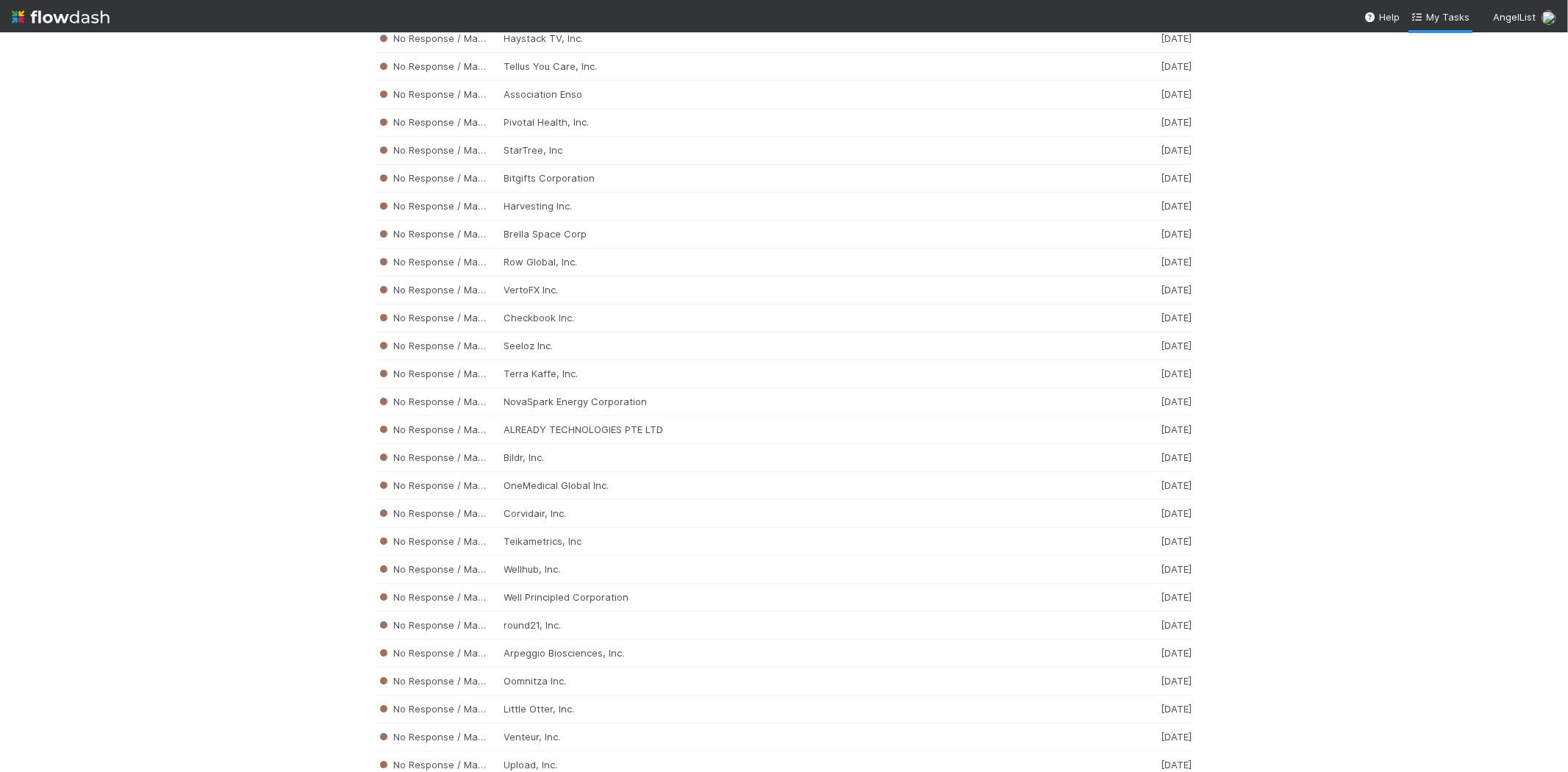
scroll to position [8611, 0]
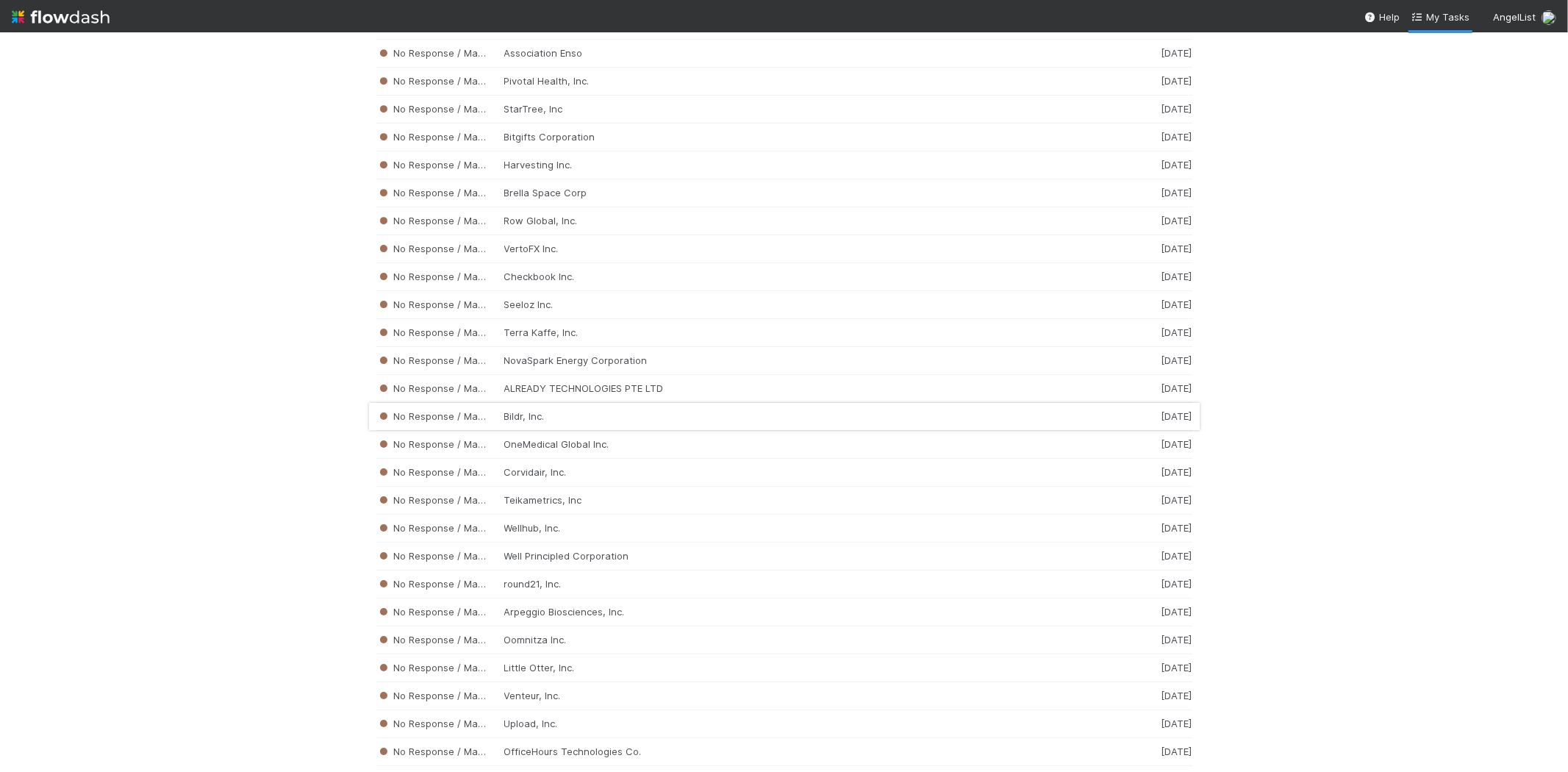
click at [563, 431] on div "No Response / Manual Review Bildr, Inc. [DATE]" at bounding box center [785, 416] width 816 height 28
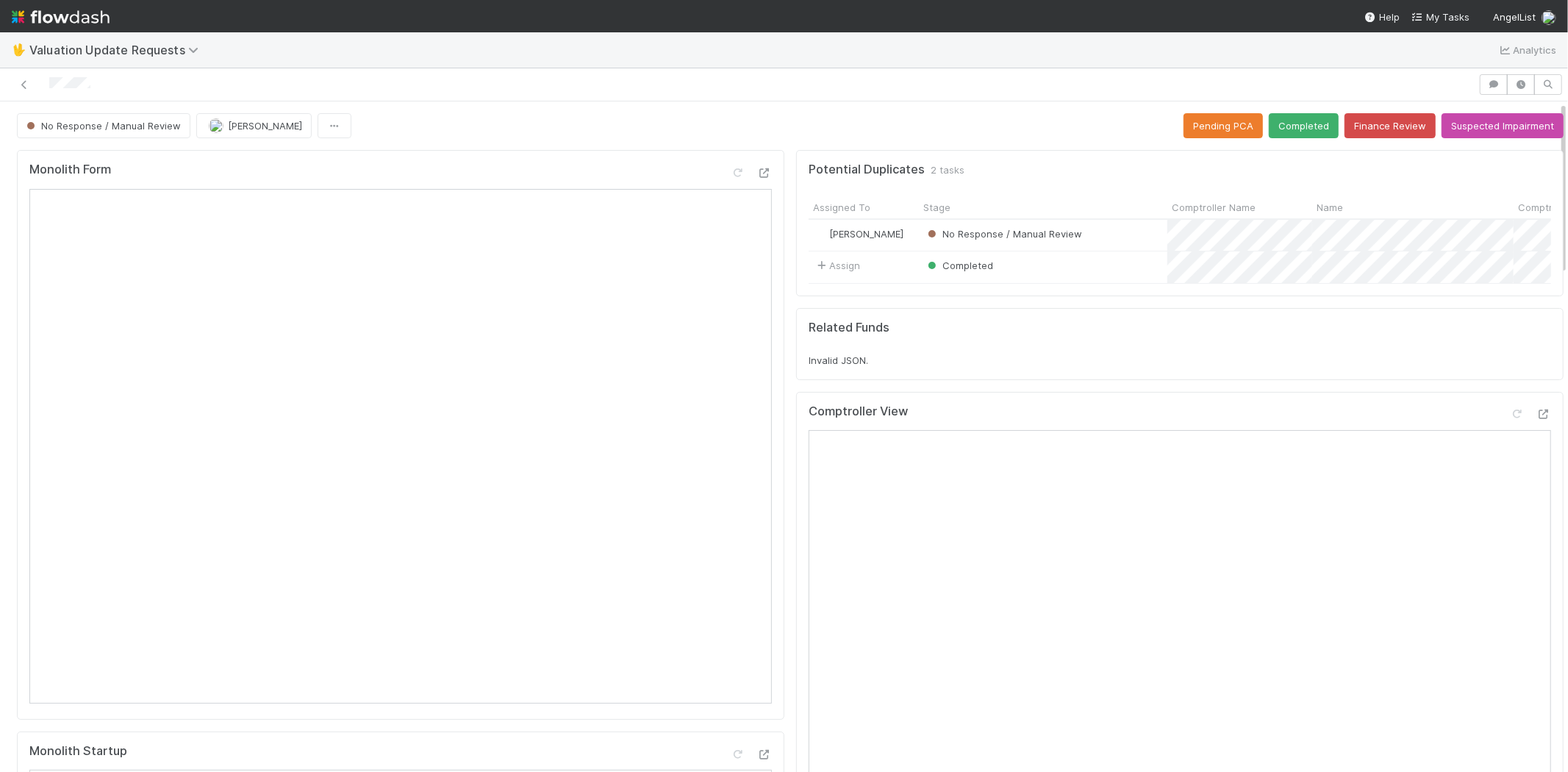
drag, startPoint x: 116, startPoint y: 82, endPoint x: 47, endPoint y: 78, distance: 69.1
click at [47, 78] on div at bounding box center [739, 85] width 1467 height 21
click at [1510, 419] on icon at bounding box center [1517, 414] width 15 height 10
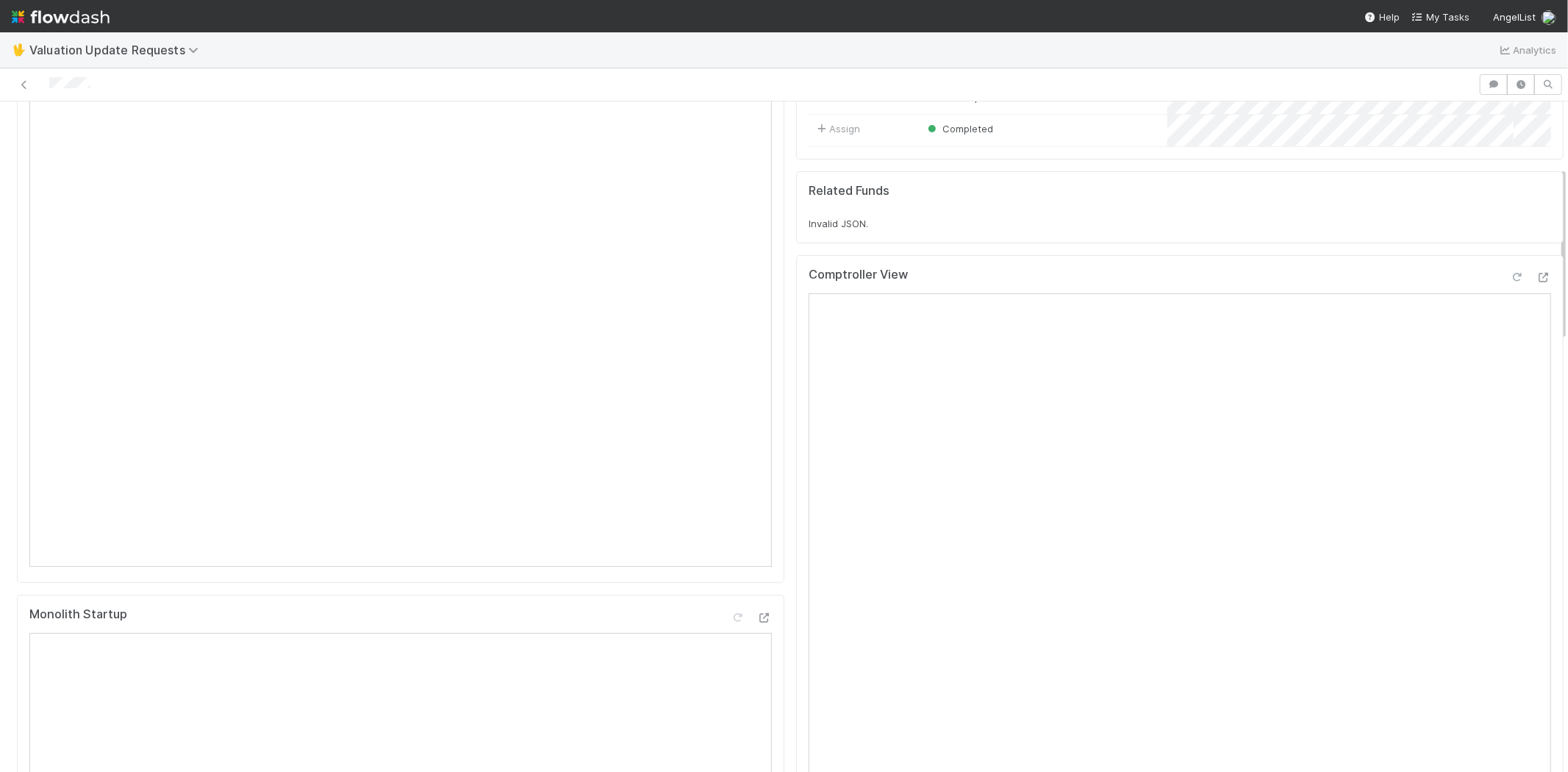
scroll to position [327, 0]
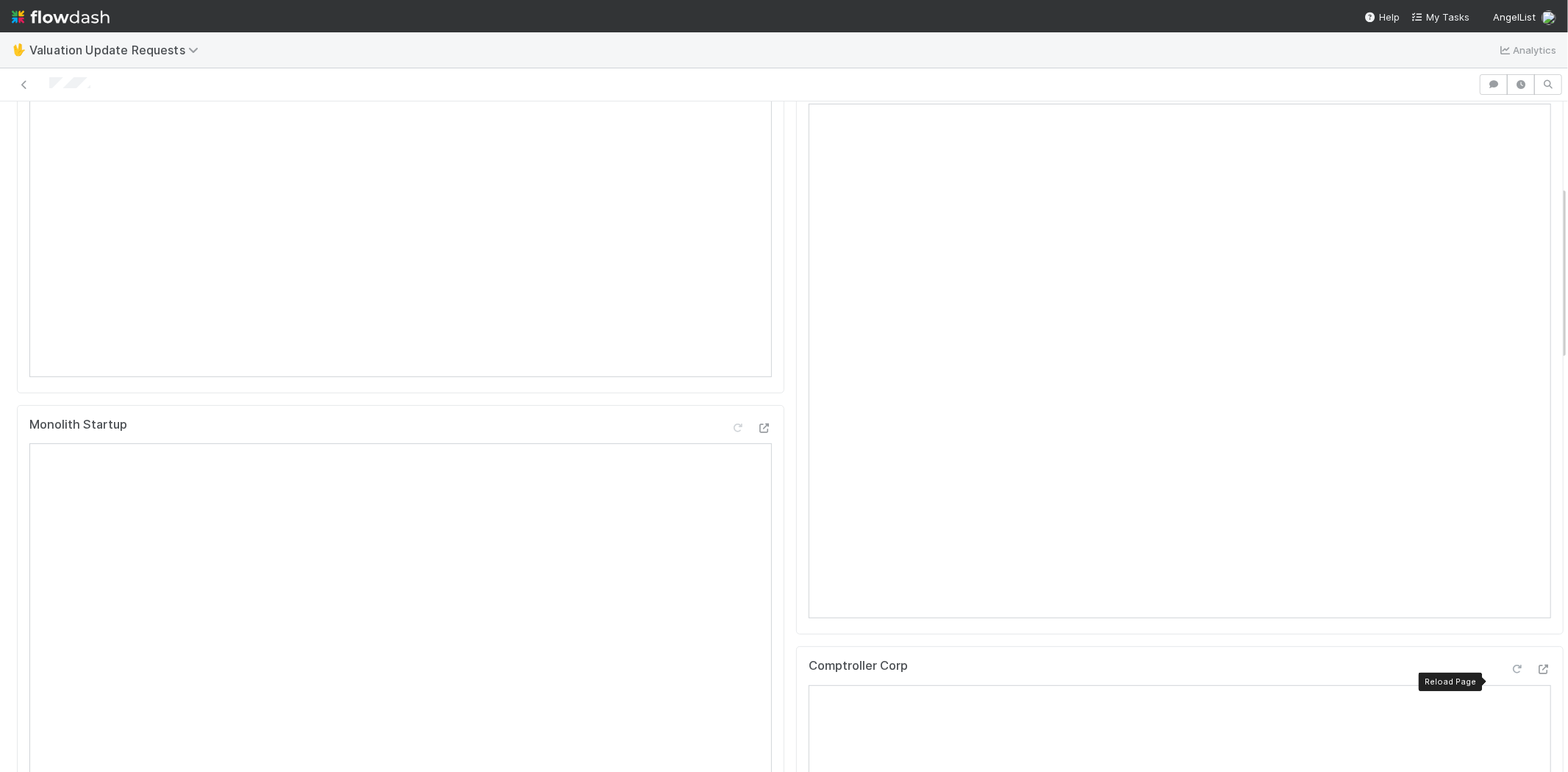
click at [1510, 674] on icon at bounding box center [1517, 669] width 15 height 10
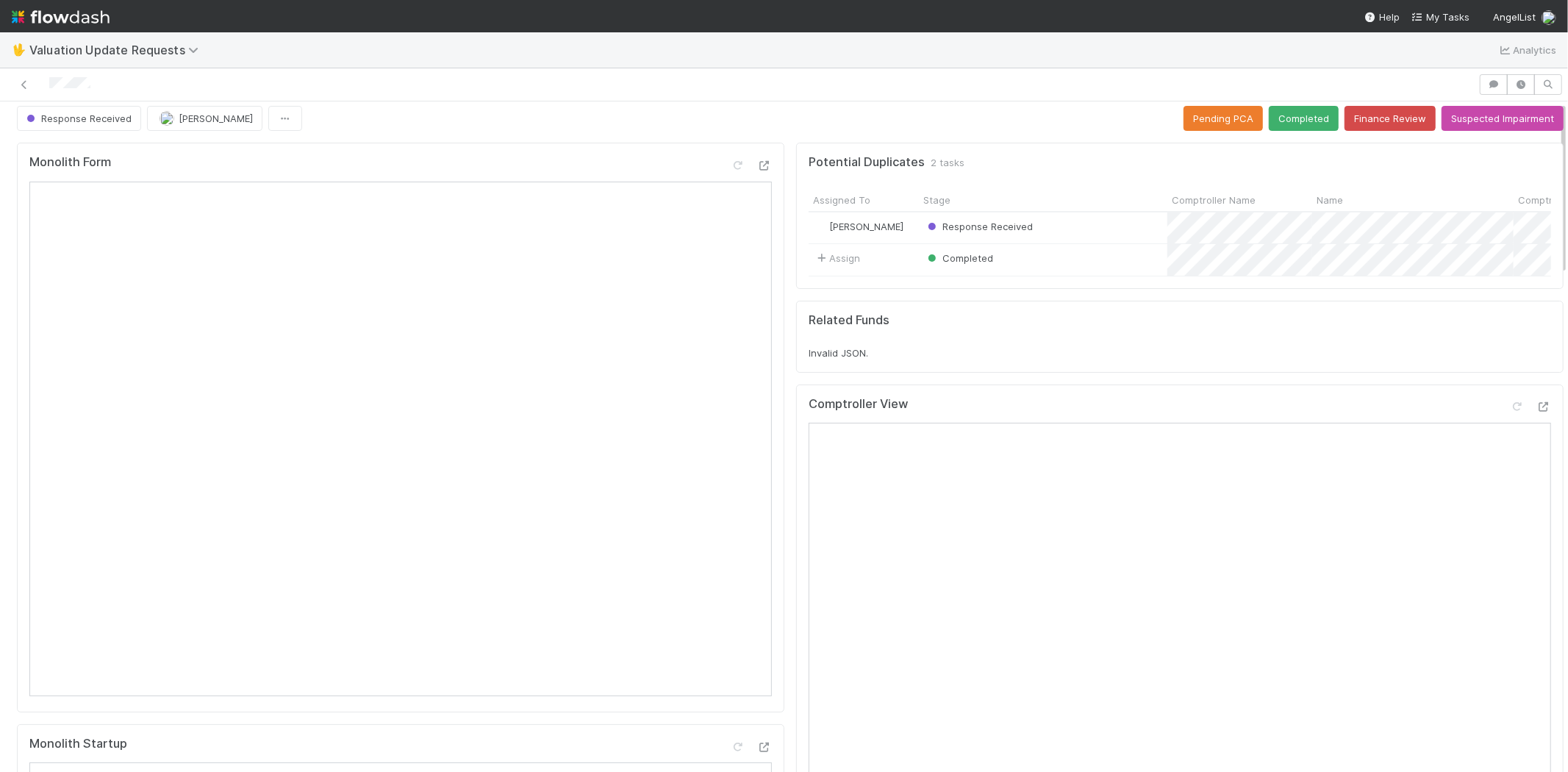
scroll to position [0, 0]
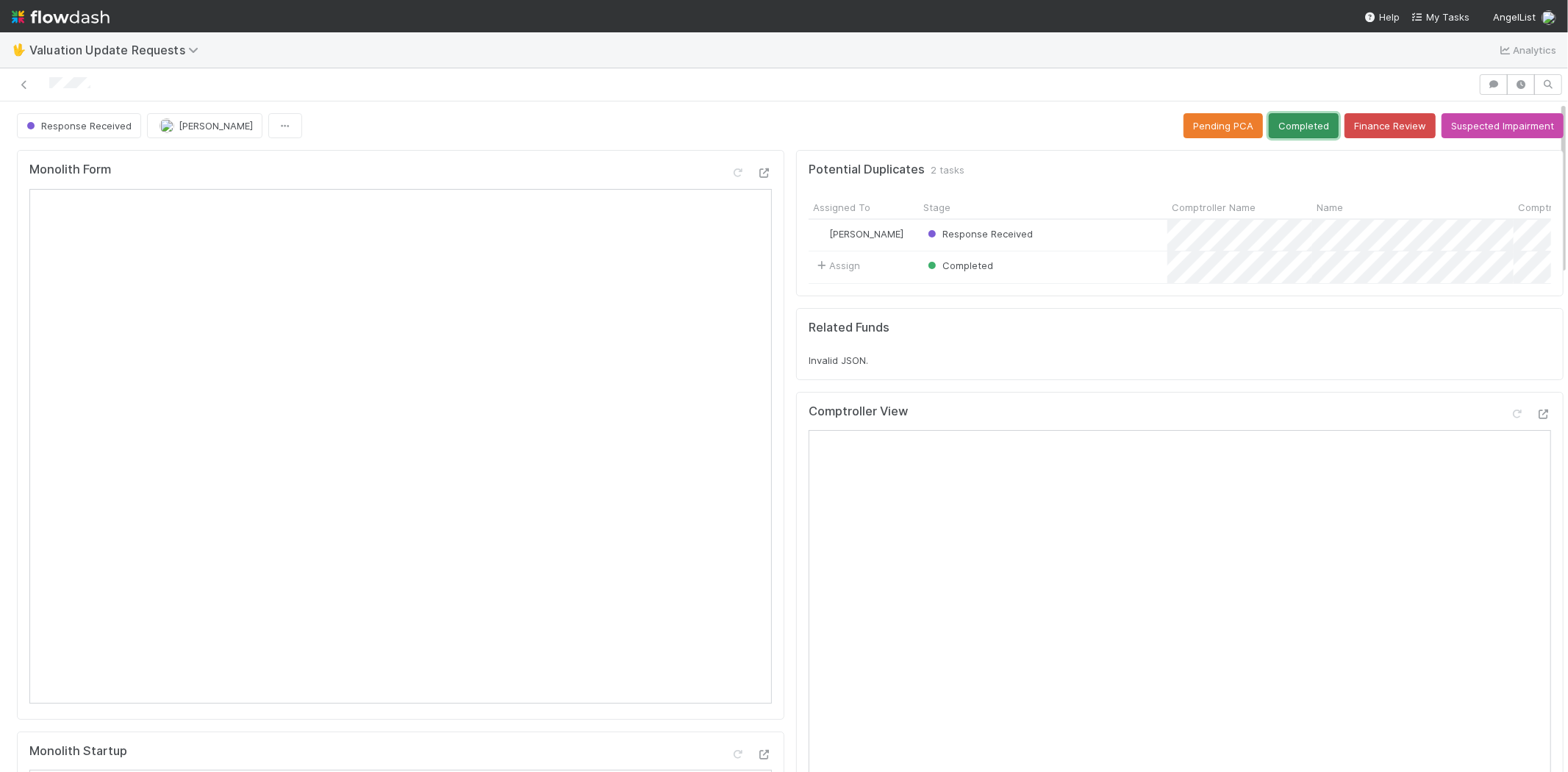
click at [1283, 120] on button "Completed" at bounding box center [1304, 126] width 70 height 25
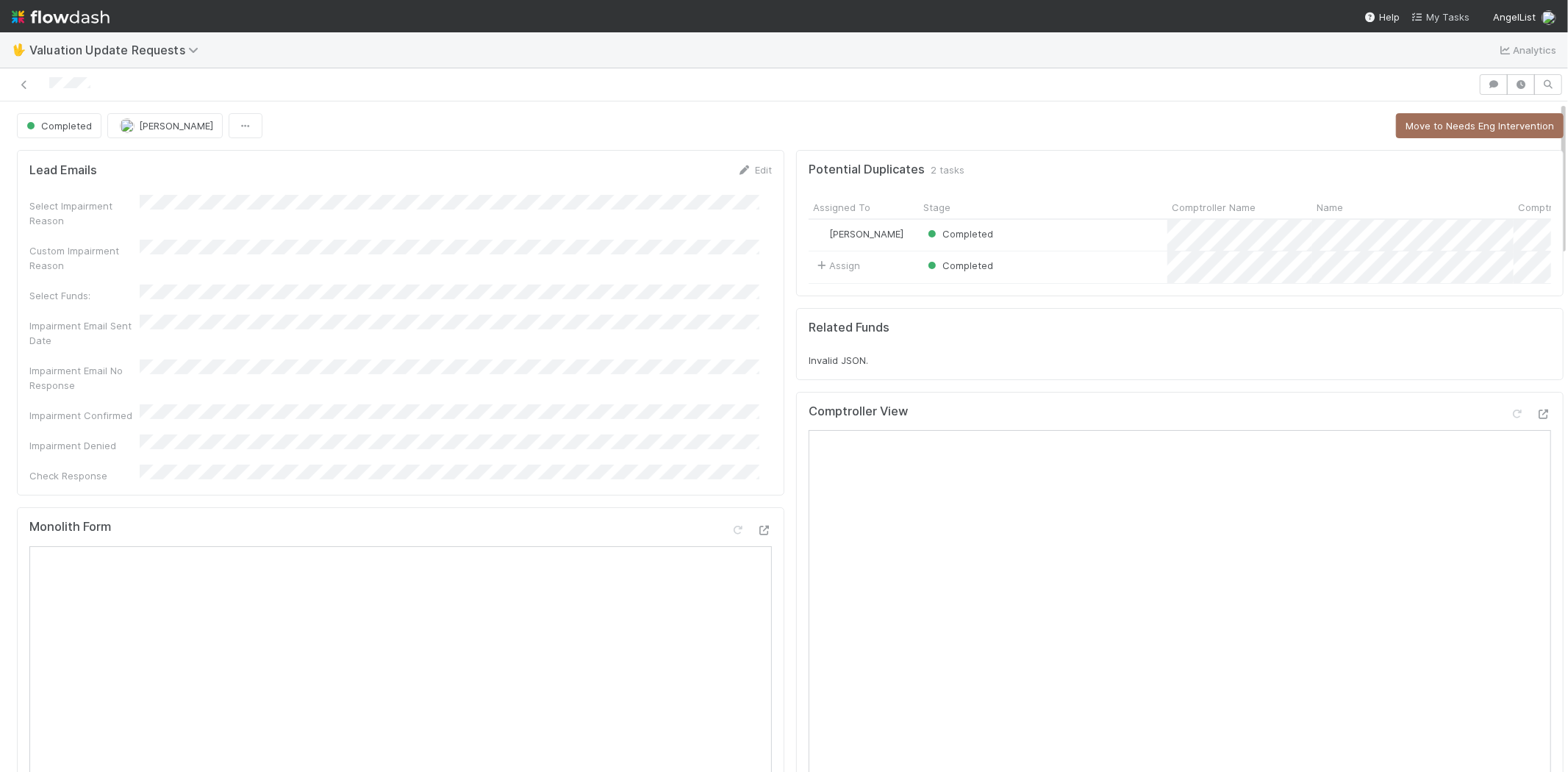
click at [1443, 12] on span "My Tasks" at bounding box center [1440, 17] width 58 height 12
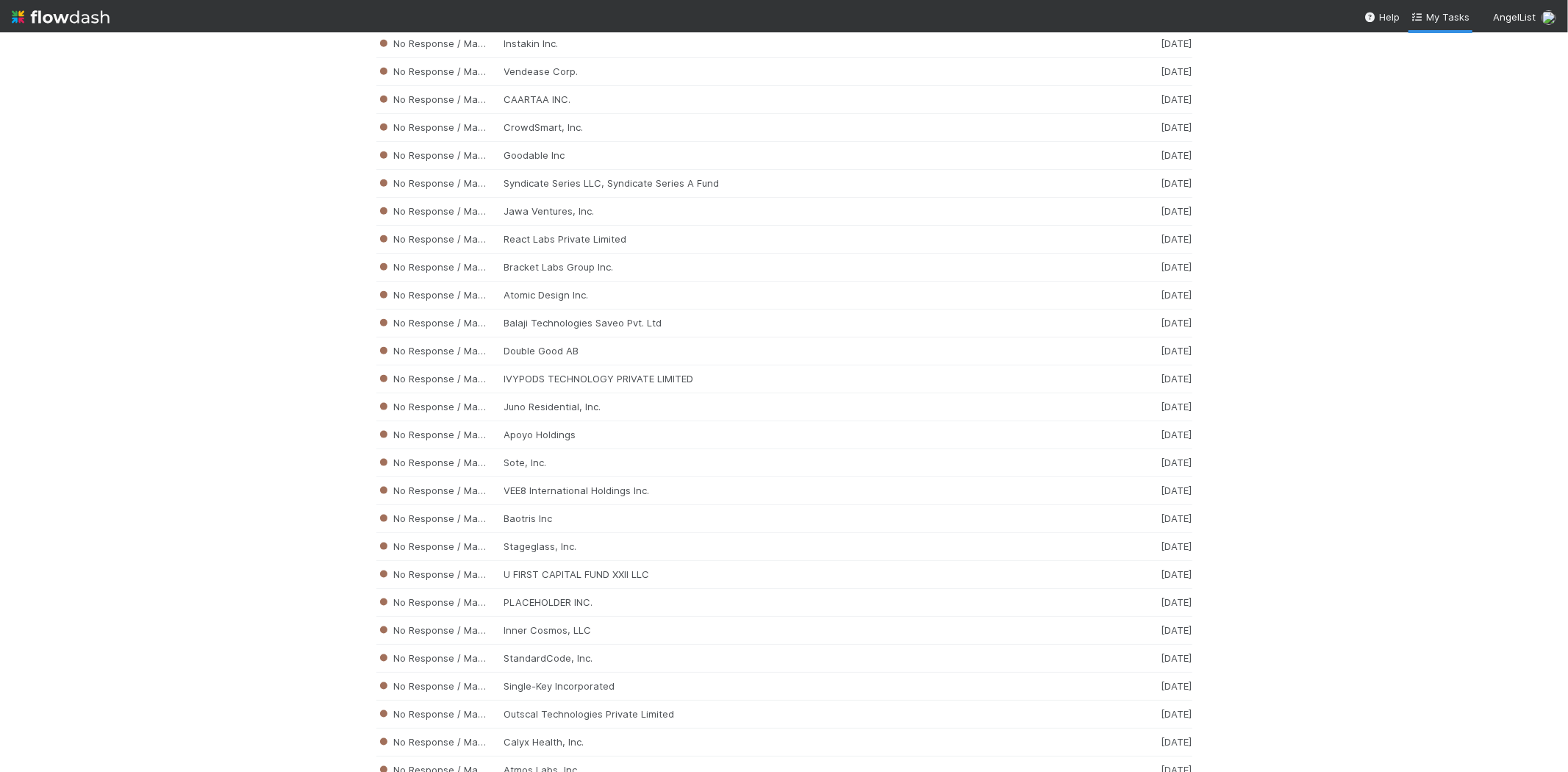
scroll to position [6294, 0]
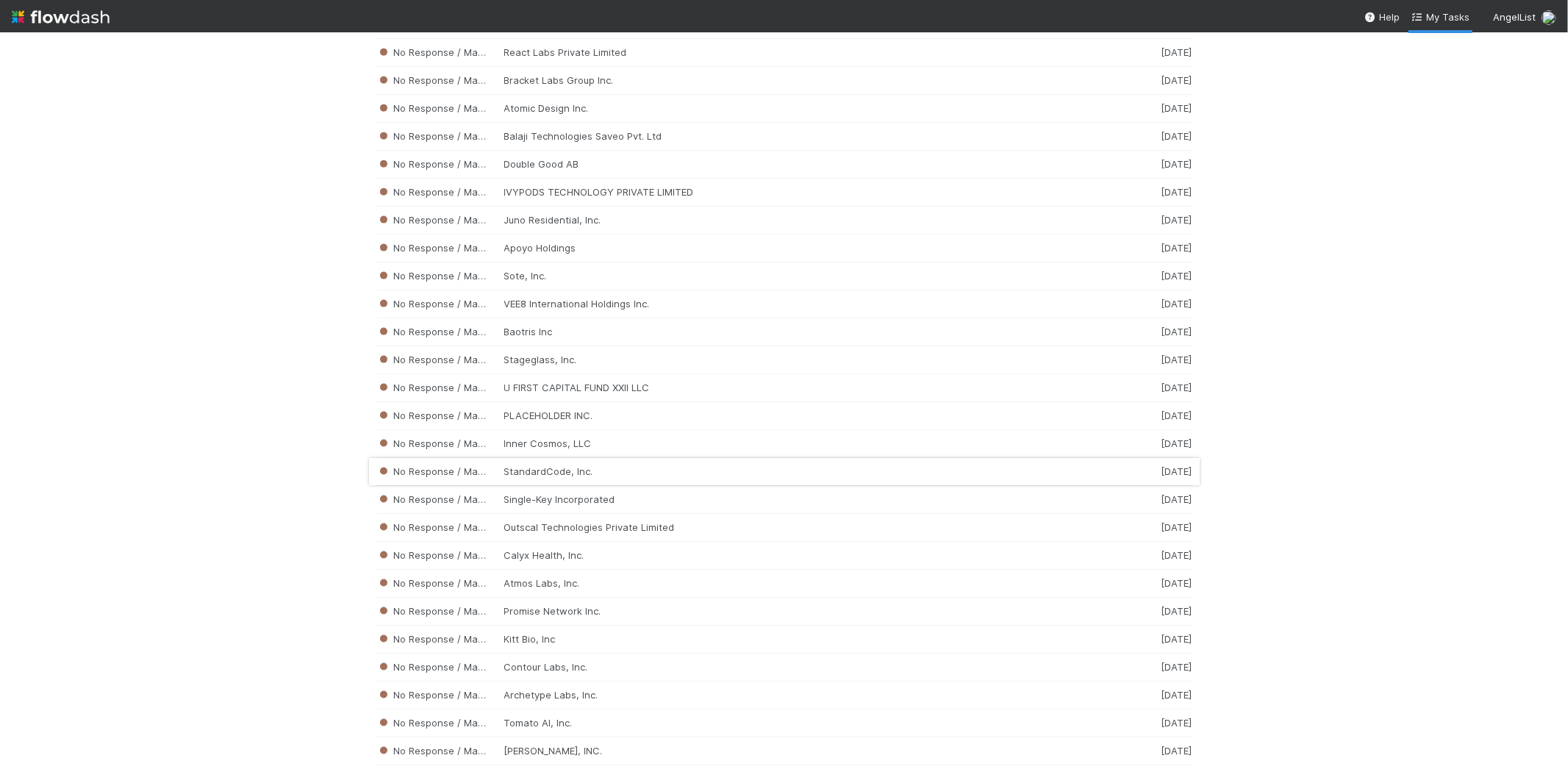
click at [647, 486] on div "No Response / Manual Review StandardCode, Inc. [DATE]" at bounding box center [785, 471] width 816 height 28
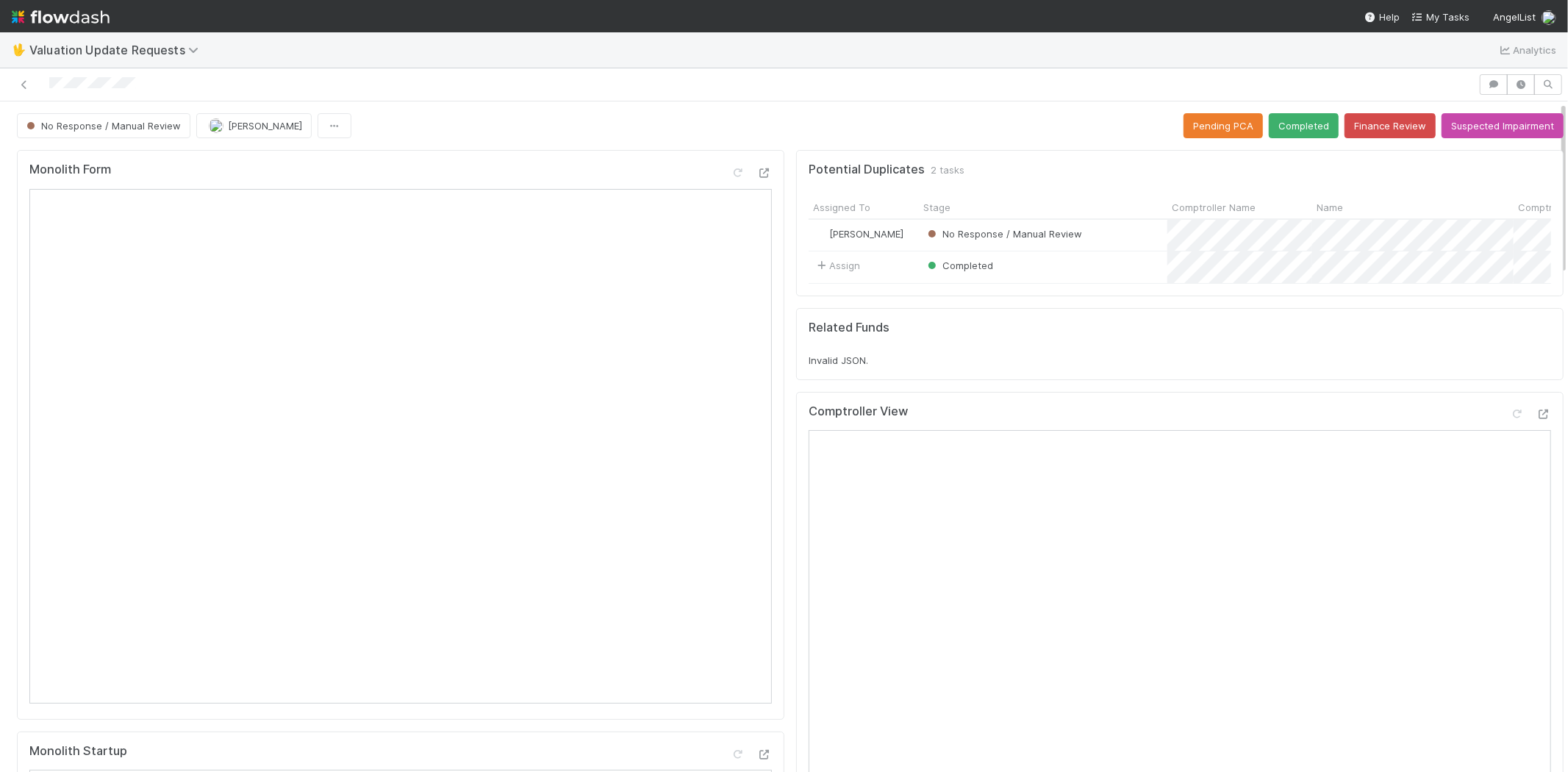
click at [49, 84] on div at bounding box center [739, 85] width 1467 height 21
click at [1510, 419] on icon at bounding box center [1517, 414] width 15 height 10
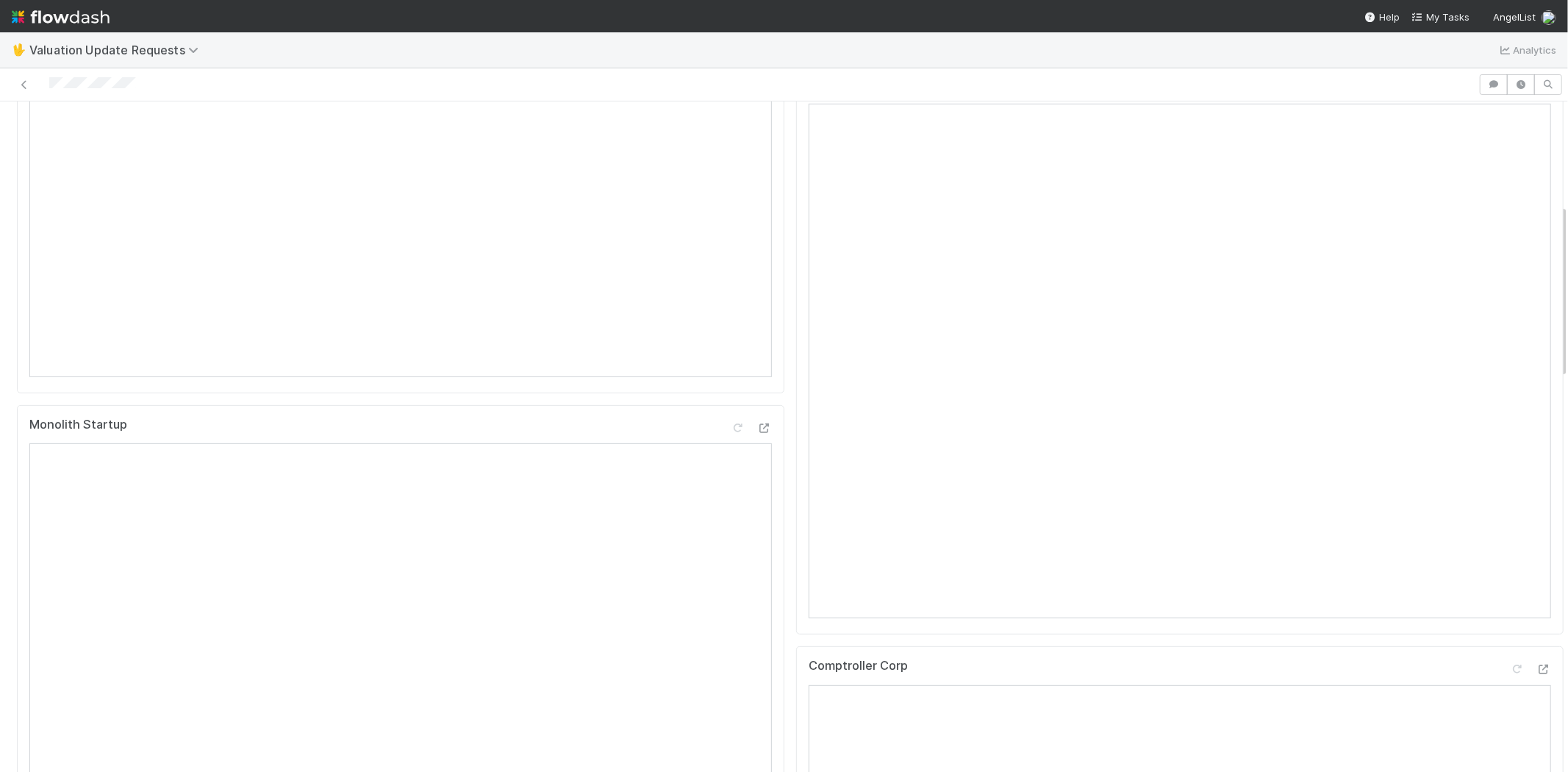
scroll to position [735, 0]
click at [1510, 266] on icon at bounding box center [1517, 260] width 15 height 10
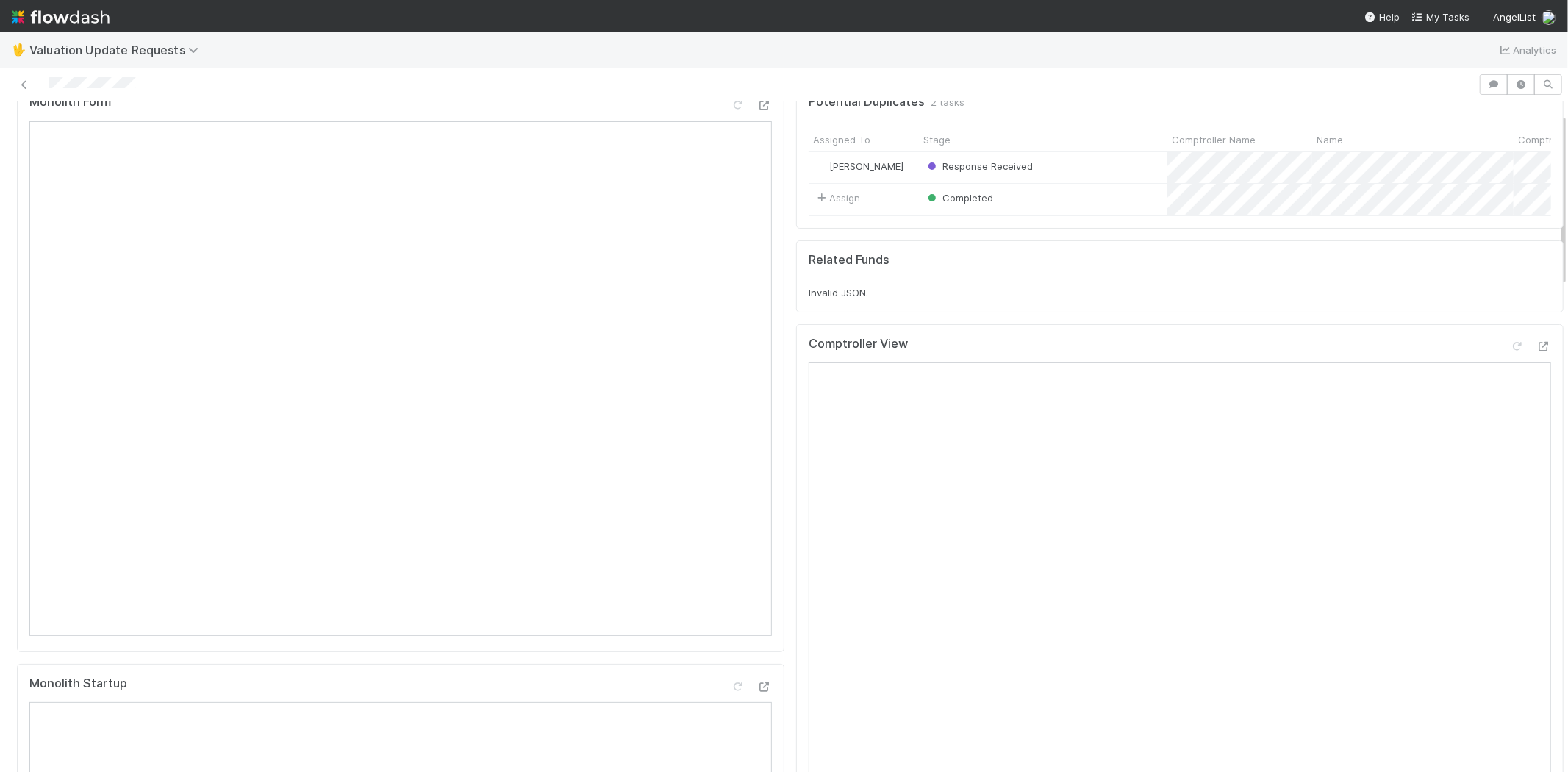
scroll to position [0, 0]
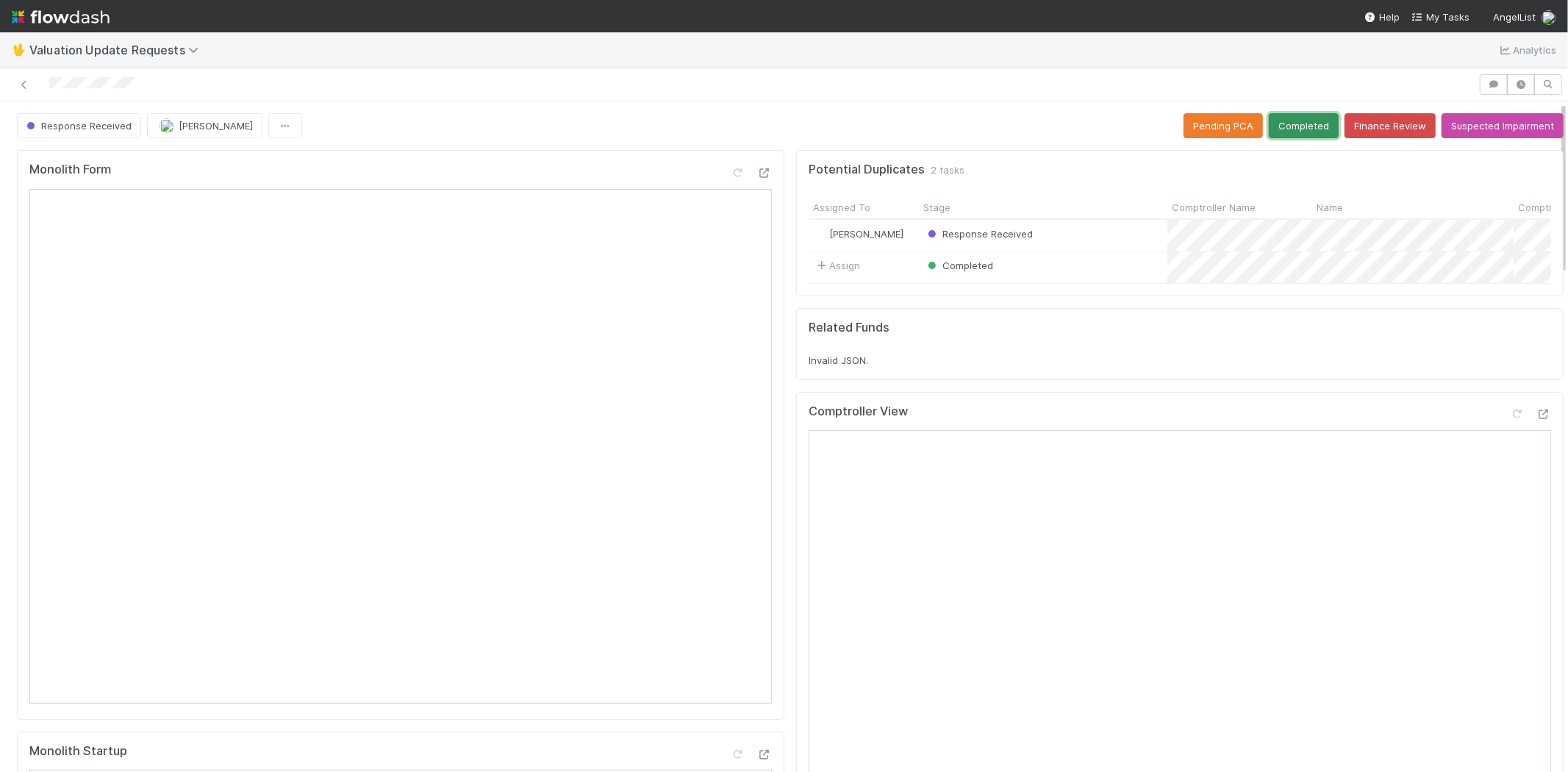
click at [1288, 116] on button "Completed" at bounding box center [1304, 126] width 70 height 25
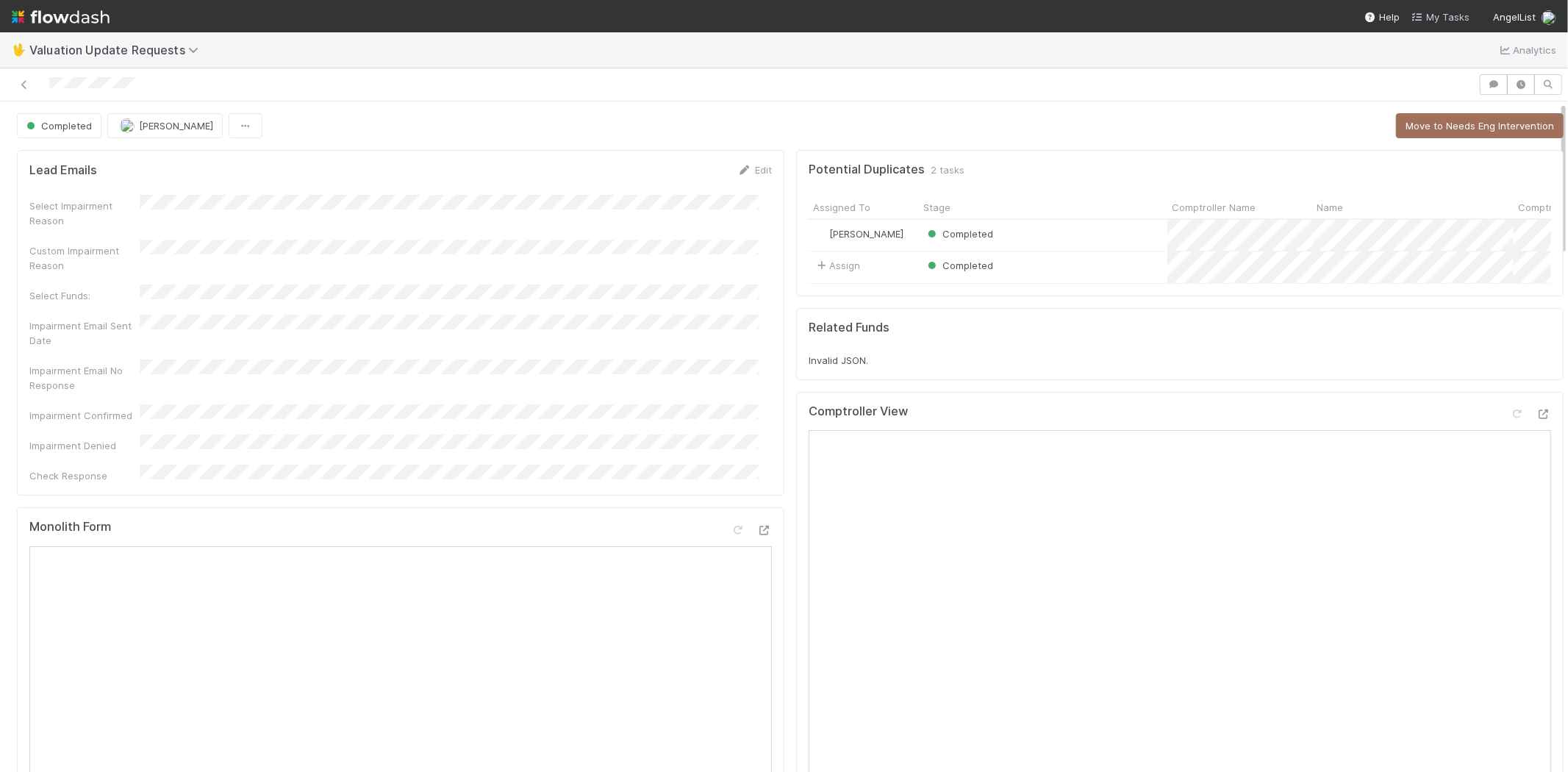
click at [1432, 13] on span "My Tasks" at bounding box center [1440, 17] width 58 height 12
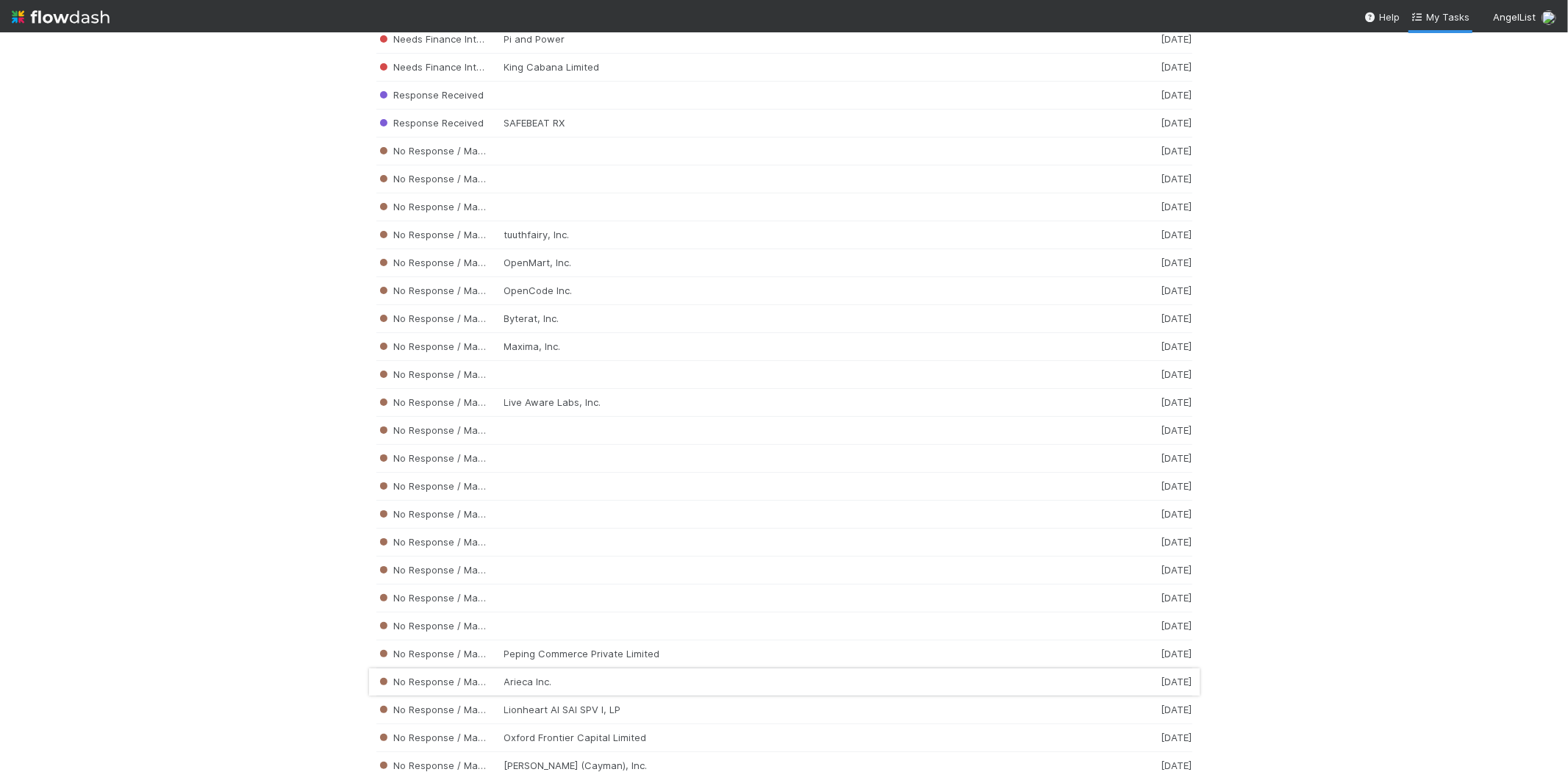
scroll to position [2463, 0]
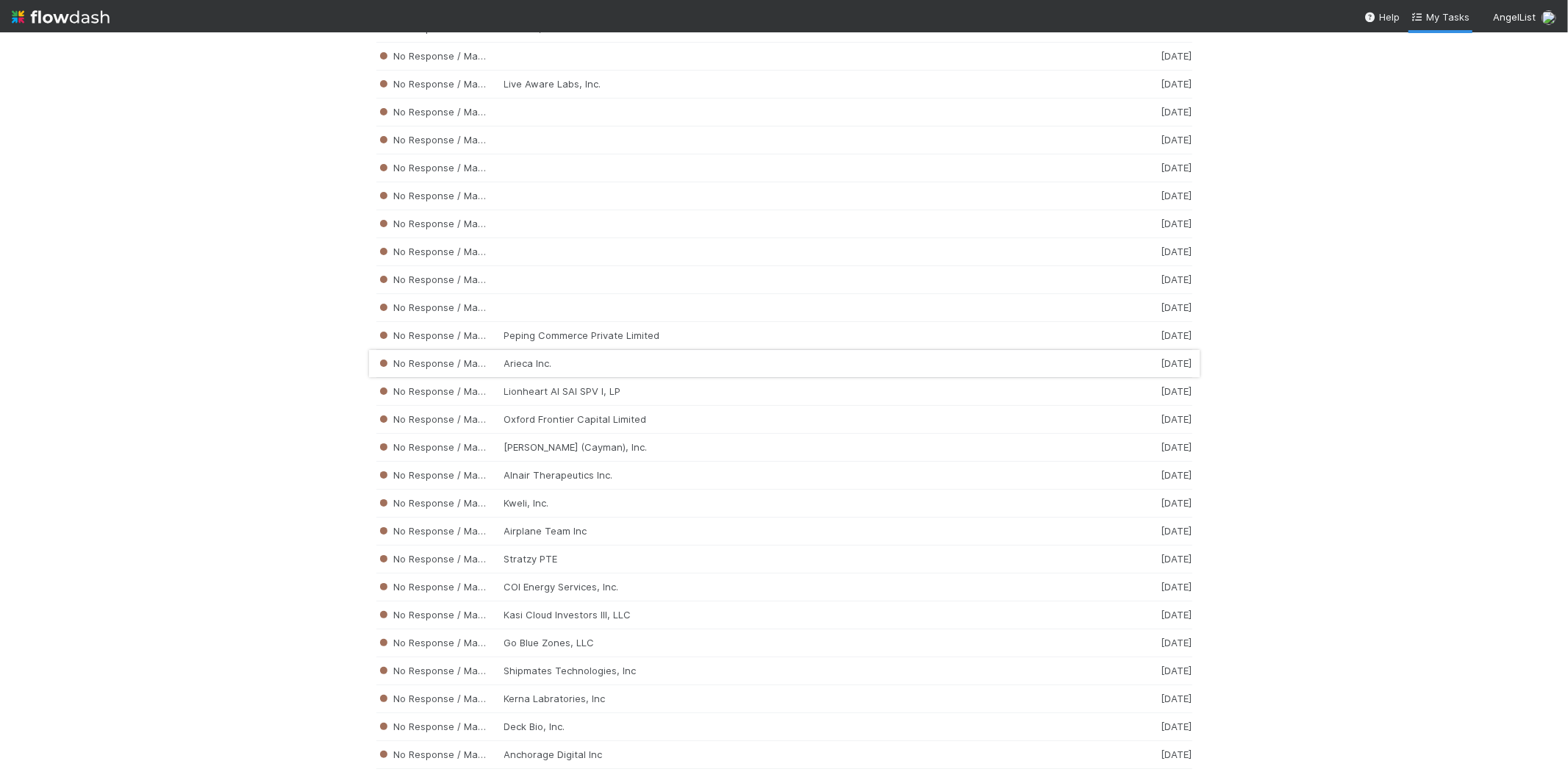
click at [560, 369] on div "No Response / Manual Review Arieca Inc. [DATE]" at bounding box center [785, 363] width 816 height 28
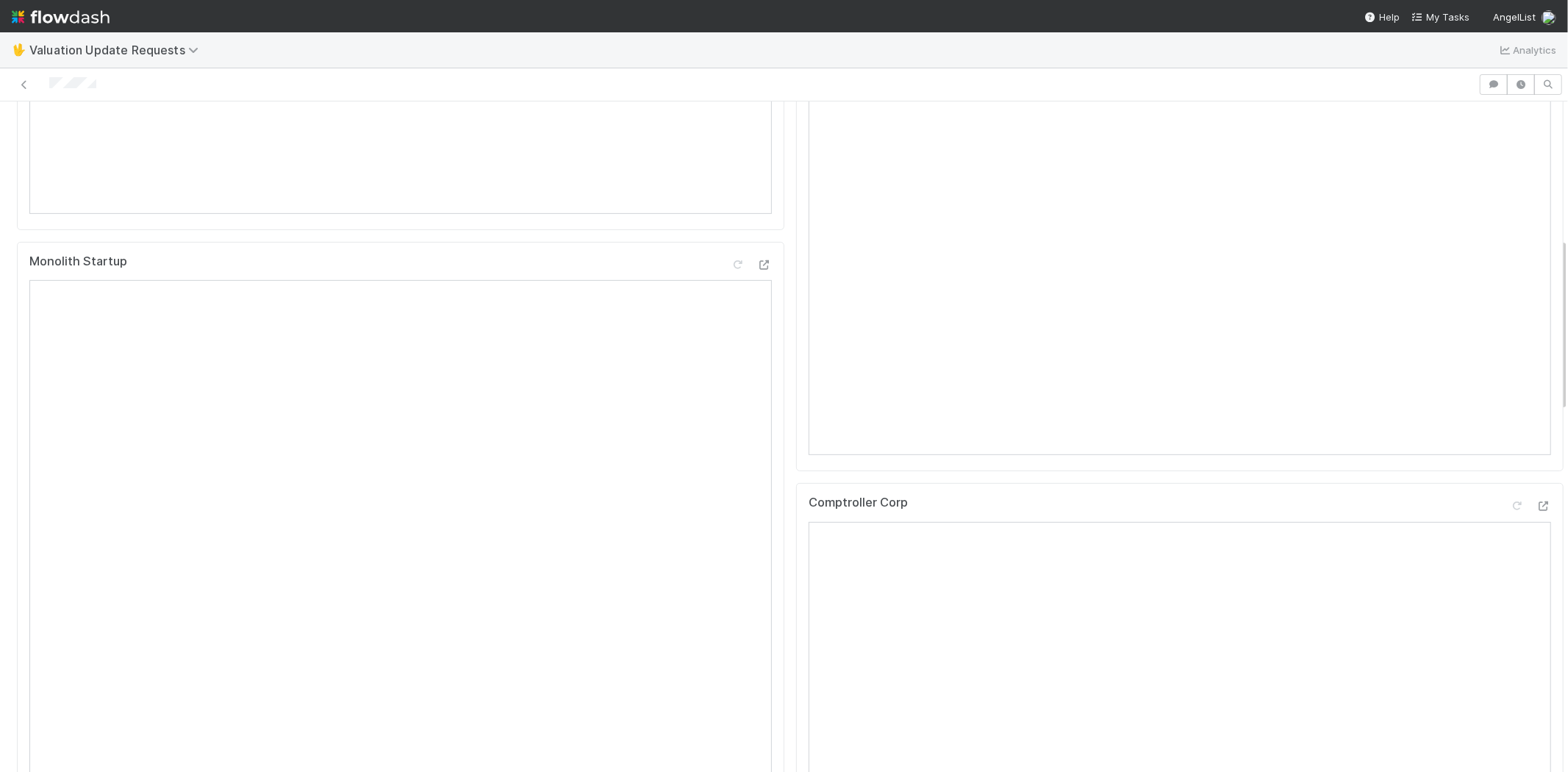
scroll to position [735, 0]
click at [50, 87] on div at bounding box center [739, 85] width 1467 height 21
click at [106, 82] on div at bounding box center [739, 85] width 1467 height 21
drag, startPoint x: 111, startPoint y: 82, endPoint x: 43, endPoint y: 82, distance: 68.0
click at [43, 82] on div at bounding box center [739, 85] width 1467 height 21
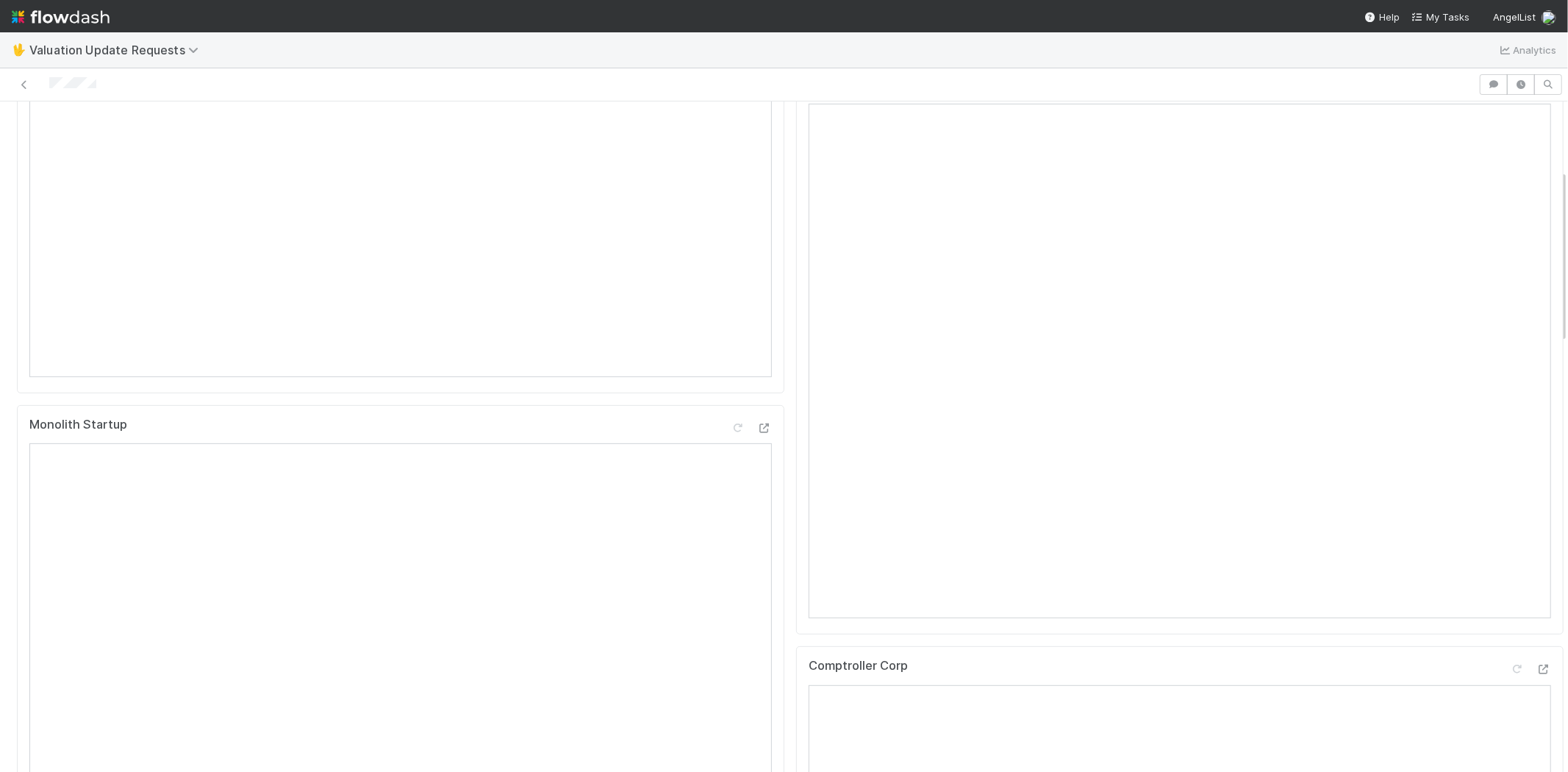
scroll to position [163, 0]
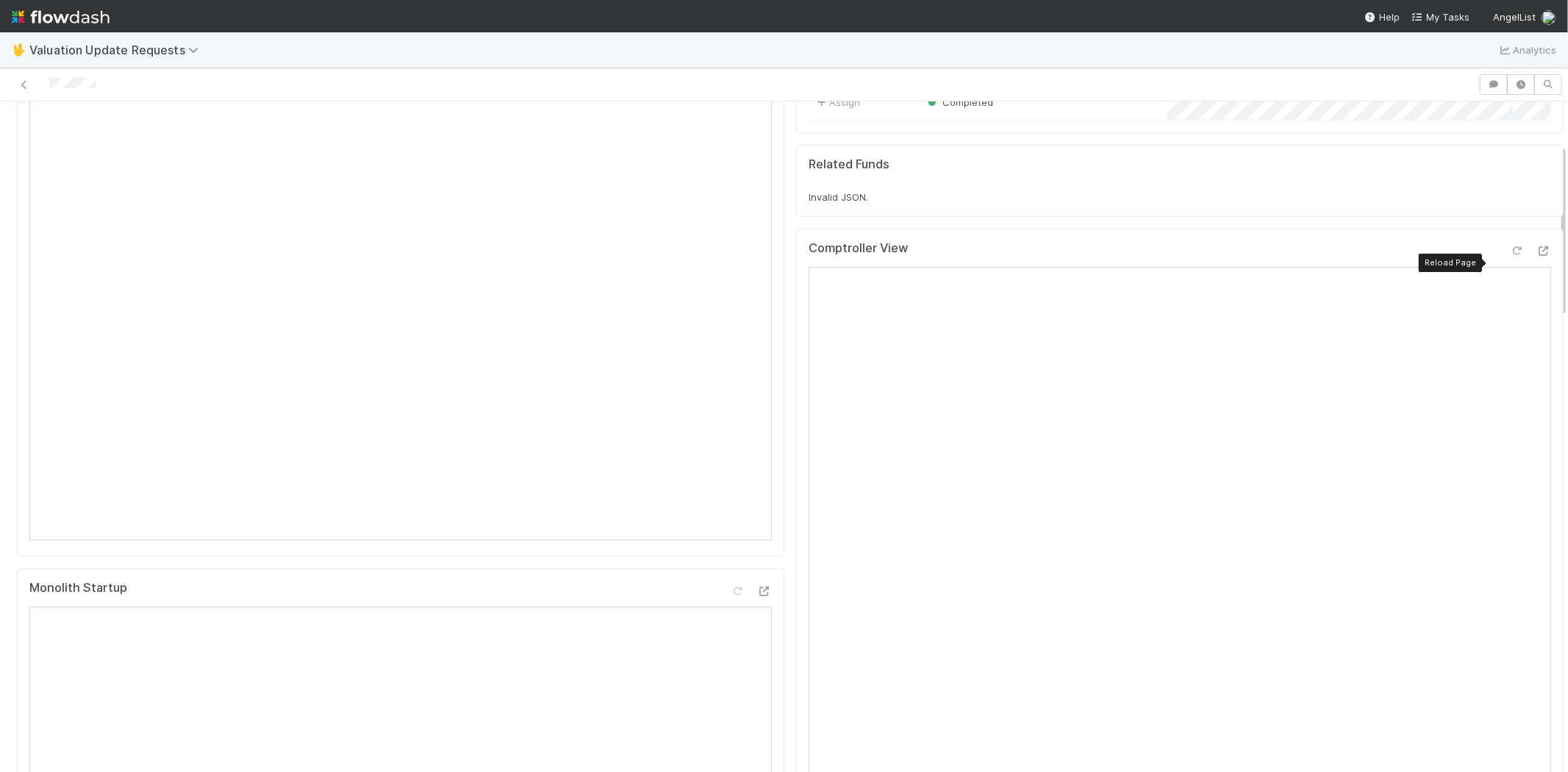
click at [1510, 256] on icon at bounding box center [1517, 251] width 15 height 10
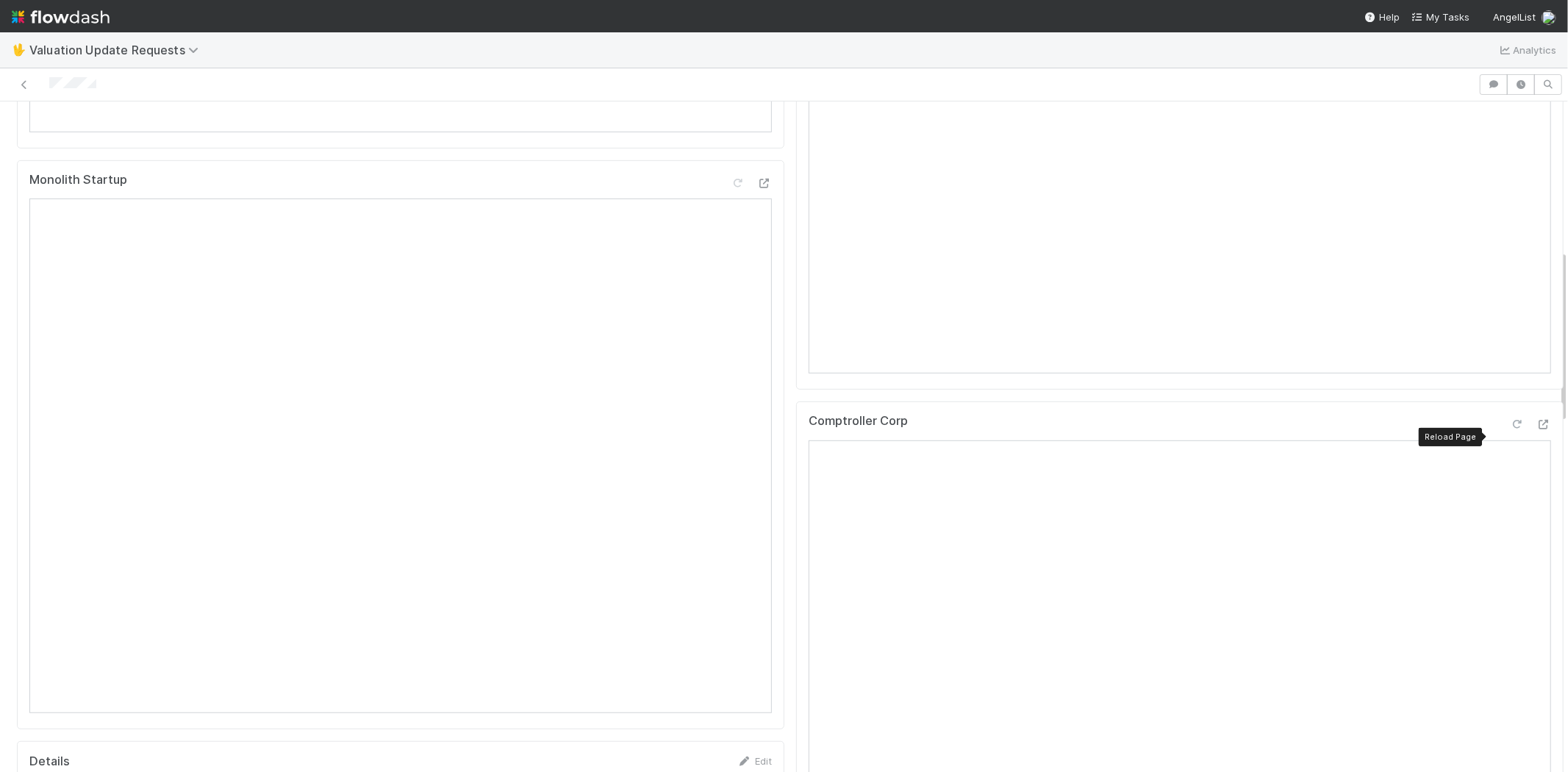
click at [1510, 430] on icon at bounding box center [1517, 424] width 15 height 10
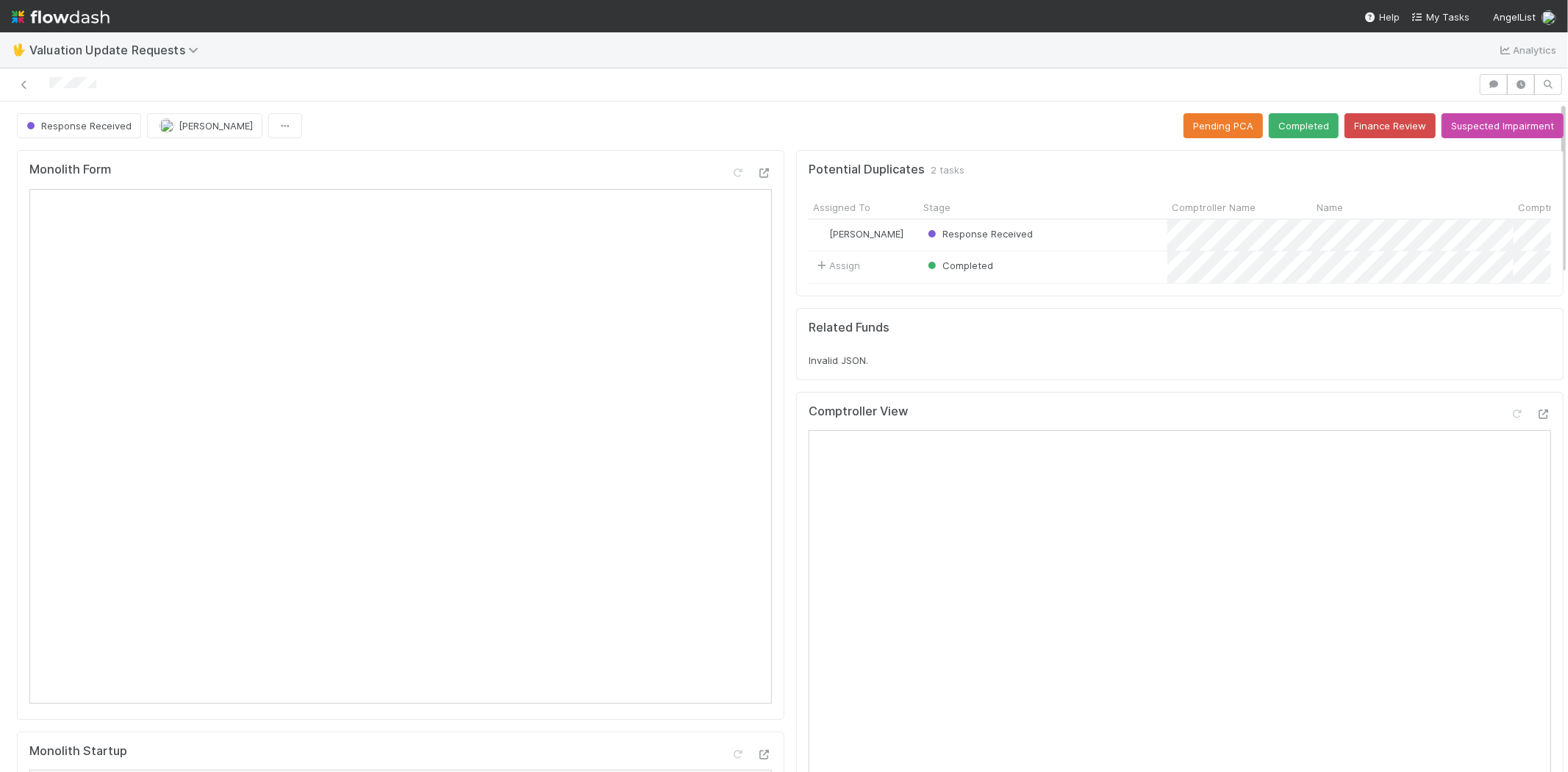
scroll to position [0, 0]
click at [1277, 127] on button "Completed" at bounding box center [1304, 126] width 70 height 25
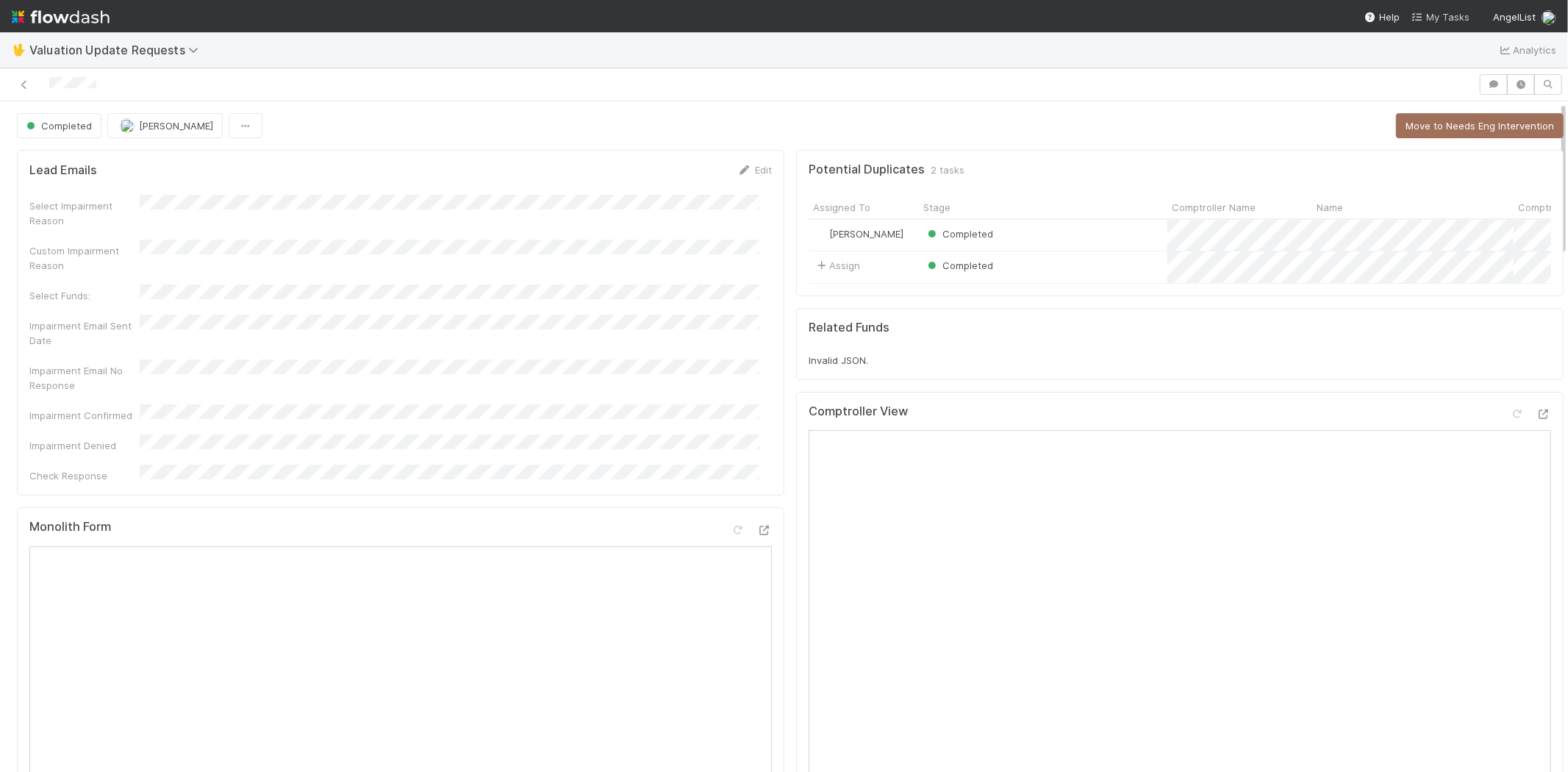
click at [1439, 13] on span "My Tasks" at bounding box center [1440, 17] width 58 height 12
